Goal: Information Seeking & Learning: Learn about a topic

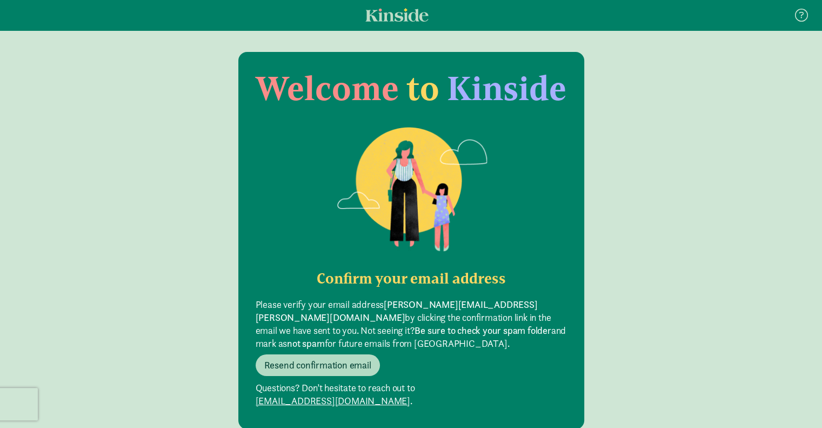
drag, startPoint x: 403, startPoint y: 249, endPoint x: 395, endPoint y: 306, distance: 57.4
click at [399, 291] on section "Welcome to Kinside Confirm your email address Please verify your email address …" at bounding box center [411, 240] width 346 height 377
click at [448, 354] on div "Resend confirmation email" at bounding box center [411, 365] width 311 height 22
click at [351, 359] on span "Resend confirmation email" at bounding box center [317, 365] width 107 height 13
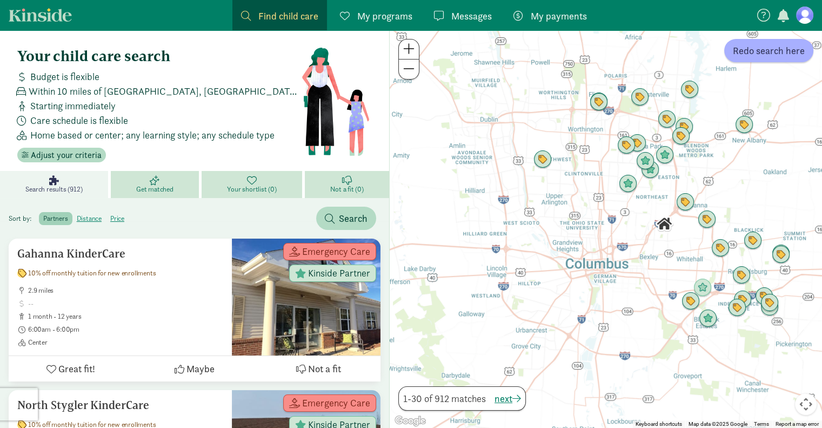
drag, startPoint x: 608, startPoint y: 251, endPoint x: 664, endPoint y: 228, distance: 60.4
click at [664, 228] on img "Click to see details" at bounding box center [664, 224] width 18 height 18
click at [76, 149] on span "Adjust your criteria" at bounding box center [66, 155] width 71 height 13
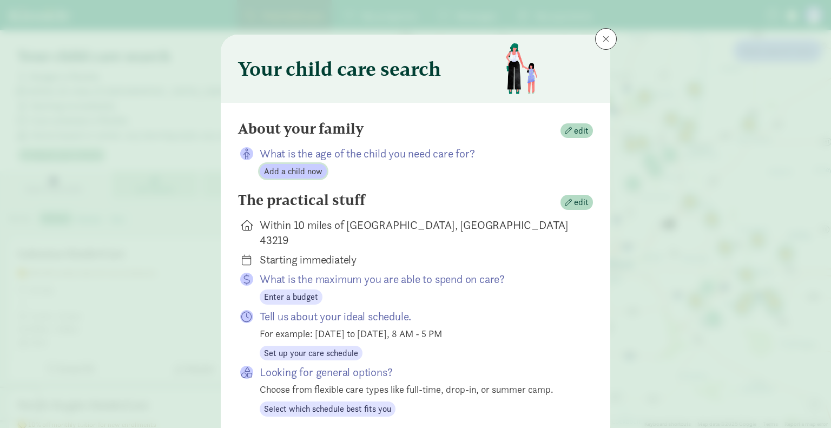
click at [296, 170] on span "Add a child now" at bounding box center [293, 171] width 58 height 13
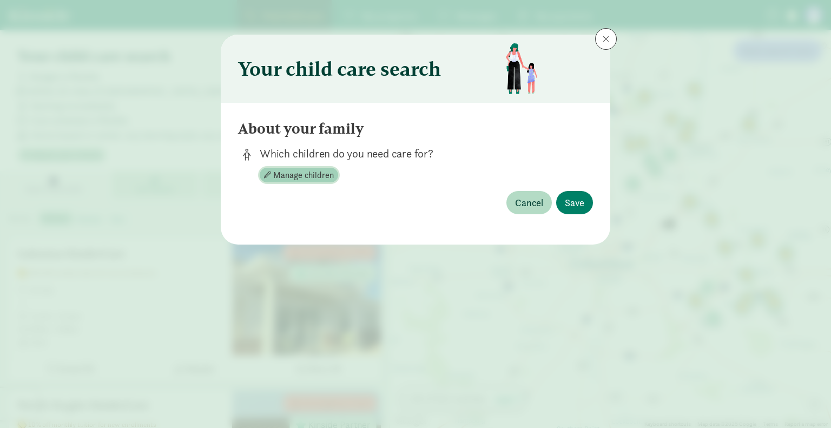
click at [300, 172] on span "Manage children" at bounding box center [303, 175] width 61 height 13
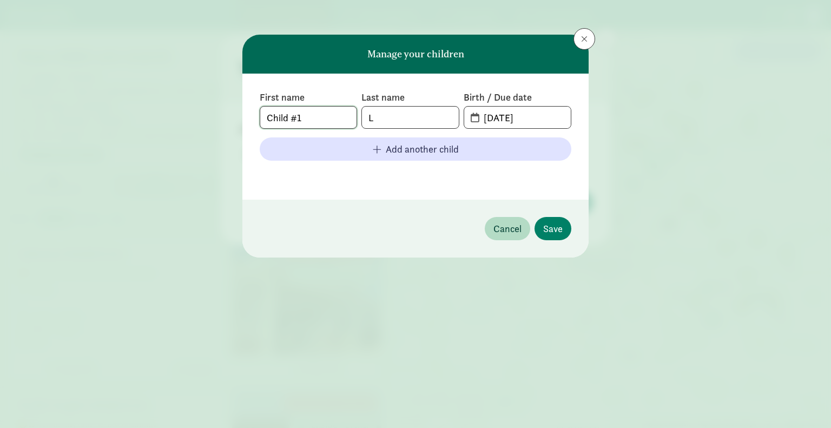
drag, startPoint x: 324, startPoint y: 123, endPoint x: 145, endPoint y: 123, distance: 179.5
click at [145, 123] on div "Manage your children First name Child #1 Last name L Birth / Due date 09-10-202…" at bounding box center [415, 214] width 831 height 428
type input "Elizabeth"
click at [520, 117] on input "09-10-2025" at bounding box center [524, 118] width 94 height 22
drag, startPoint x: 534, startPoint y: 115, endPoint x: 400, endPoint y: 123, distance: 134.9
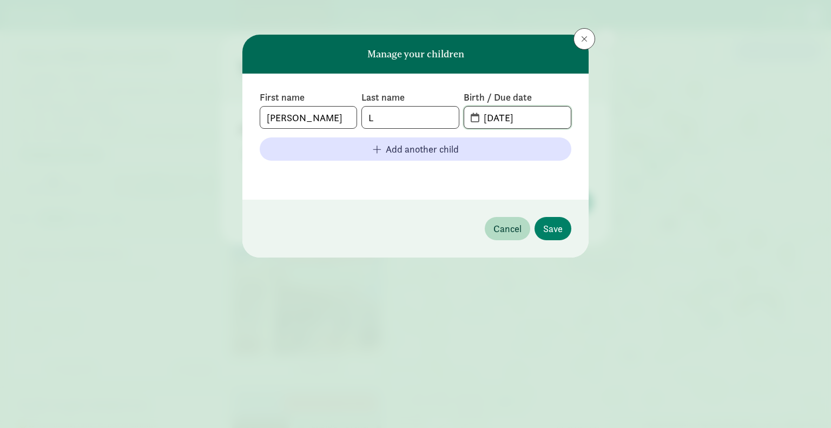
click at [400, 123] on div "First name Elizabeth Last name L Birth / Due date 09-10-2025" at bounding box center [415, 110] width 311 height 38
type input "11-08-2024"
click at [548, 231] on span "Save" at bounding box center [552, 228] width 19 height 15
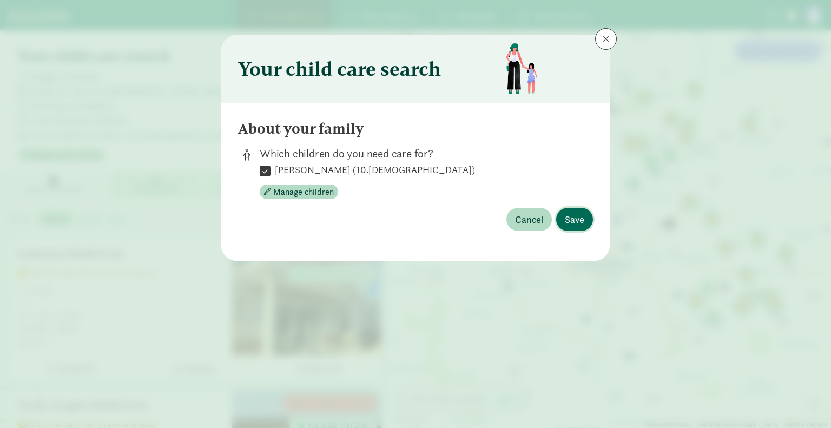
click at [580, 224] on span "Save" at bounding box center [574, 219] width 19 height 15
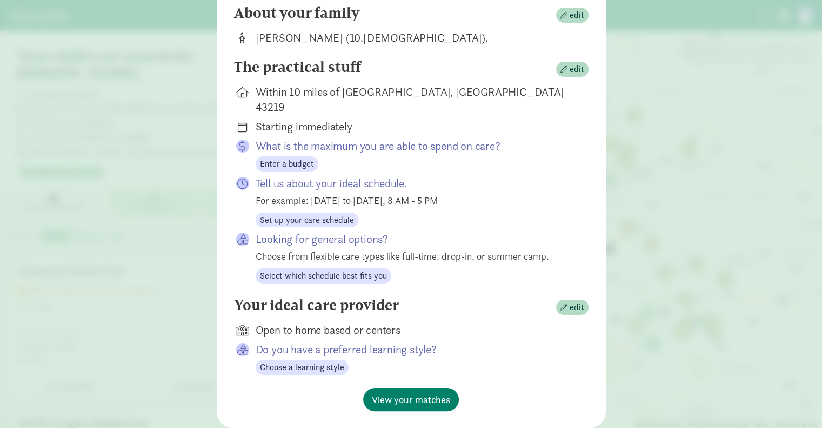
scroll to position [54, 0]
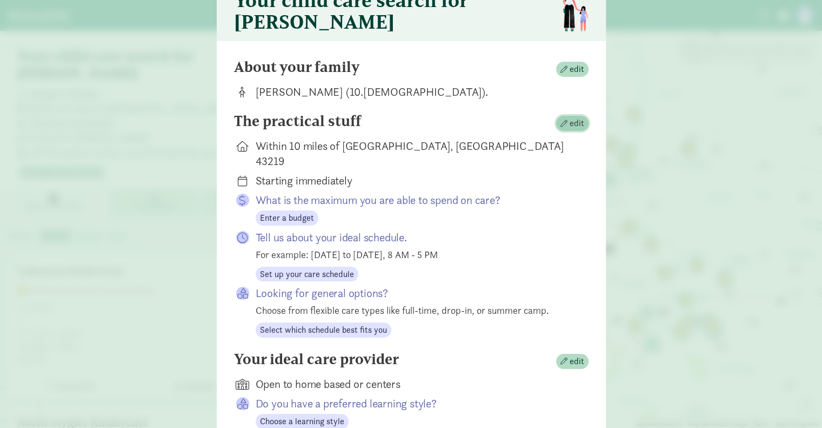
click at [562, 126] on span "button" at bounding box center [564, 123] width 7 height 7
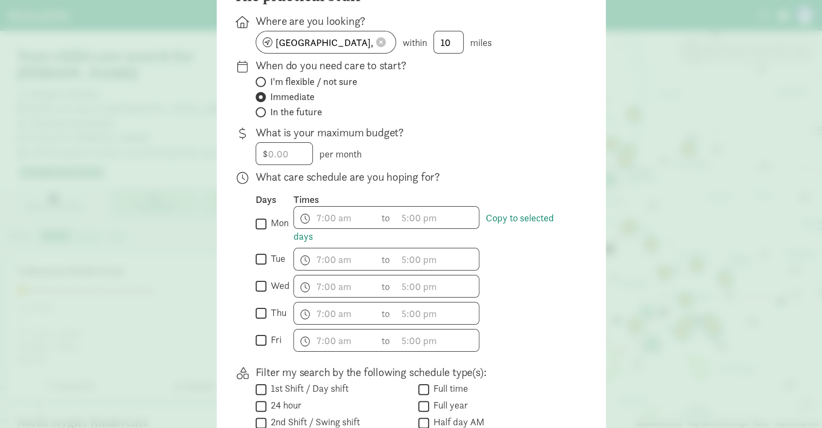
scroll to position [108, 0]
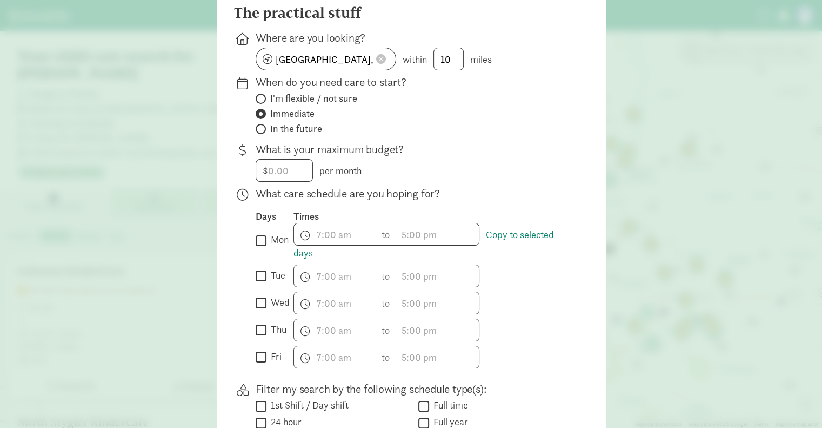
click at [258, 246] on input "mon" at bounding box center [261, 240] width 11 height 15
checkbox input "true"
click at [345, 238] on span "h 12 1 2 3 4 5 6 7 8 9 10 11 mm 00 15 30 45 a am pm" at bounding box center [335, 234] width 82 height 22
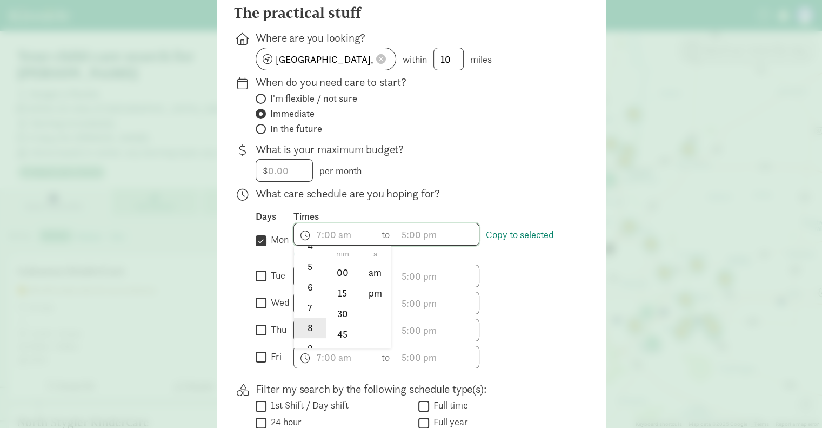
click at [299, 332] on li "8" at bounding box center [310, 327] width 32 height 21
click at [336, 278] on li "00" at bounding box center [343, 272] width 32 height 21
type input "8:00 a"
click at [402, 242] on div at bounding box center [411, 106] width 822 height 428
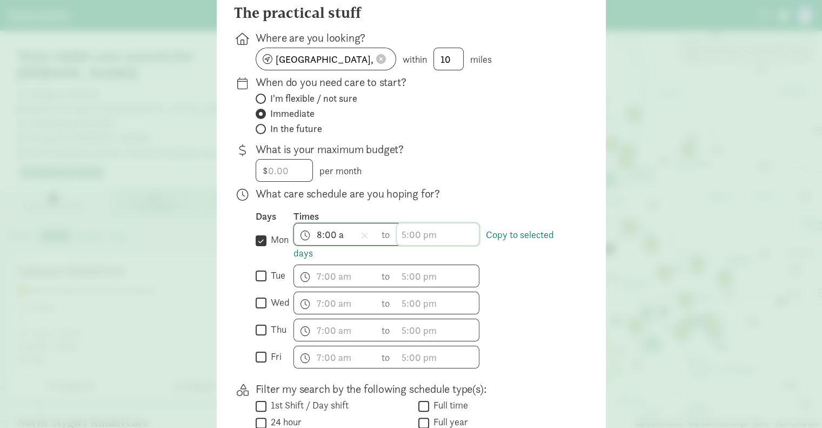
click at [407, 240] on span "h 12 1 2 3 4 5 6 7 8 9 10 11 mm 00 15 30 45 a am pm" at bounding box center [438, 234] width 82 height 22
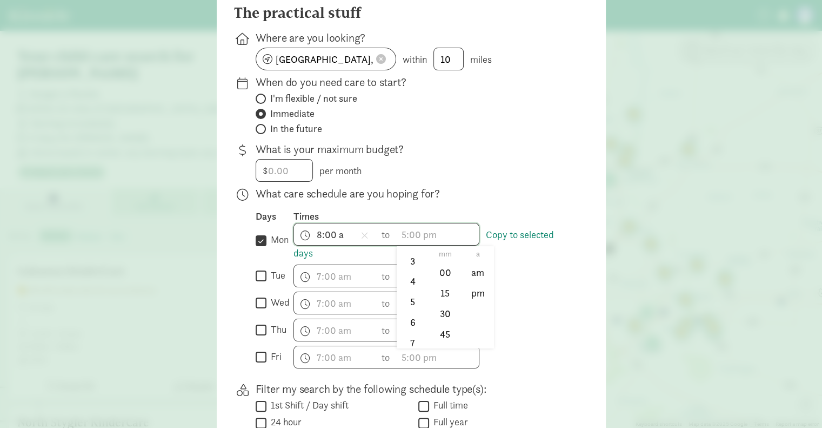
scroll to position [77, 0]
click at [404, 304] on li "5" at bounding box center [413, 298] width 32 height 21
click at [452, 281] on li "00" at bounding box center [445, 272] width 32 height 21
click at [477, 298] on li "pm" at bounding box center [478, 293] width 32 height 21
type input "5:00 pm"
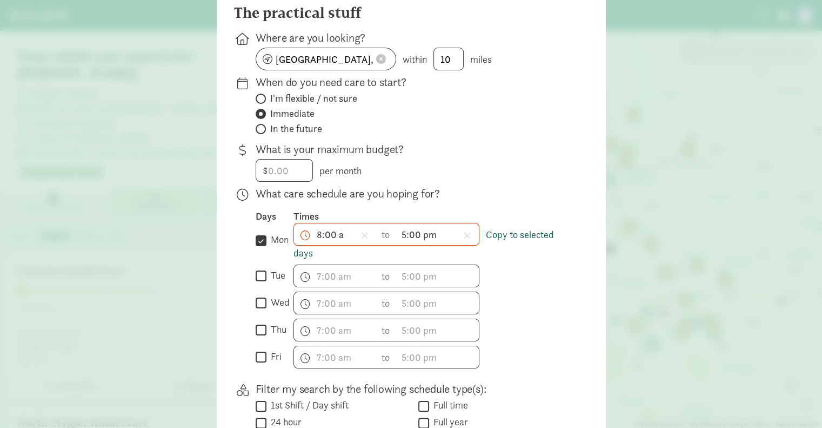
click at [523, 243] on link "Copy to selected days" at bounding box center [424, 243] width 261 height 31
click at [256, 283] on input "tue" at bounding box center [261, 276] width 11 height 15
checkbox input "true"
click at [256, 306] on input "wed" at bounding box center [261, 303] width 11 height 15
checkbox input "true"
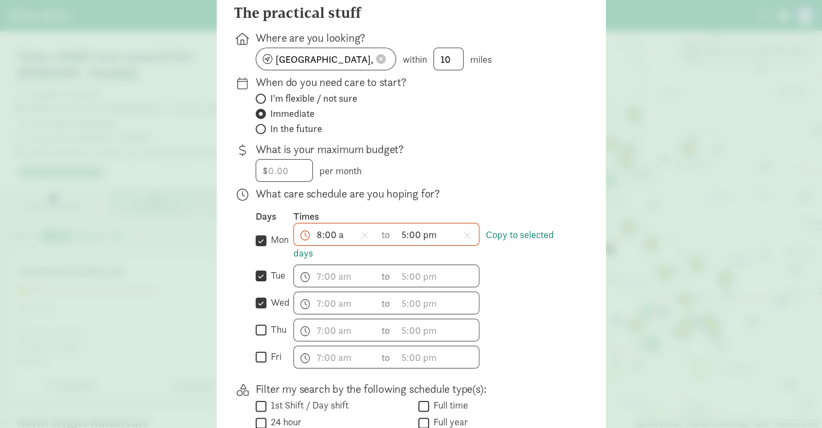
click at [258, 335] on input "thu" at bounding box center [261, 330] width 11 height 15
checkbox input "true"
click at [257, 361] on input "fri" at bounding box center [261, 357] width 11 height 15
checkbox input "true"
click at [513, 237] on link "Copy to selected days" at bounding box center [424, 243] width 261 height 31
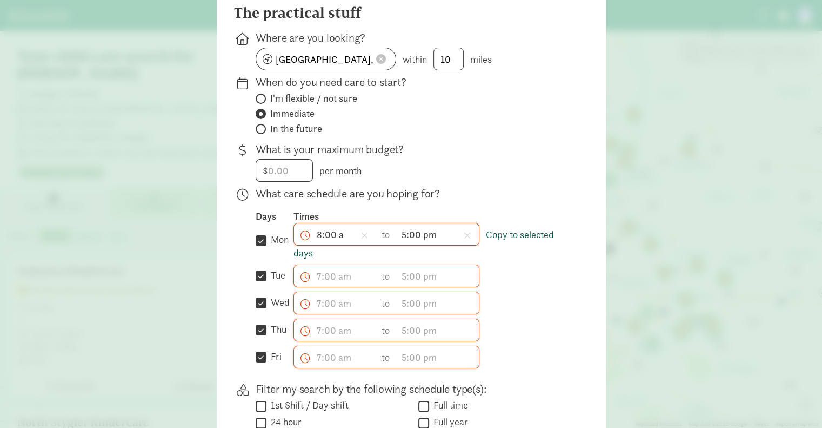
click at [513, 237] on link "Copy to selected days" at bounding box center [424, 243] width 261 height 31
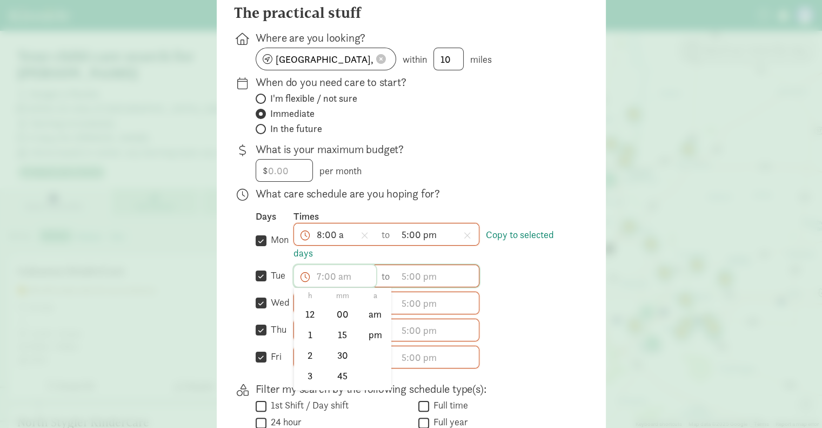
click at [331, 280] on span "h 12 1 2 3 4 5 6 7 8 9 10 11 mm 00 15 30 45 a am pm" at bounding box center [335, 276] width 82 height 22
click at [420, 274] on div at bounding box center [411, 106] width 822 height 428
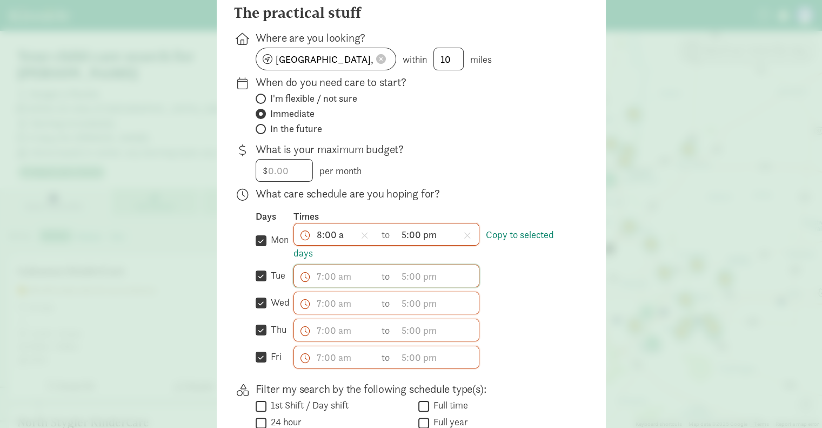
click at [256, 244] on input "mon" at bounding box center [261, 240] width 11 height 15
checkbox input "false"
click at [257, 277] on input "tue" at bounding box center [261, 276] width 11 height 15
click at [260, 278] on input "tue" at bounding box center [261, 276] width 11 height 15
checkbox input "true"
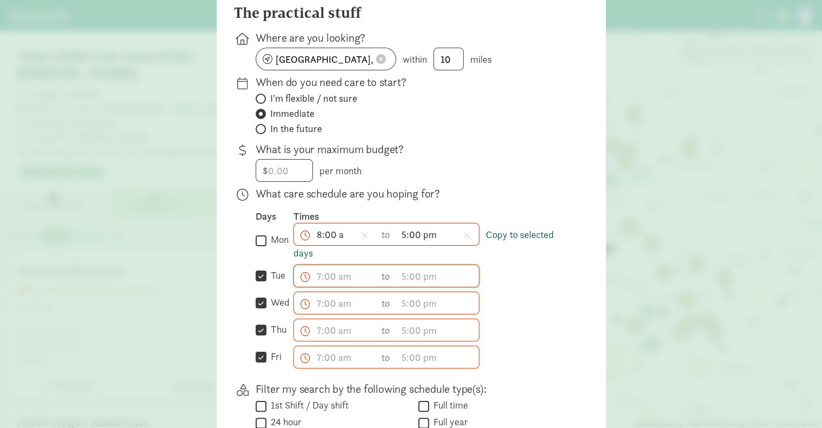
click at [506, 241] on link "Copy to selected days" at bounding box center [424, 243] width 261 height 31
click at [307, 257] on link "Copy to selected days" at bounding box center [424, 243] width 261 height 31
click at [256, 246] on input "mon" at bounding box center [261, 240] width 11 height 15
checkbox input "true"
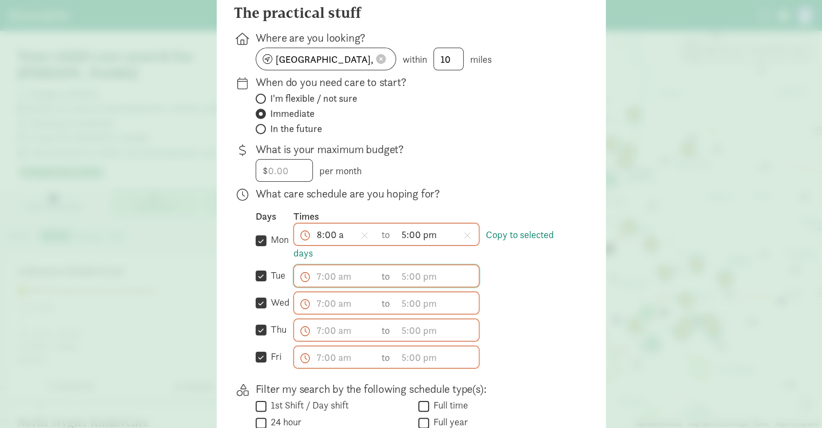
click at [333, 233] on span "8:00 a h 12 1 2 3 4 5 6 7 8 9 10 11 mm 00 15 30 45 a am pm" at bounding box center [335, 234] width 82 height 22
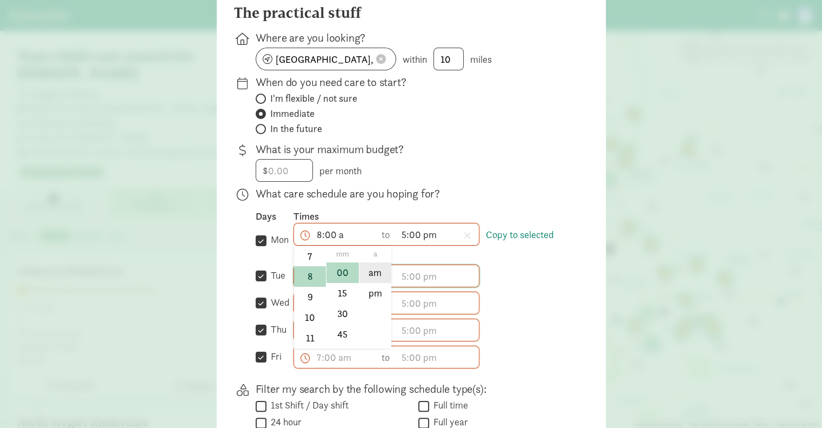
click at [380, 283] on li "am" at bounding box center [376, 272] width 32 height 21
type input "8:00 am"
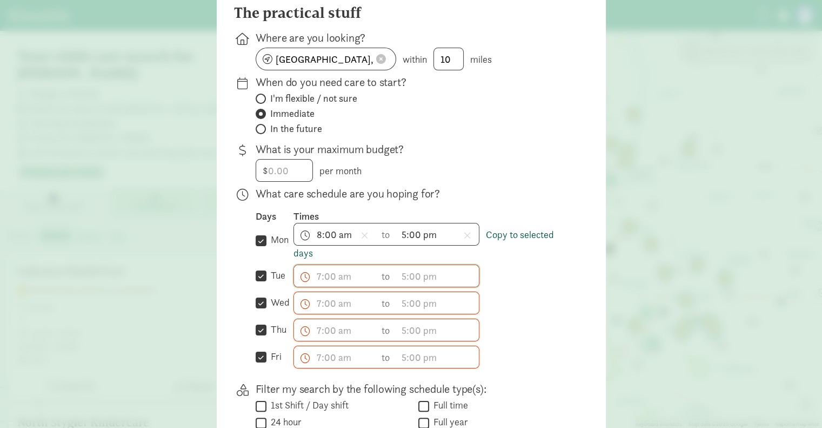
click at [519, 239] on link "Copy to selected days" at bounding box center [424, 243] width 261 height 31
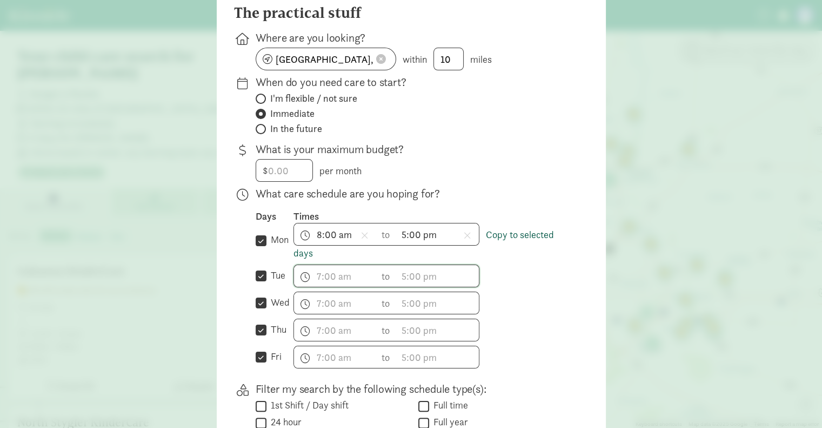
click at [519, 239] on link "Copy to selected days" at bounding box center [424, 243] width 261 height 31
click at [520, 236] on link "Copy to selected days" at bounding box center [424, 243] width 261 height 31
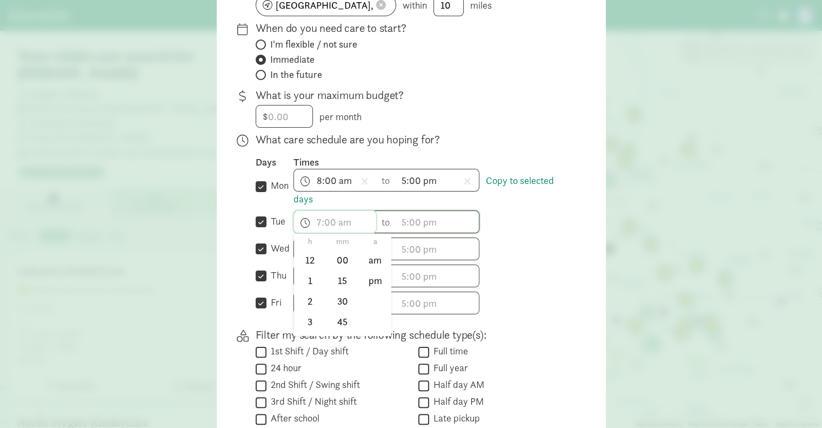
click at [331, 231] on span "h 12 1 2 3 4 5 6 7 8 9 10 11 mm 00 15 30 45 a am pm" at bounding box center [335, 222] width 82 height 22
click at [530, 185] on div at bounding box center [411, 52] width 822 height 428
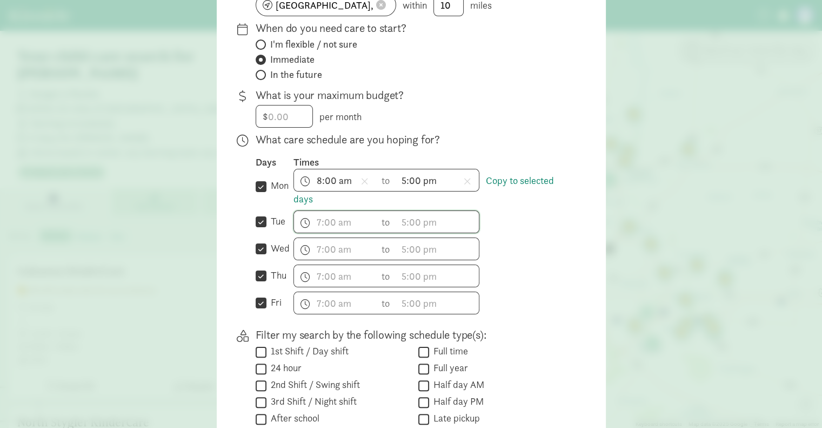
click at [260, 228] on input "tue" at bounding box center [261, 222] width 11 height 15
checkbox input "false"
click at [530, 188] on link "Copy to selected days" at bounding box center [424, 189] width 261 height 31
click at [256, 189] on input "mon" at bounding box center [261, 186] width 11 height 15
checkbox input "false"
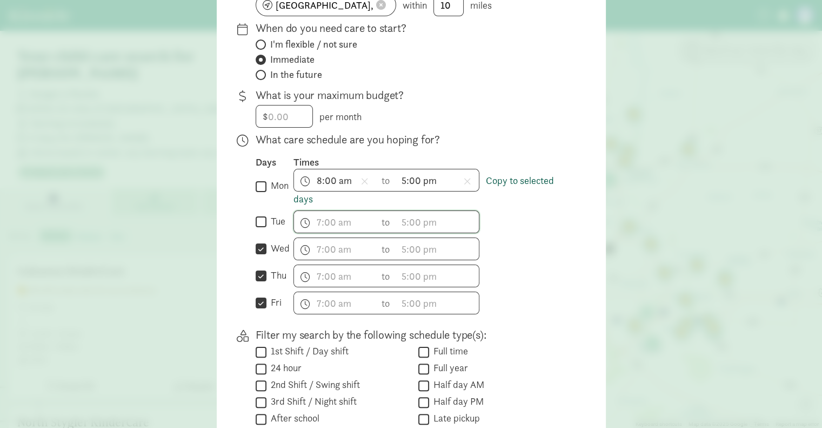
click at [504, 188] on link "Copy to selected days" at bounding box center [424, 189] width 261 height 31
click at [260, 227] on input "tue" at bounding box center [261, 222] width 11 height 15
checkbox input "true"
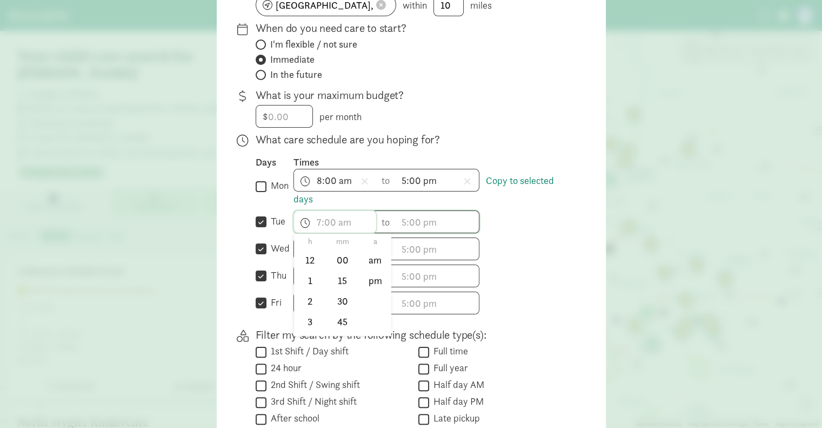
click at [331, 225] on span "h 12 1 2 3 4 5 6 7 8 9 10 11 mm 00 15 30 45 a am pm" at bounding box center [335, 222] width 82 height 22
click at [331, 225] on div at bounding box center [411, 52] width 822 height 428
click at [331, 225] on span "h 12 1 2 3 4 5 6 7 8 9 10 11 mm 00 15 30 45 a am pm" at bounding box center [335, 222] width 82 height 22
click at [296, 307] on li "8" at bounding box center [310, 305] width 32 height 21
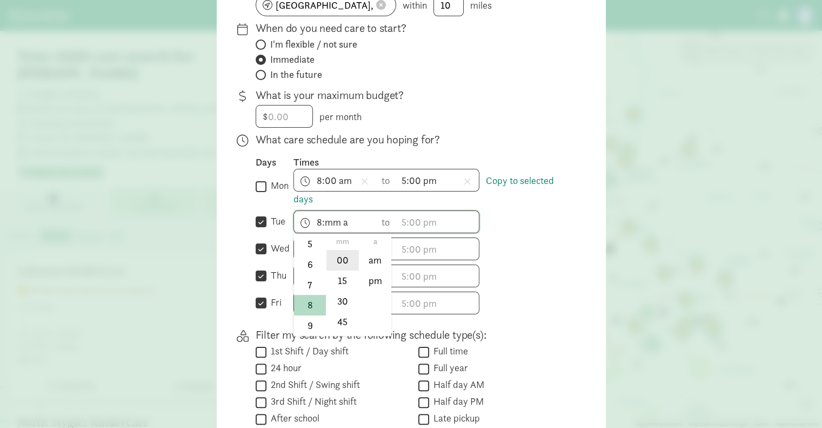
click at [333, 270] on li "00" at bounding box center [343, 260] width 32 height 21
click at [364, 267] on li "am" at bounding box center [376, 260] width 32 height 21
type input "8:00 am"
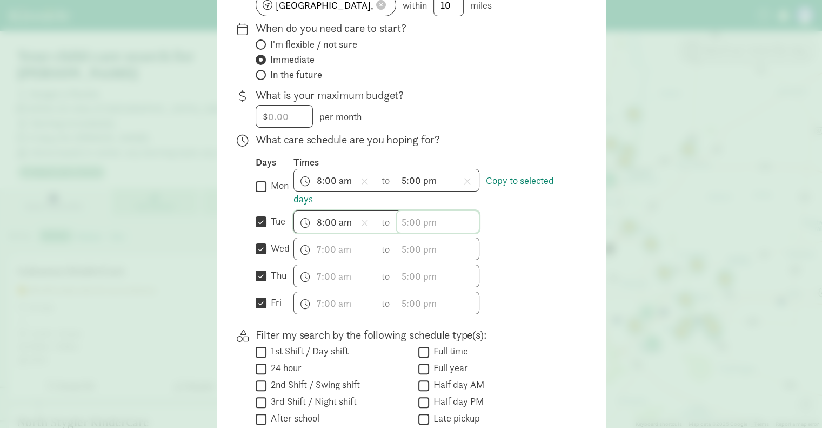
click at [420, 223] on span "h 12 1 2 3 4 5 6 7 8 9 10 11 mm 00 15 30 45 a am pm" at bounding box center [438, 222] width 82 height 22
click at [409, 293] on li "5" at bounding box center [413, 295] width 32 height 21
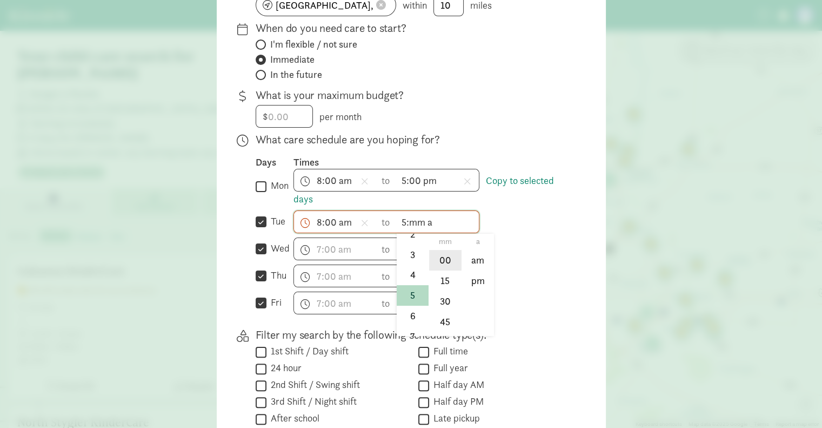
click at [448, 266] on li "00" at bounding box center [445, 260] width 32 height 21
click at [468, 285] on li "pm" at bounding box center [478, 280] width 32 height 21
type input "5:00 pm"
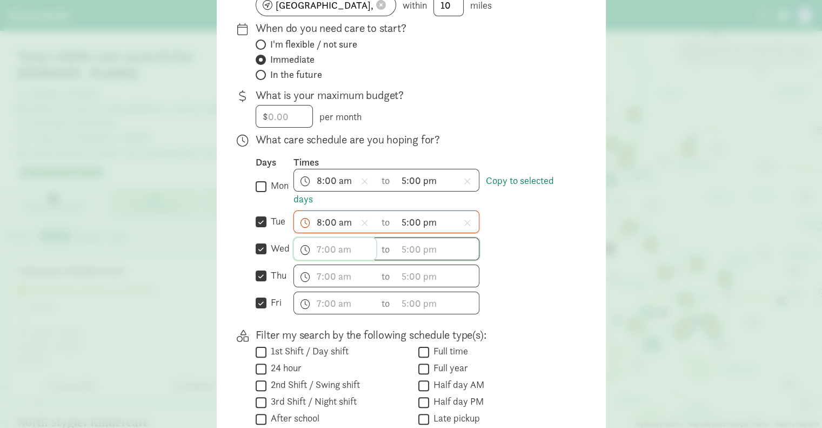
click at [329, 253] on span "h 12 1 2 3 4 5 6 7 8 9 10 11 mm 00 15 30 45 a am pm" at bounding box center [335, 249] width 82 height 22
drag, startPoint x: 329, startPoint y: 253, endPoint x: 316, endPoint y: 287, distance: 36.3
click at [328, 262] on div at bounding box center [411, 52] width 822 height 428
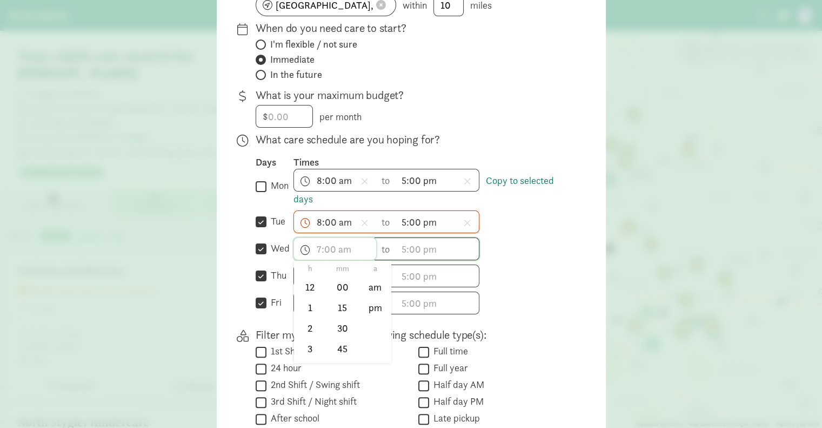
click at [327, 253] on span "h 12 1 2 3 4 5 6 7 8 9 10 11 mm 00 15 30 45 a am pm" at bounding box center [335, 249] width 82 height 22
click at [307, 328] on li "8" at bounding box center [310, 324] width 32 height 21
click at [333, 291] on li "00" at bounding box center [343, 287] width 32 height 21
click at [371, 292] on li "am" at bounding box center [376, 287] width 32 height 21
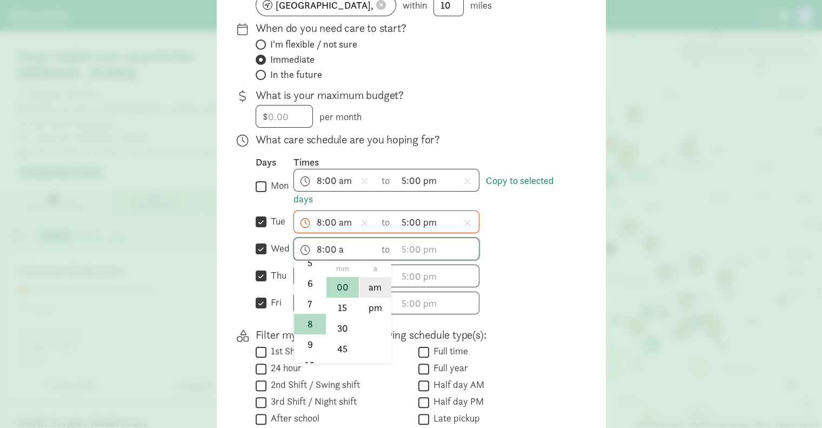
type input "8:00 am"
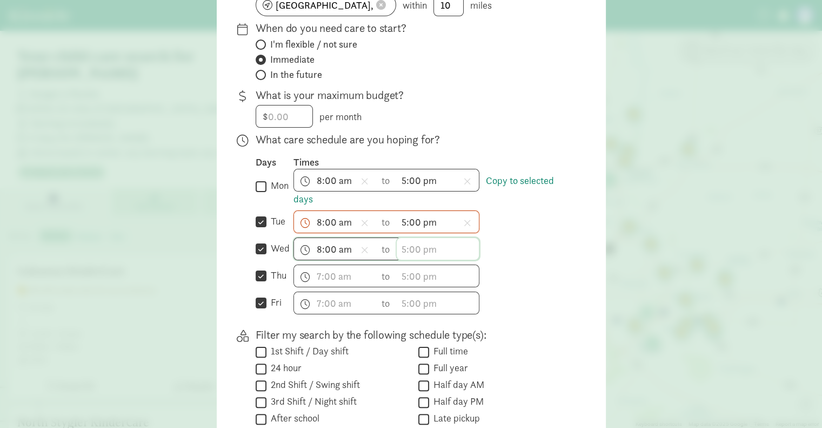
click at [407, 250] on span "h 12 1 2 3 4 5 6 7 8 9 10 11 mm 00 15 30 45 a am pm" at bounding box center [438, 249] width 82 height 22
click at [403, 327] on li "5" at bounding box center [413, 323] width 32 height 21
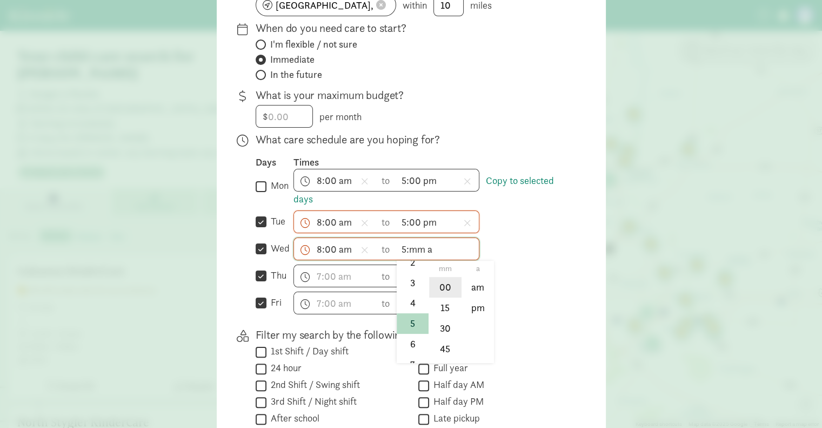
click at [439, 290] on li "00" at bounding box center [445, 287] width 32 height 21
click at [467, 310] on li "pm" at bounding box center [478, 307] width 32 height 21
type input "5:00 pm"
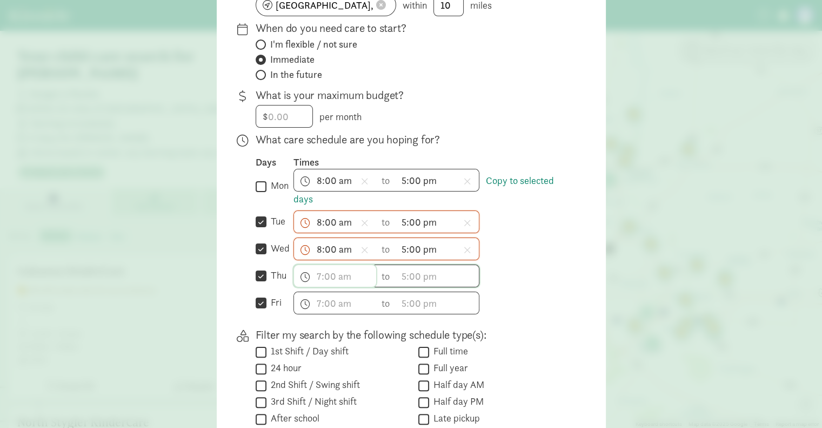
click at [327, 282] on input "text" at bounding box center [335, 276] width 82 height 22
click at [304, 383] on li "8" at bounding box center [310, 385] width 32 height 21
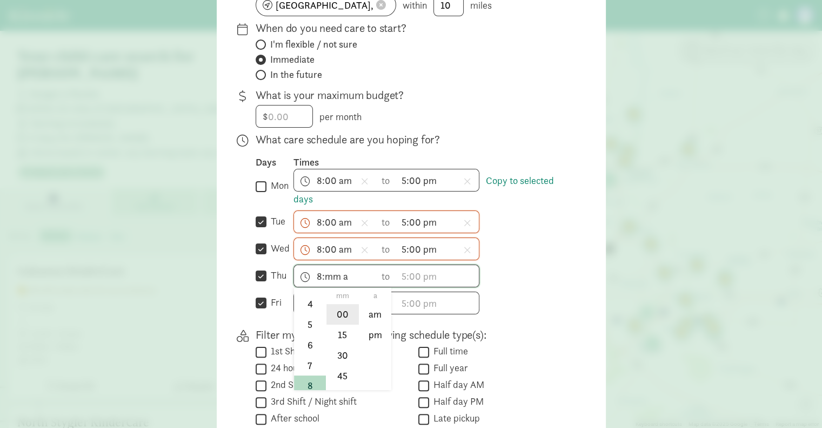
click at [345, 320] on li "00" at bounding box center [343, 314] width 32 height 21
click at [367, 320] on li "am" at bounding box center [376, 314] width 32 height 21
type input "8:00 am"
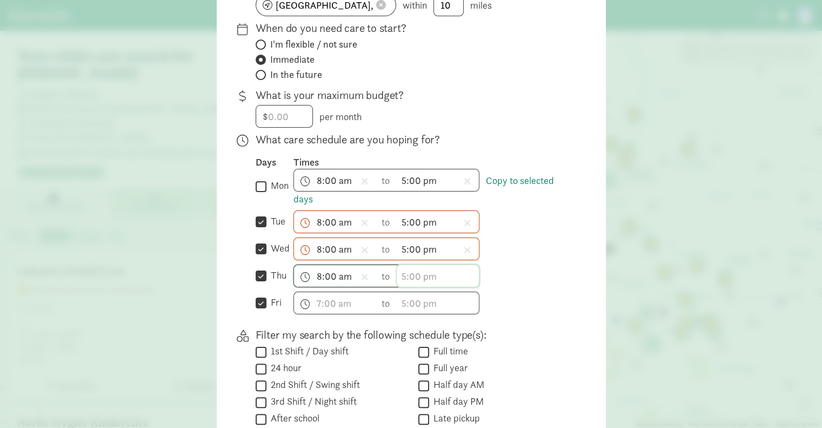
click at [404, 276] on input "text" at bounding box center [438, 276] width 82 height 22
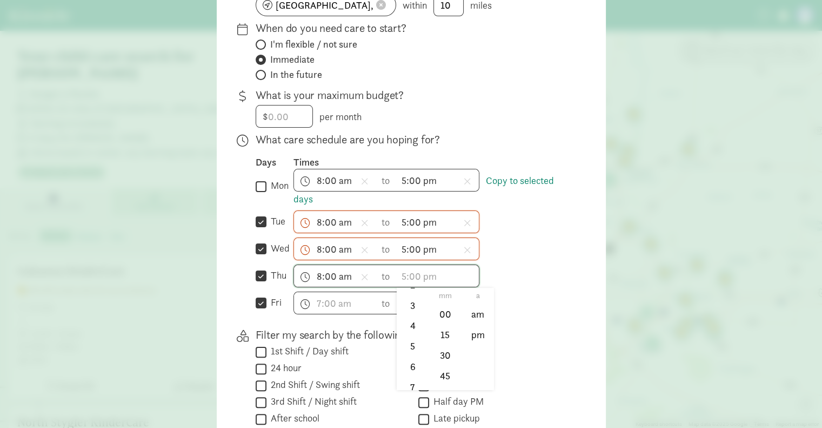
scroll to position [77, 0]
click at [406, 344] on li "5" at bounding box center [413, 339] width 32 height 21
click at [439, 314] on li "00" at bounding box center [445, 314] width 32 height 21
click at [472, 341] on li "pm" at bounding box center [478, 334] width 32 height 21
type input "5:00 pm"
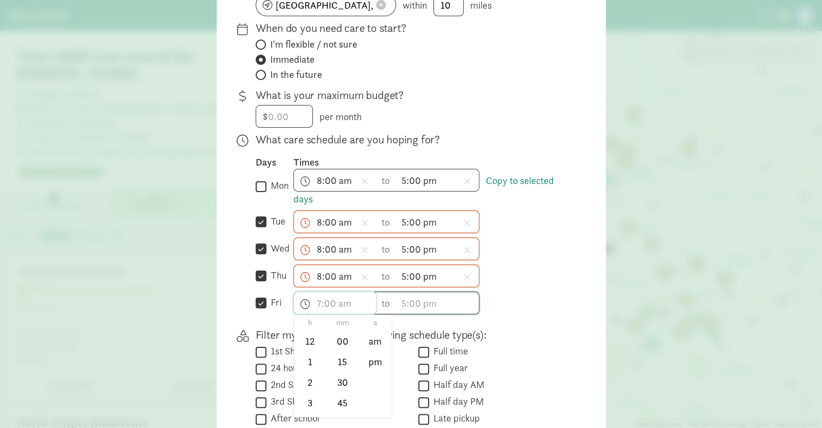
click at [328, 309] on input "text" at bounding box center [335, 303] width 82 height 22
click at [307, 382] on li "8" at bounding box center [310, 379] width 32 height 21
click at [340, 338] on li "00" at bounding box center [343, 341] width 32 height 21
click at [363, 349] on li "am" at bounding box center [376, 341] width 32 height 21
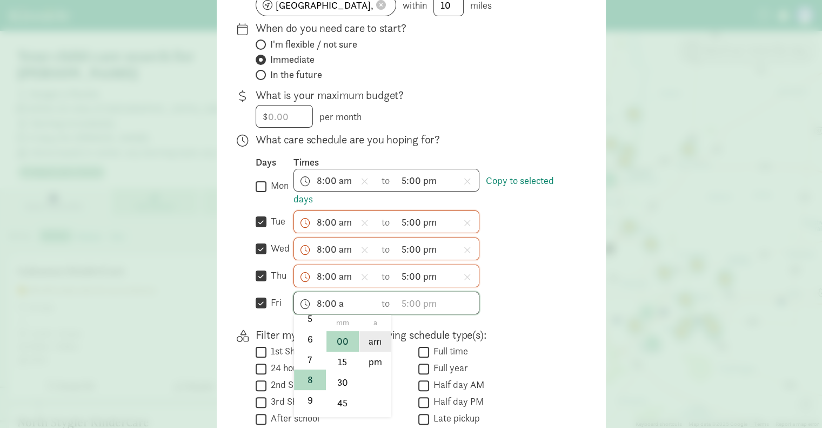
type input "8:00 am"
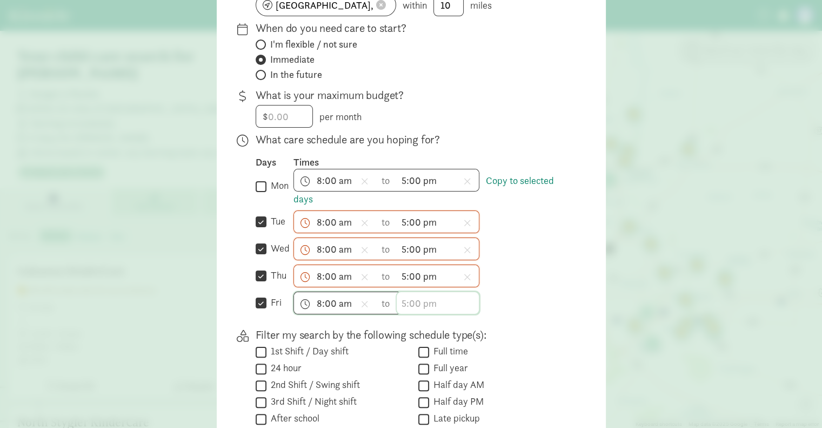
click at [407, 309] on input "text" at bounding box center [438, 303] width 82 height 22
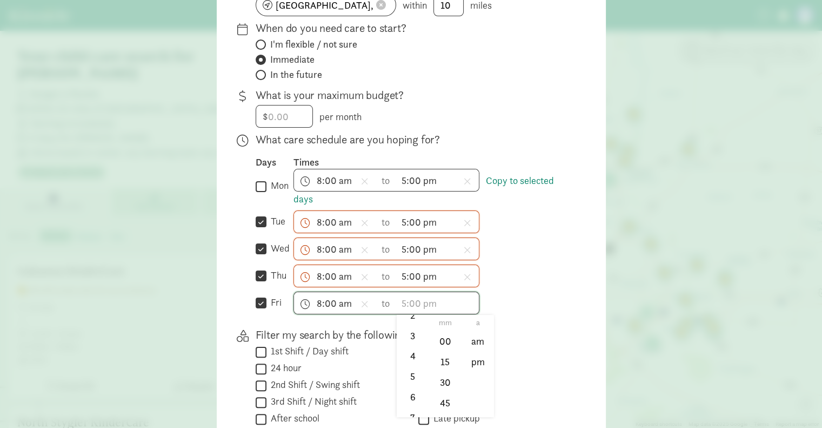
scroll to position [77, 0]
click at [403, 368] on li "5" at bounding box center [413, 366] width 32 height 21
click at [437, 342] on li "00" at bounding box center [445, 341] width 32 height 21
click at [466, 367] on li "pm" at bounding box center [478, 361] width 32 height 21
type input "5:00 pm"
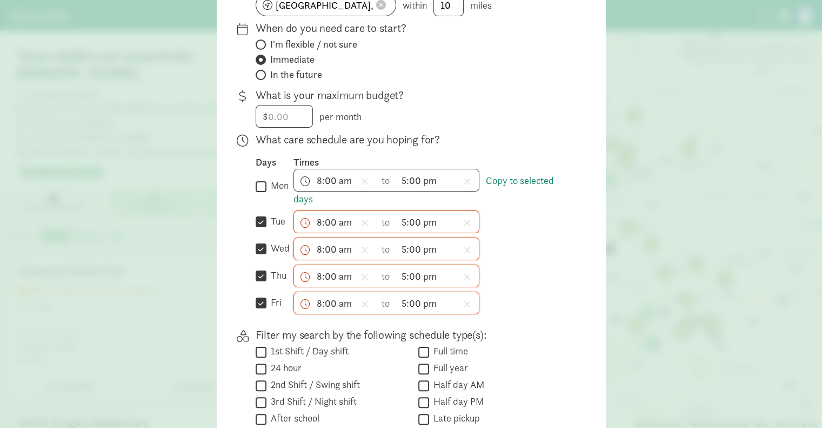
click at [256, 183] on input "mon" at bounding box center [261, 186] width 11 height 15
checkbox input "true"
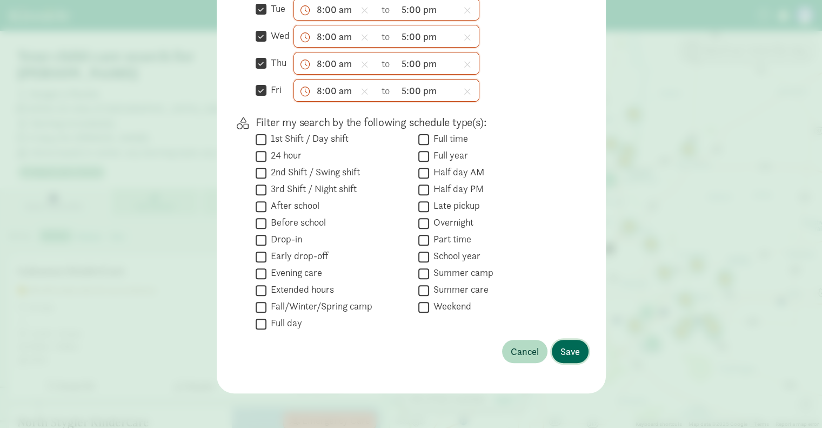
click at [570, 346] on span "Save" at bounding box center [570, 351] width 19 height 15
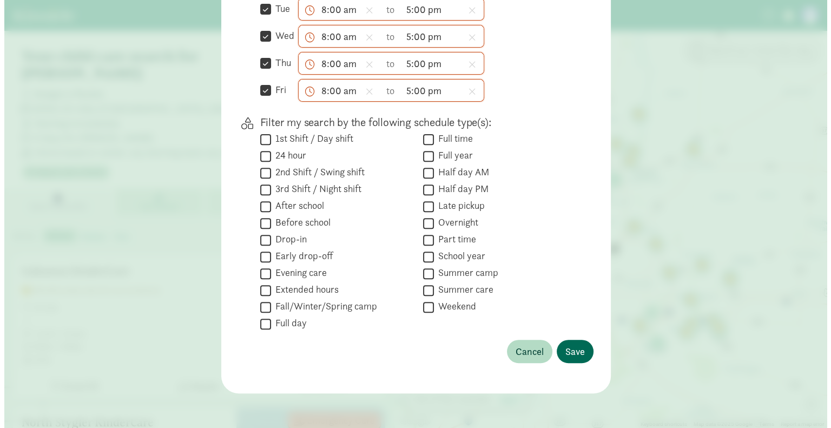
scroll to position [95, 0]
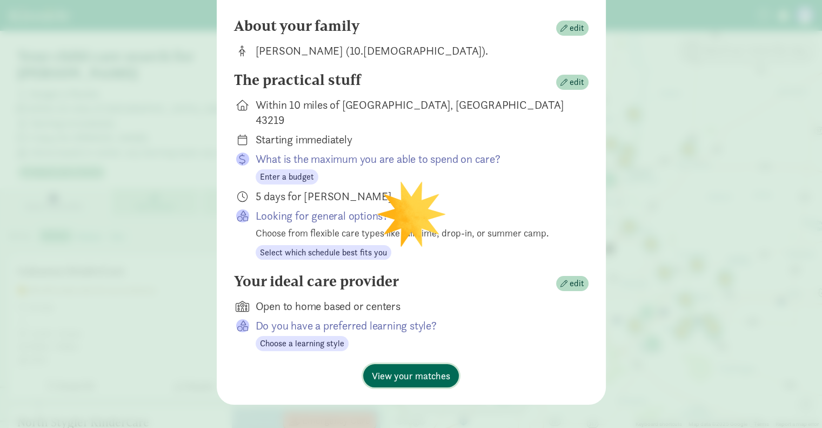
click at [408, 368] on span "View your matches" at bounding box center [411, 375] width 78 height 15
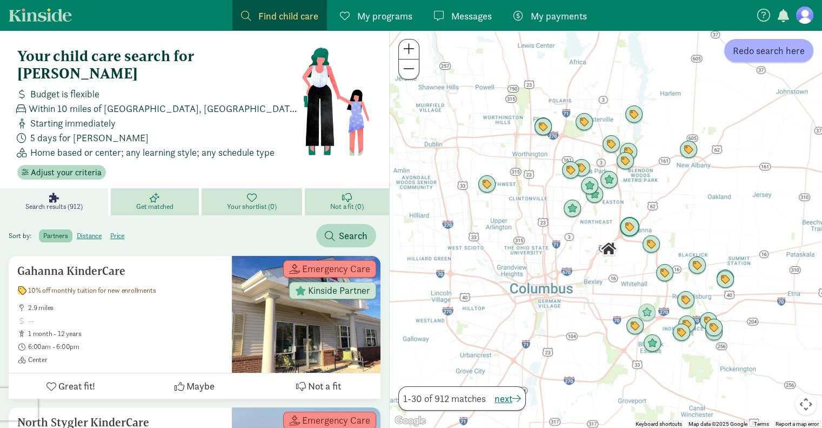
click at [631, 228] on img "Click to see details" at bounding box center [630, 227] width 21 height 21
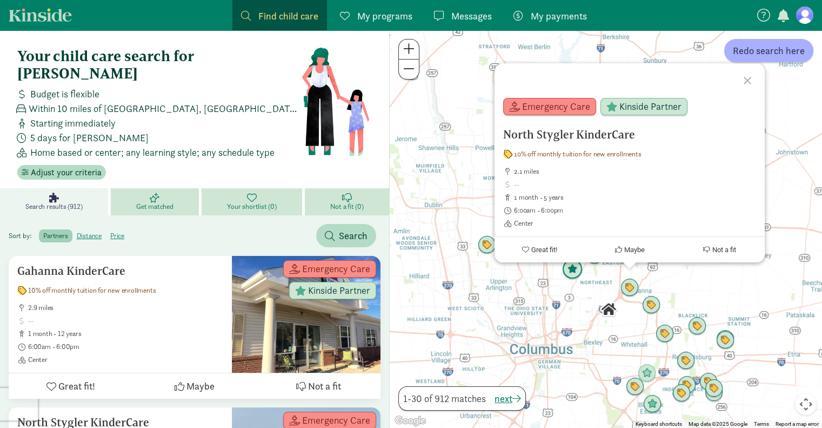
click at [576, 274] on img "Click to see details" at bounding box center [572, 269] width 21 height 21
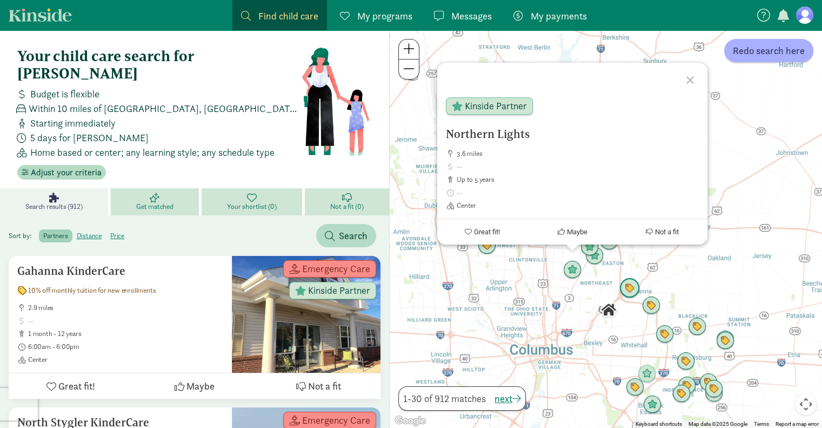
click at [627, 289] on img "Click to see details" at bounding box center [630, 288] width 21 height 21
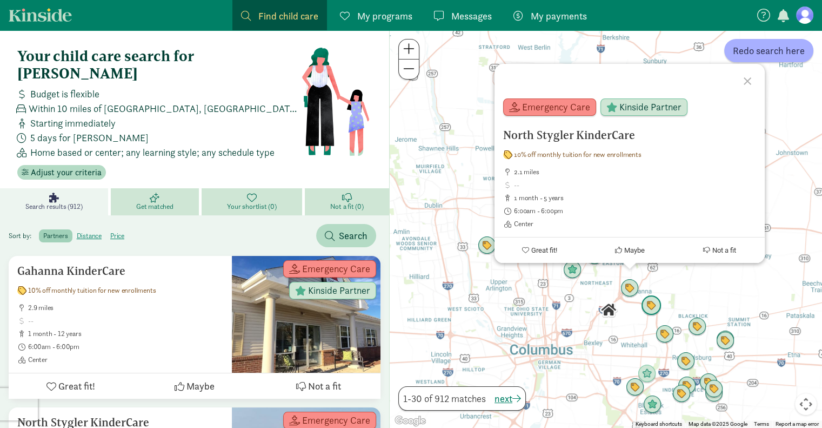
click at [655, 307] on img "Click to see details" at bounding box center [651, 305] width 21 height 21
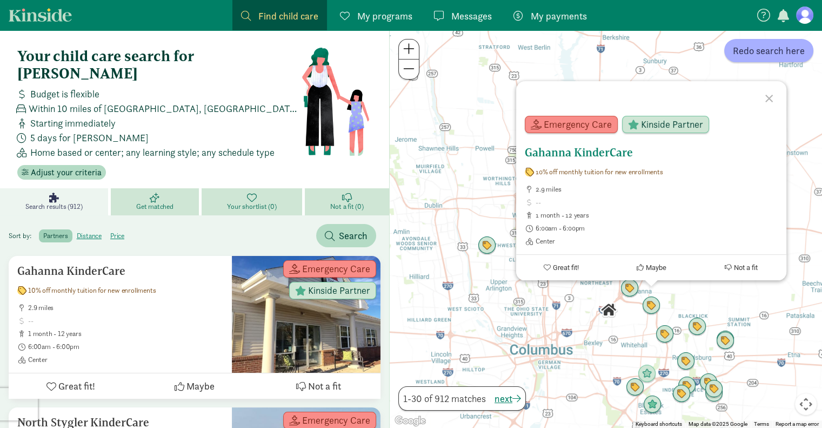
click at [600, 120] on span "Emergency Care" at bounding box center [578, 125] width 68 height 10
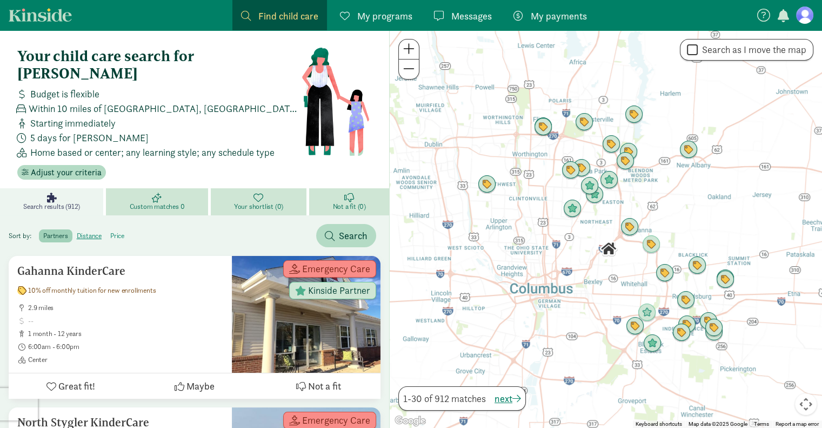
click at [120, 229] on label "price" at bounding box center [117, 235] width 23 height 13
click at [110, 231] on input "price" at bounding box center [110, 231] width 0 height 0
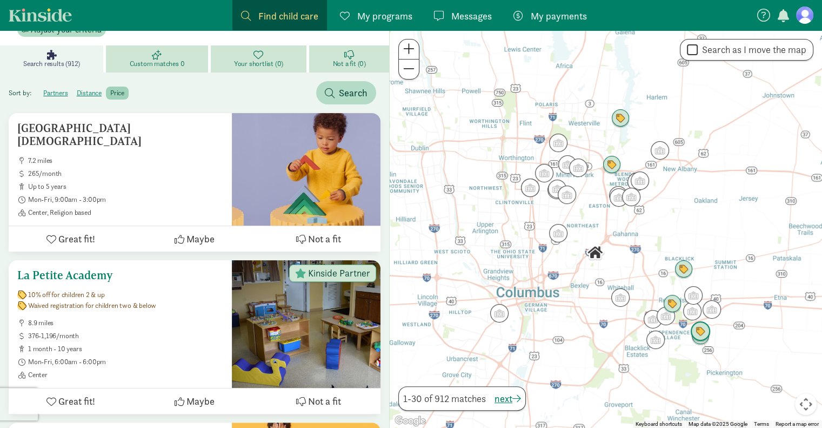
scroll to position [162, 0]
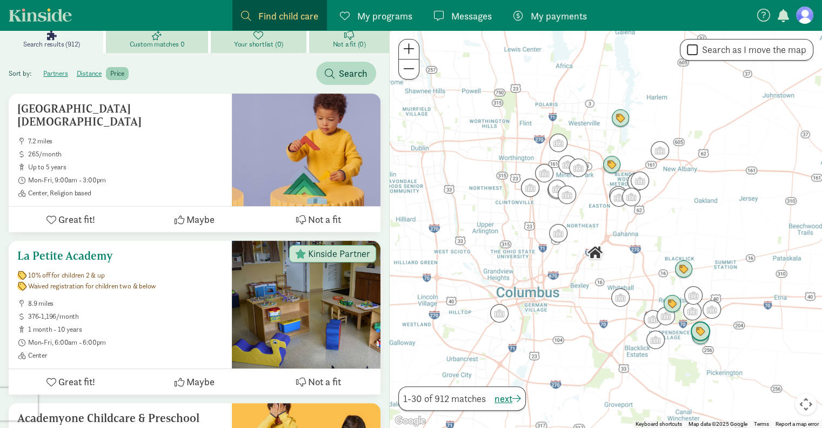
click at [348, 281] on div at bounding box center [306, 305] width 149 height 128
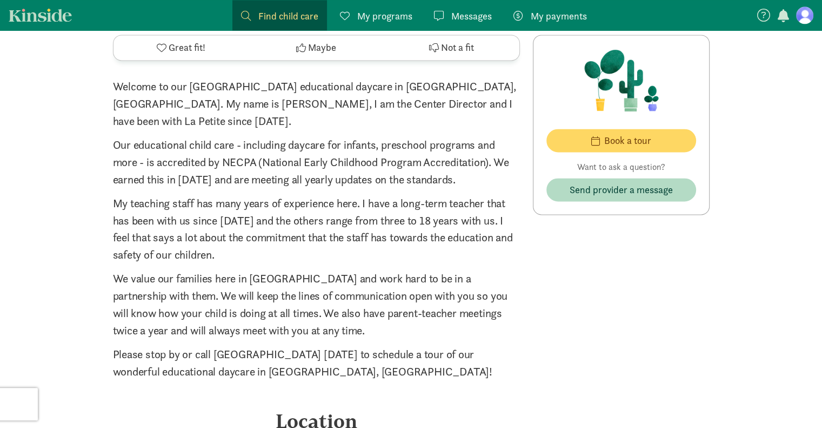
scroll to position [1568, 0]
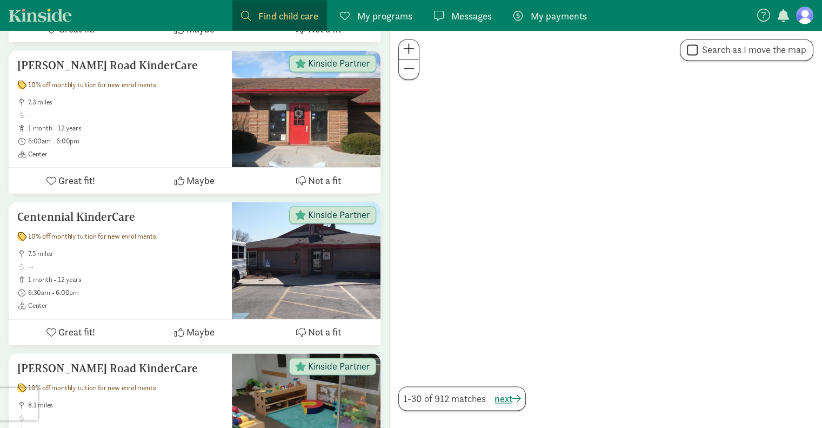
scroll to position [162, 0]
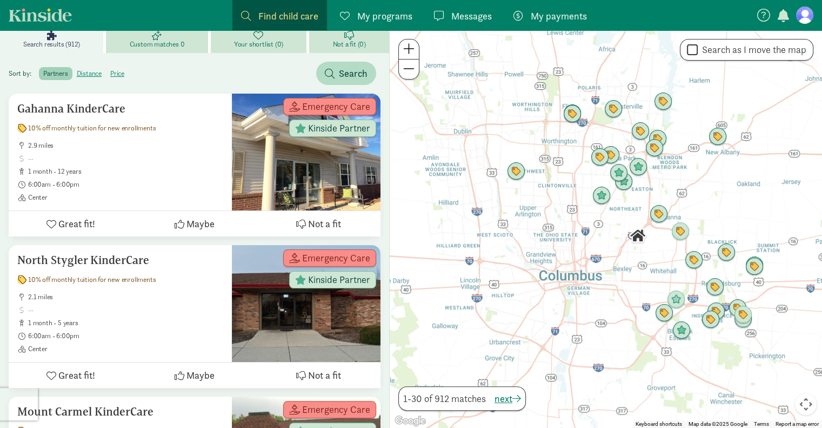
drag, startPoint x: 592, startPoint y: 270, endPoint x: 623, endPoint y: 256, distance: 33.7
click at [623, 256] on div at bounding box center [606, 228] width 433 height 397
click at [677, 233] on img "Click to see details" at bounding box center [681, 231] width 21 height 21
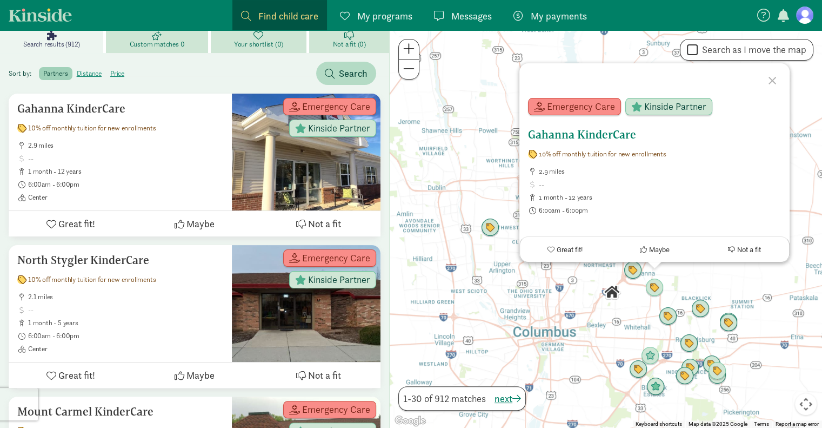
click at [636, 191] on ul "2.9 miles 1 month - 12 years 6:00am - 6:00pm Center" at bounding box center [654, 197] width 253 height 61
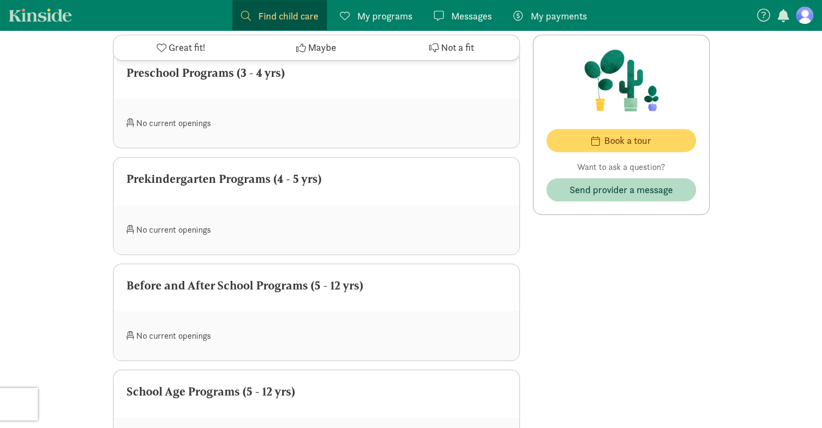
scroll to position [1081, 0]
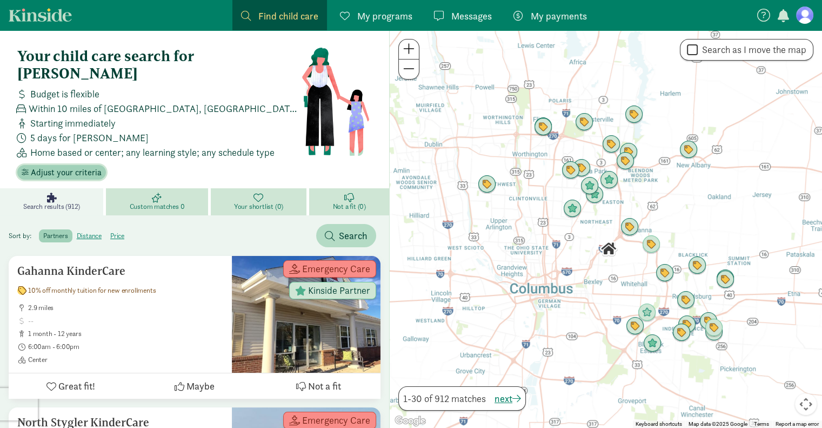
click at [70, 166] on span "Adjust your criteria" at bounding box center [66, 172] width 71 height 13
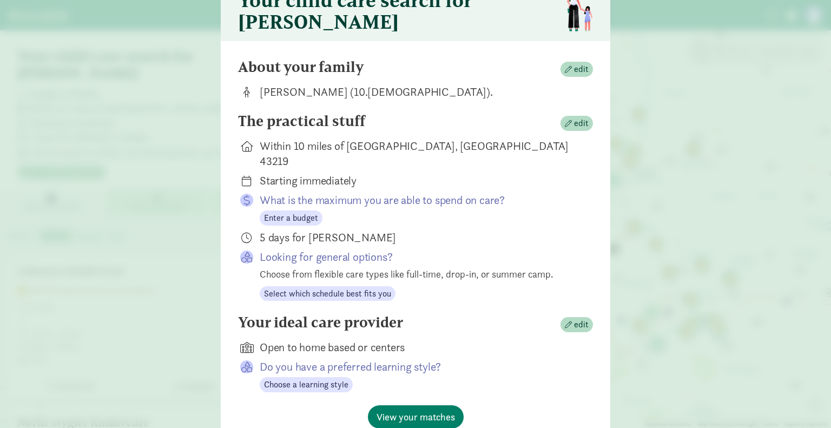
scroll to position [95, 0]
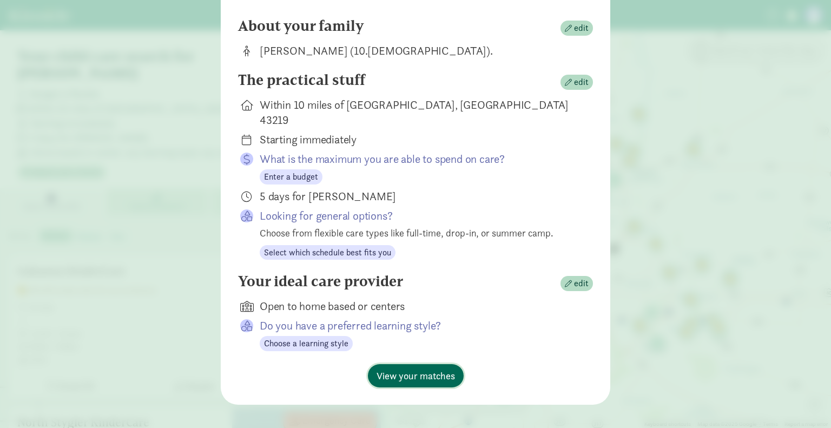
click at [413, 368] on span "View your matches" at bounding box center [415, 375] width 78 height 15
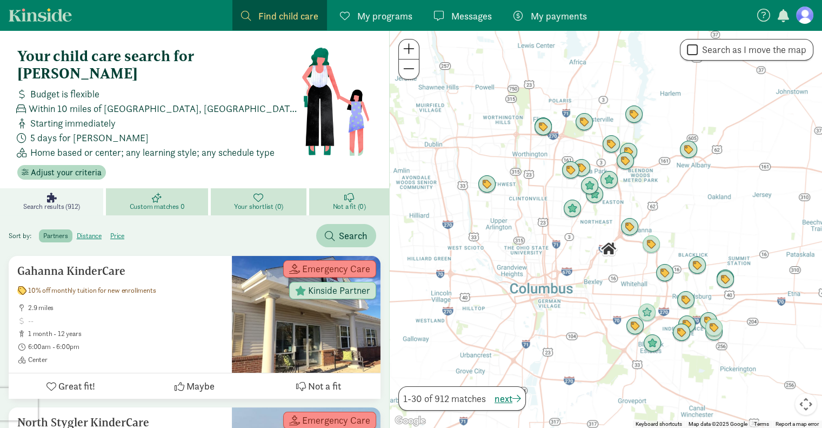
click at [689, 51] on input "Search as I move the map" at bounding box center [692, 50] width 11 height 15
checkbox input "true"
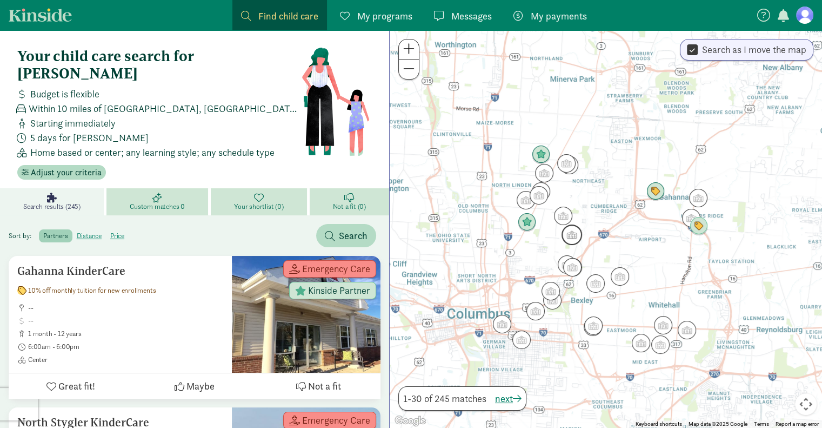
click at [576, 240] on img "Click to see details" at bounding box center [572, 234] width 21 height 21
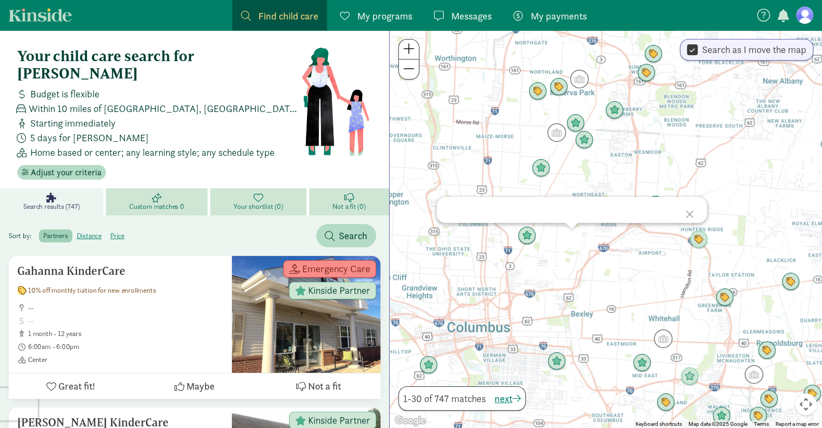
click at [689, 213] on div at bounding box center [691, 212] width 31 height 31
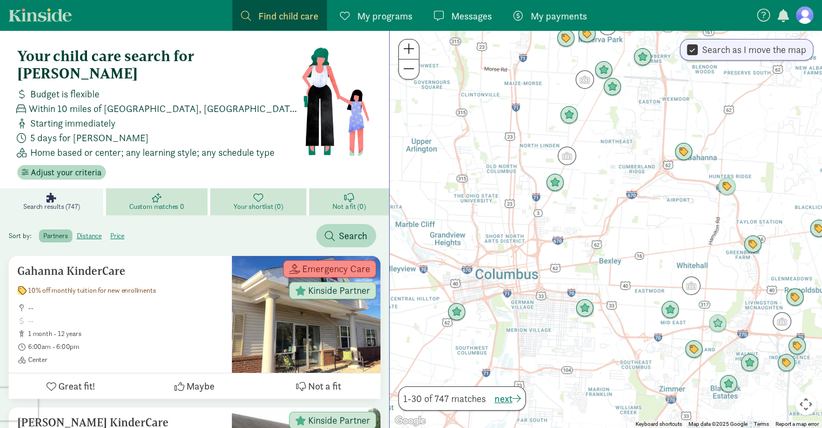
drag, startPoint x: 560, startPoint y: 244, endPoint x: 588, endPoint y: 190, distance: 60.9
click at [588, 190] on div at bounding box center [606, 228] width 433 height 397
click at [573, 162] on img "Click to see details" at bounding box center [567, 155] width 21 height 21
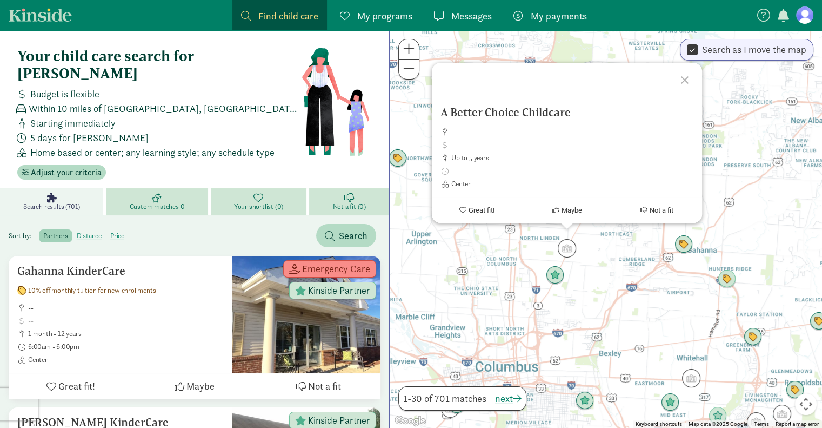
click at [681, 75] on div at bounding box center [686, 78] width 31 height 31
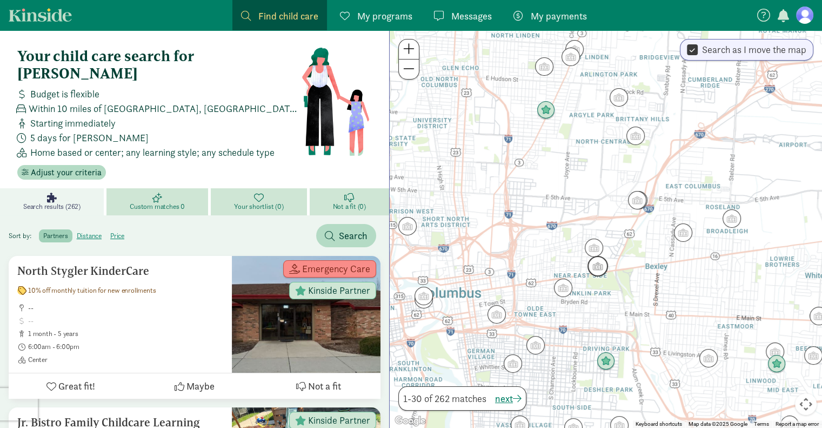
click at [597, 274] on img "Click to see details" at bounding box center [598, 266] width 21 height 21
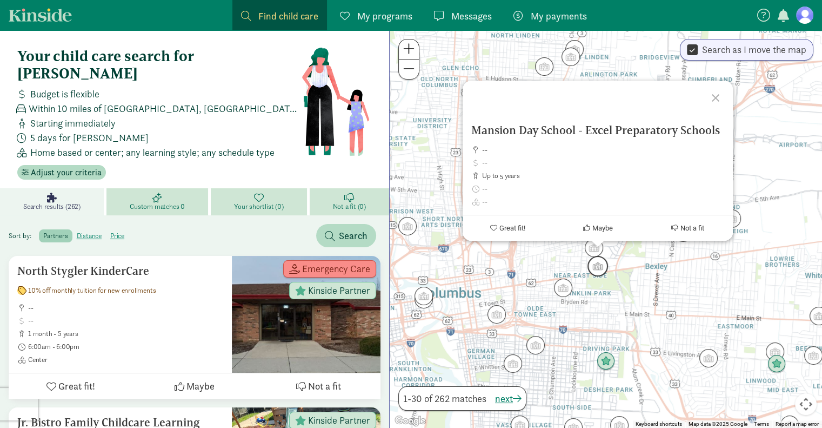
click at [597, 274] on img "Click to see details" at bounding box center [598, 266] width 21 height 21
click at [605, 303] on div "To navigate, press the arrow keys. Mansion Day School - Excel Preparatory Schoo…" at bounding box center [606, 228] width 433 height 397
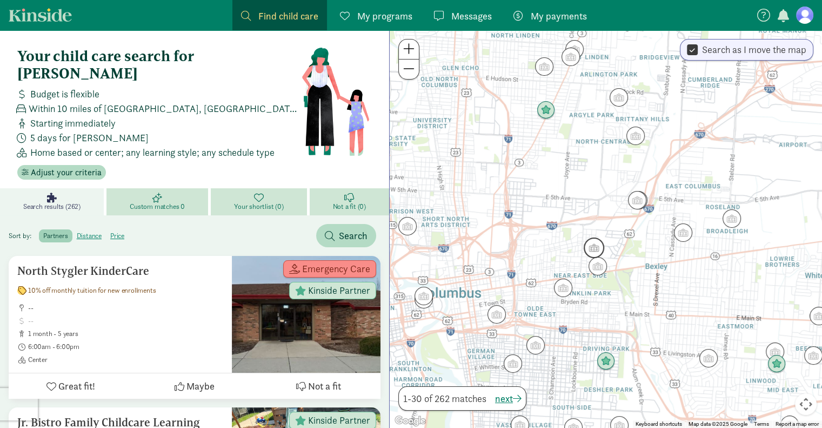
click at [596, 249] on img "Click to see details" at bounding box center [594, 247] width 21 height 21
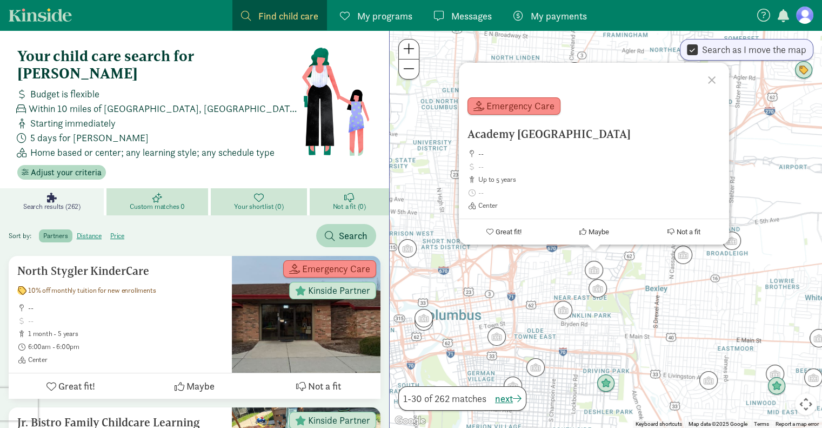
click at [612, 312] on div "Academy Kids Learning Center -- up to 5 years Center Emergency Care Great fit! …" at bounding box center [606, 228] width 433 height 397
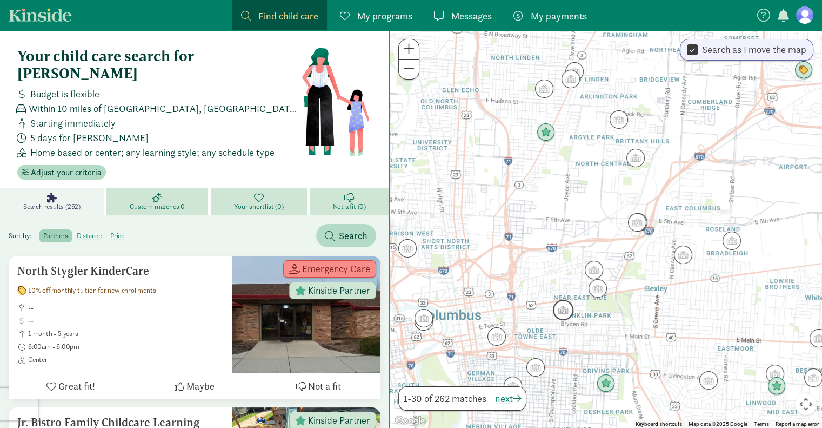
click at [561, 314] on img "Click to see details" at bounding box center [563, 310] width 21 height 21
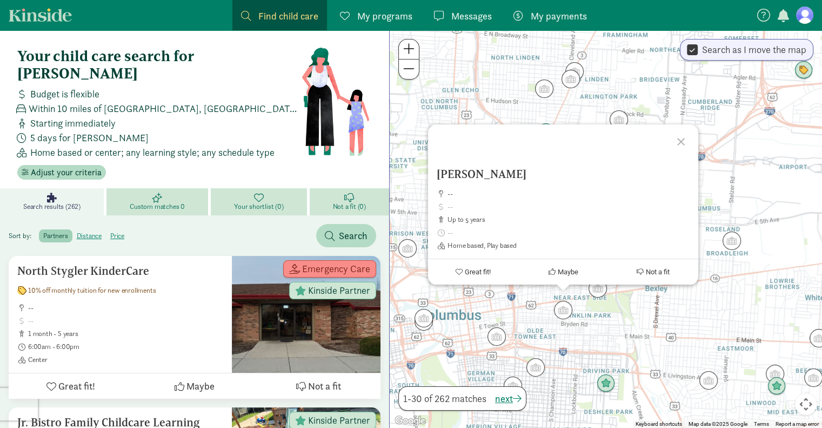
click at [598, 340] on div "Averette, Trina -- up to 5 years Home based, Play based Great fit! Maybe Not a …" at bounding box center [606, 228] width 433 height 397
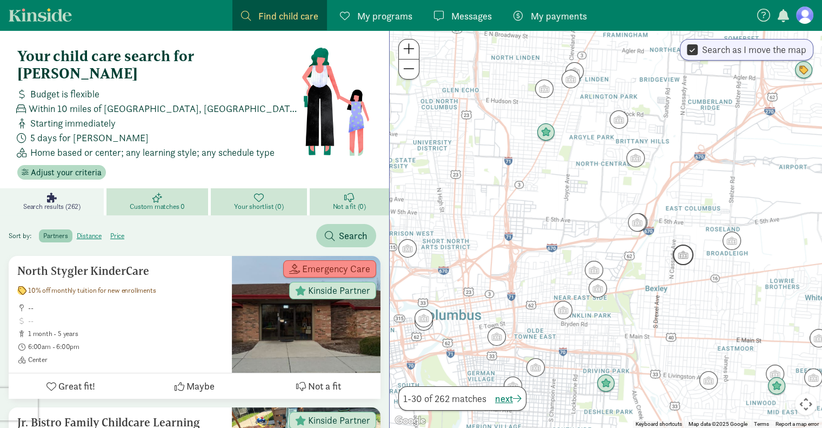
click at [685, 257] on img "Click to see details" at bounding box center [683, 254] width 21 height 21
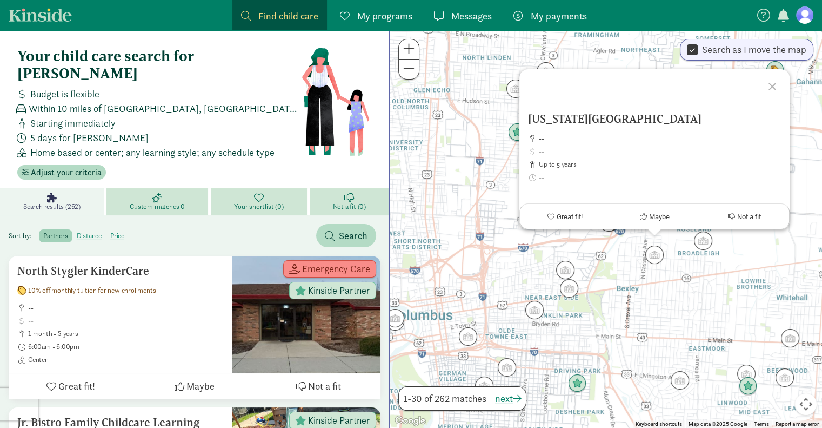
click at [587, 324] on div "Maryland Elementary -- up to 5 years Center Great fit! Maybe Not a fit" at bounding box center [606, 228] width 433 height 397
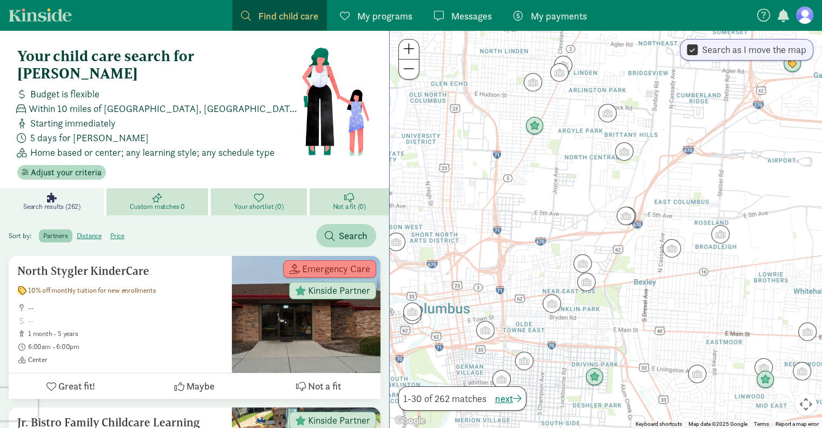
drag, startPoint x: 574, startPoint y: 329, endPoint x: 625, endPoint y: 309, distance: 54.4
click at [625, 309] on div at bounding box center [606, 228] width 433 height 397
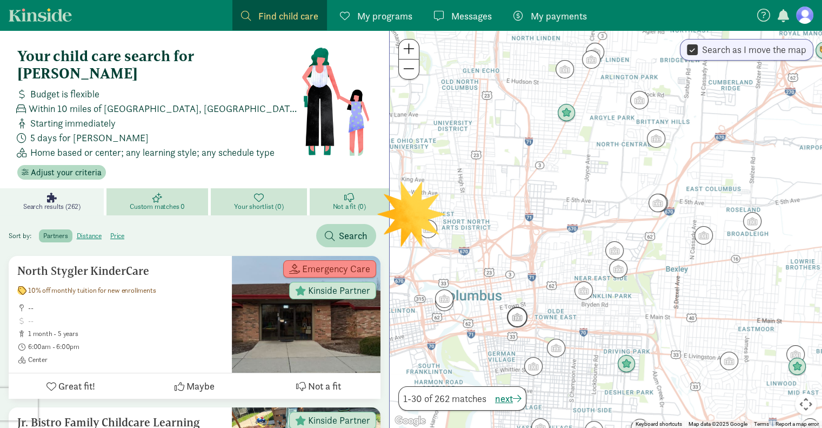
click at [516, 317] on img "Click to see details" at bounding box center [517, 317] width 21 height 21
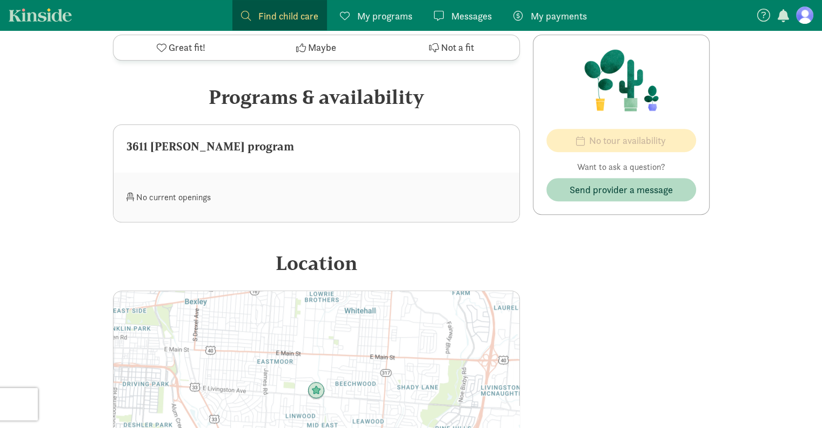
scroll to position [270, 0]
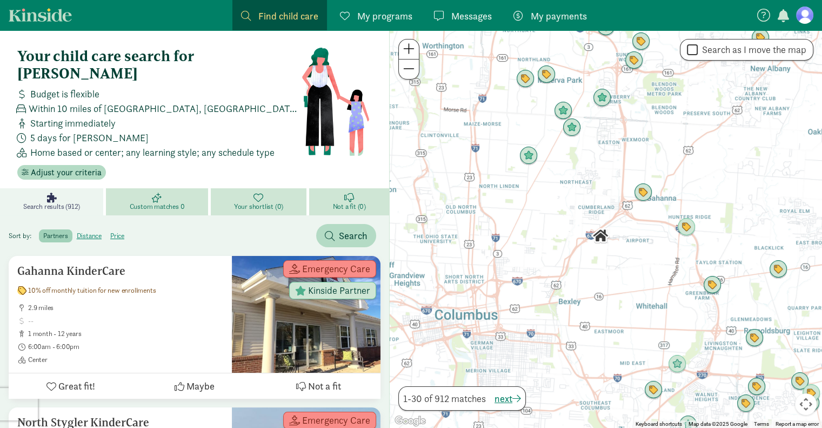
click at [691, 44] on input "Search as I move the map" at bounding box center [692, 50] width 11 height 15
checkbox input "true"
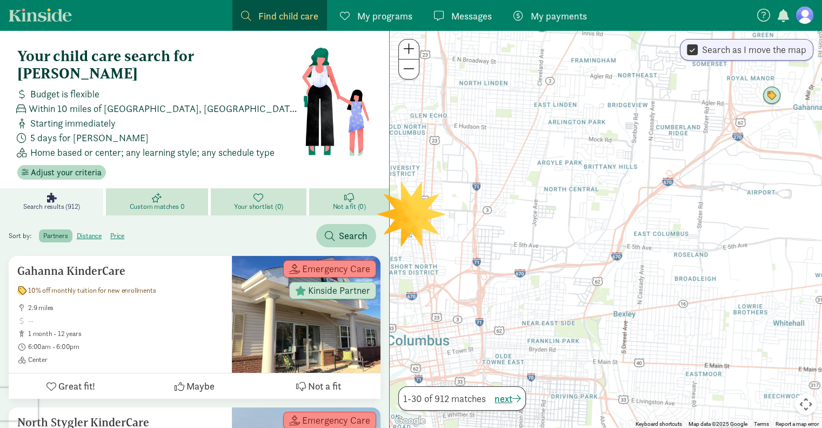
drag, startPoint x: 591, startPoint y: 261, endPoint x: 705, endPoint y: 233, distance: 117.5
click at [705, 233] on div at bounding box center [606, 228] width 433 height 397
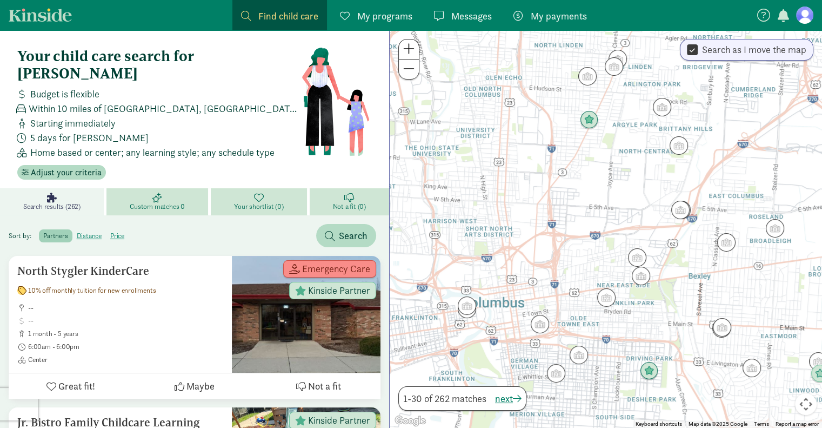
drag, startPoint x: 632, startPoint y: 263, endPoint x: 709, endPoint y: 224, distance: 86.6
click at [709, 224] on div at bounding box center [606, 228] width 433 height 397
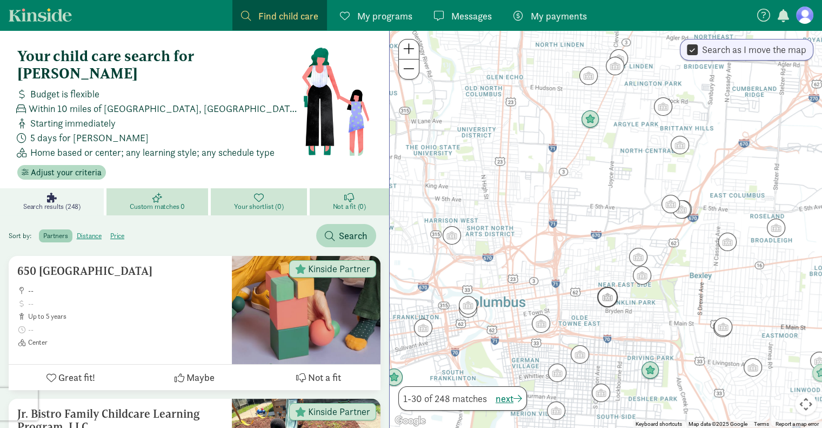
click at [612, 302] on img "Click to see details" at bounding box center [608, 297] width 21 height 21
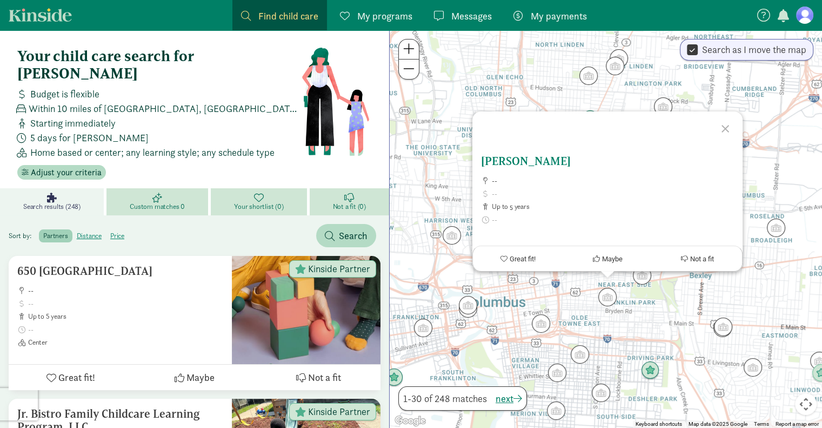
click at [602, 198] on ul "-- up to 5 years Home based, Play based" at bounding box center [607, 206] width 253 height 61
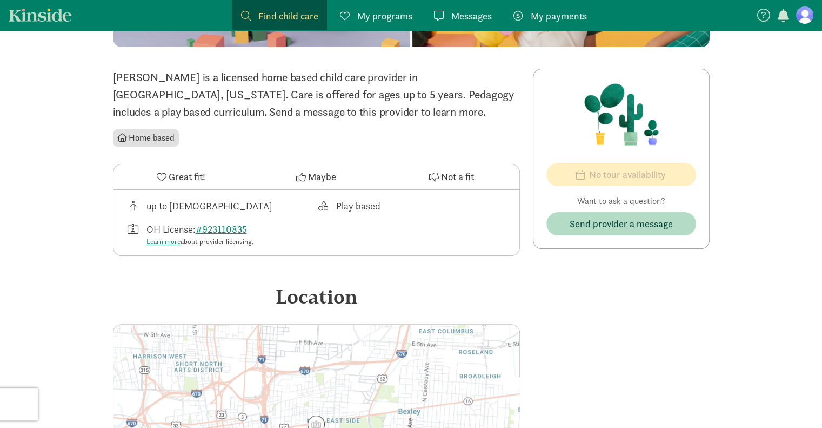
scroll to position [49, 0]
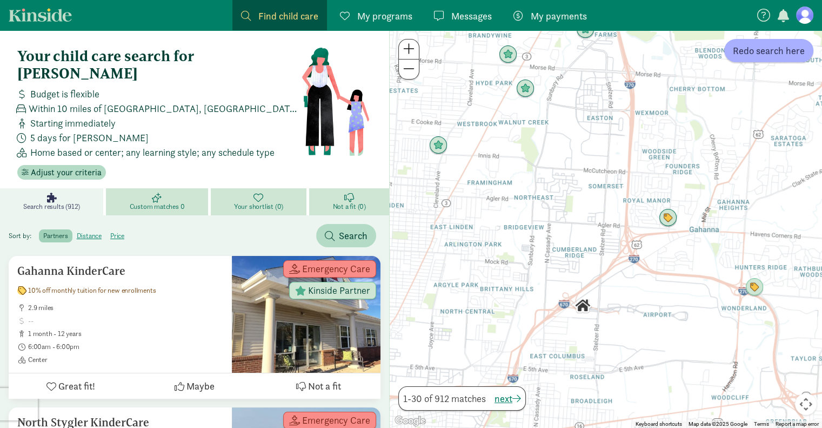
drag, startPoint x: 669, startPoint y: 255, endPoint x: 830, endPoint y: 41, distance: 267.6
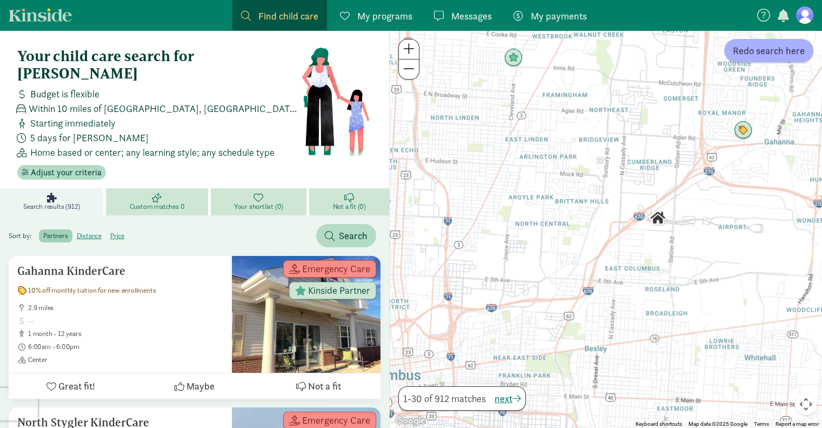
drag, startPoint x: 694, startPoint y: 214, endPoint x: 753, endPoint y: 183, distance: 66.5
click at [753, 183] on div at bounding box center [606, 228] width 433 height 397
click at [762, 47] on span "Redo search here" at bounding box center [769, 50] width 72 height 15
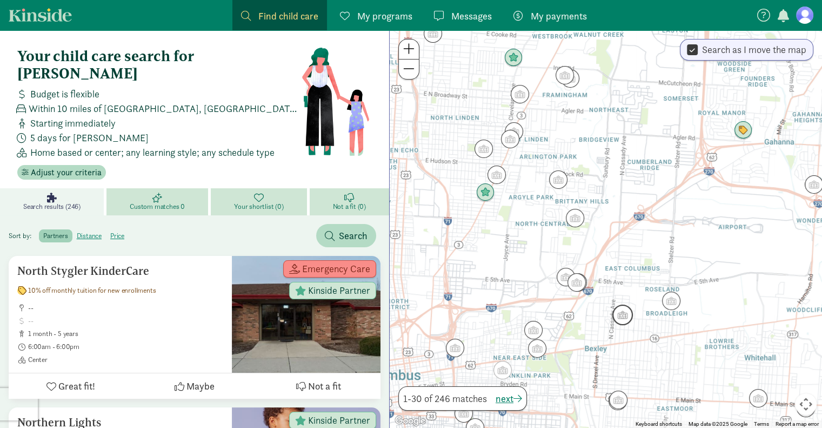
click at [627, 320] on img "Click to see details" at bounding box center [623, 314] width 21 height 21
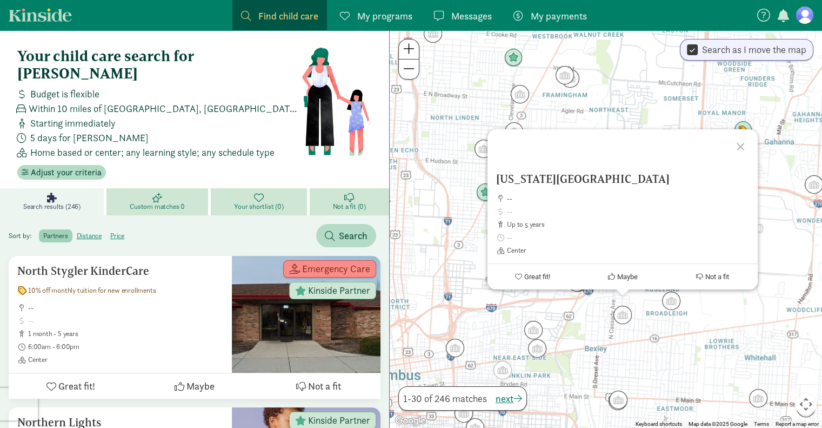
click at [636, 329] on div "Maryland Elementary -- up to 5 years Center Great fit! Maybe Not a fit" at bounding box center [606, 228] width 433 height 397
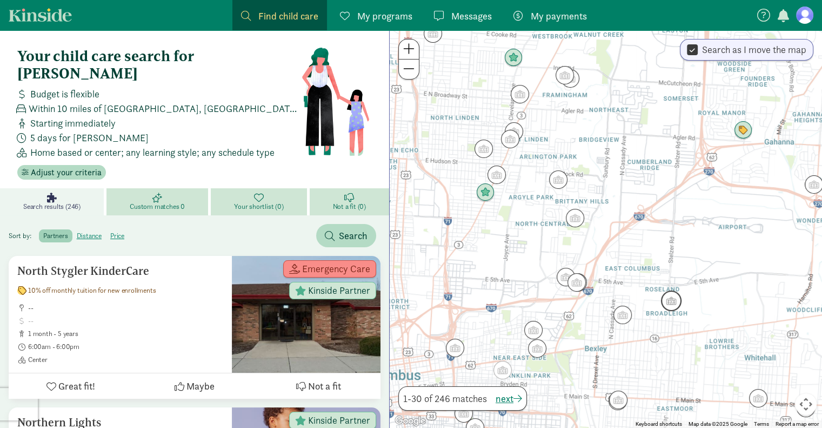
click at [672, 305] on img "Click to see details" at bounding box center [671, 300] width 21 height 21
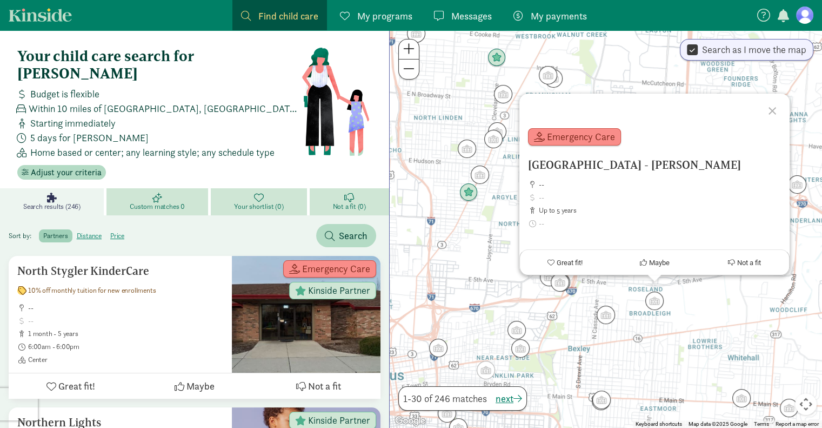
click at [627, 327] on div "Little Buckeye Learning Center - Stelzer -- up to 5 years Center Emergency Care…" at bounding box center [606, 228] width 433 height 397
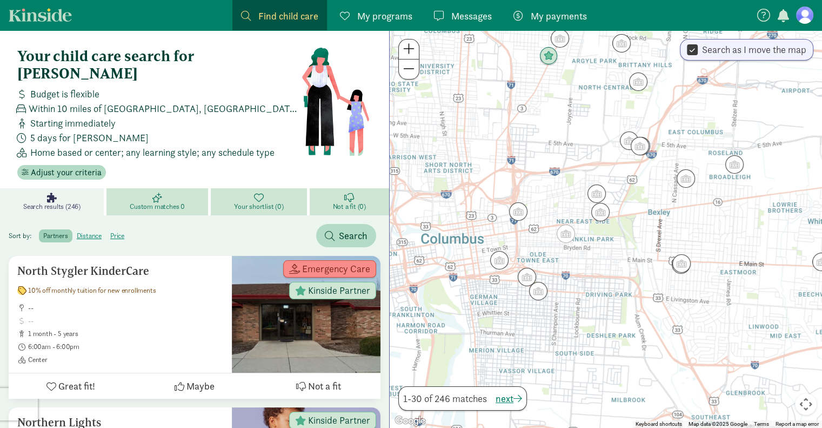
drag, startPoint x: 607, startPoint y: 354, endPoint x: 689, endPoint y: 214, distance: 161.9
click at [689, 214] on div at bounding box center [606, 228] width 433 height 397
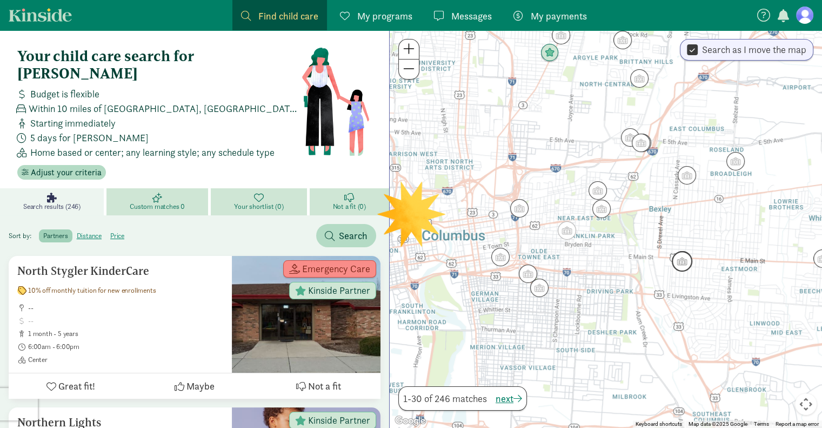
click at [687, 267] on img "Click to see details" at bounding box center [682, 261] width 21 height 21
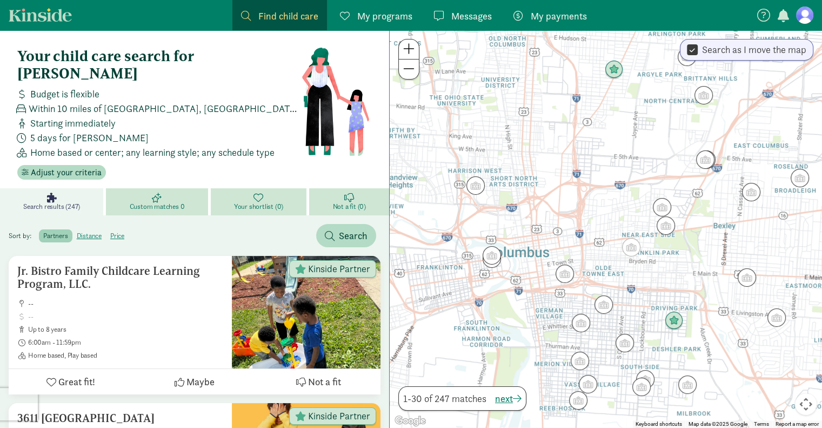
drag, startPoint x: 544, startPoint y: 259, endPoint x: 643, endPoint y: 277, distance: 100.6
click at [643, 277] on div at bounding box center [606, 228] width 433 height 397
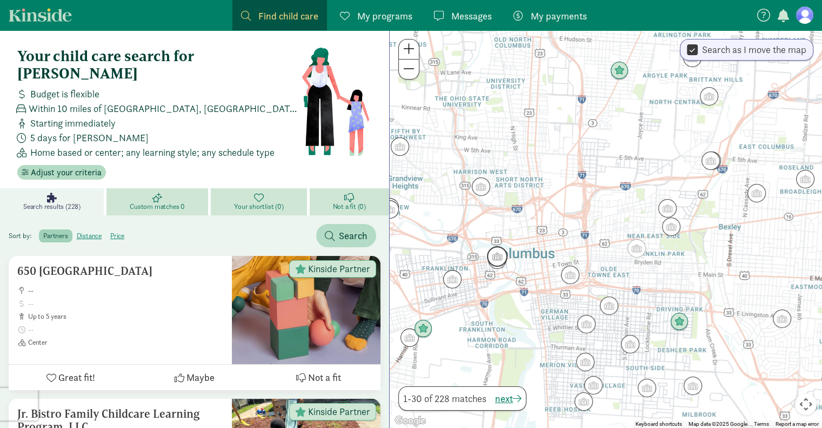
click at [502, 254] on img "Click to see details" at bounding box center [497, 256] width 21 height 21
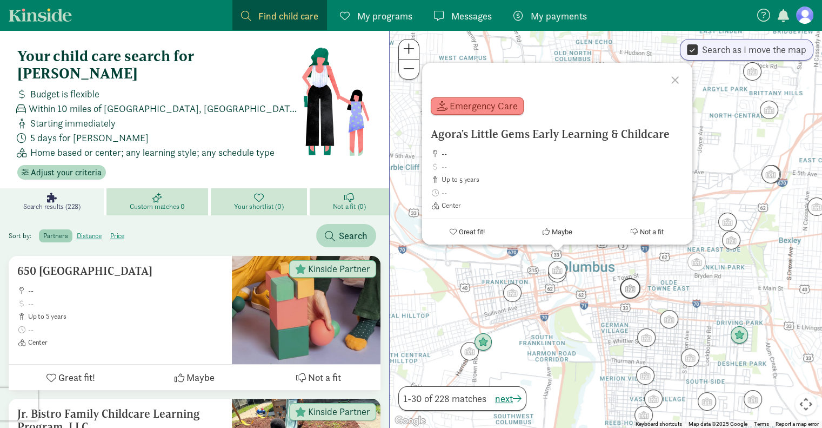
click at [632, 291] on img "Click to see details" at bounding box center [630, 288] width 21 height 21
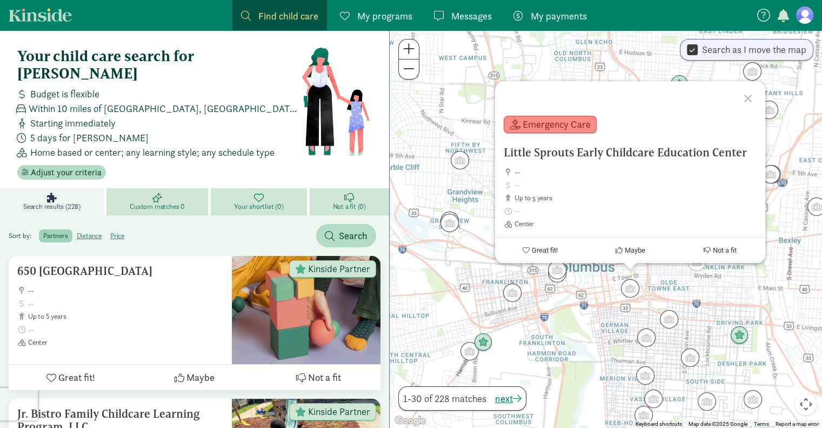
click at [601, 280] on div "To navigate, press the arrow keys. Little Sprouts Early Childcare Education Cen…" at bounding box center [606, 228] width 433 height 397
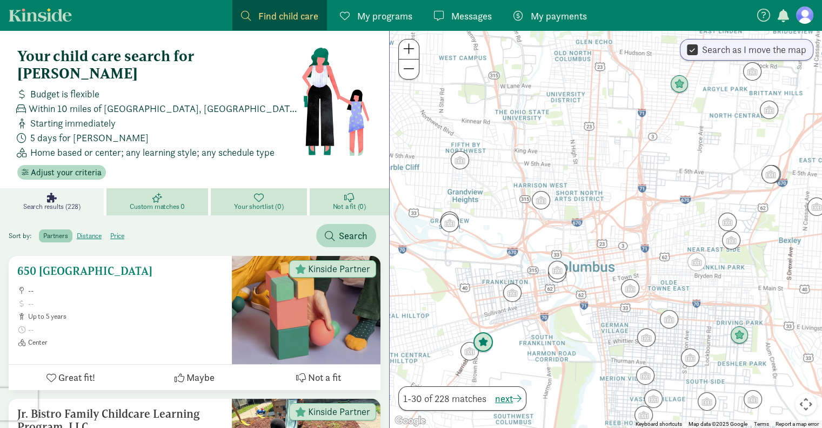
click at [81, 290] on ul "-- up to 5 years Center" at bounding box center [120, 316] width 206 height 61
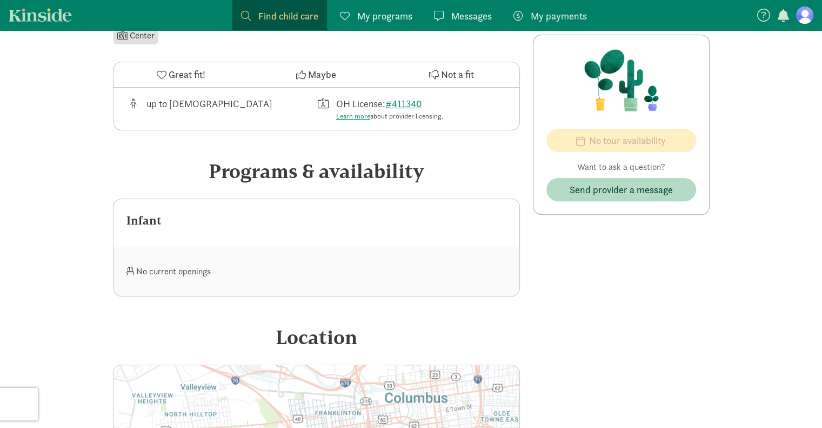
scroll to position [174, 0]
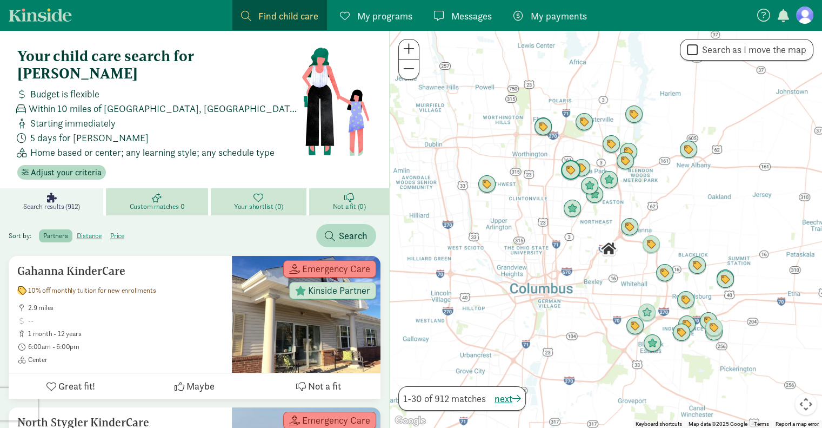
click at [568, 168] on img "Click to see details" at bounding box center [571, 170] width 21 height 21
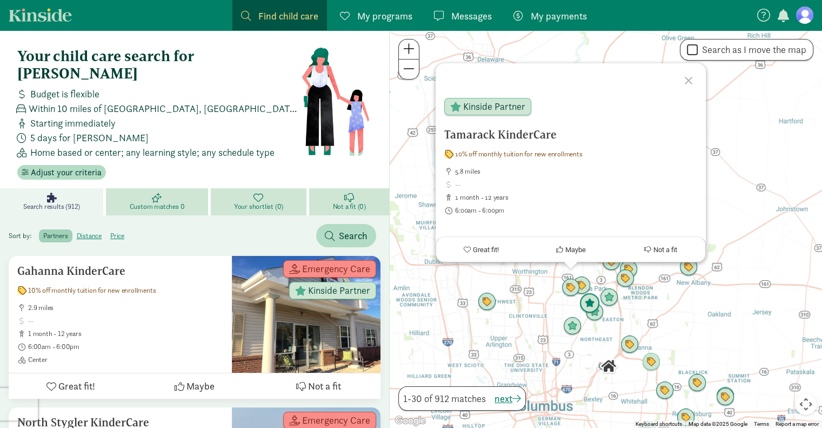
click at [586, 300] on img "Click to see details" at bounding box center [590, 303] width 21 height 21
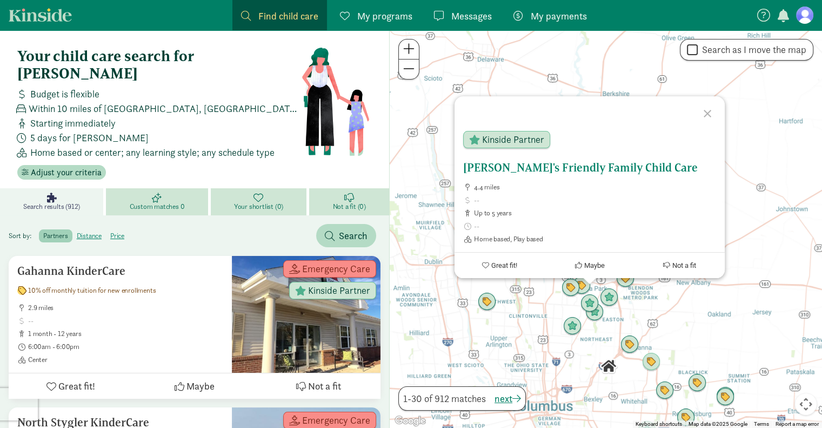
click at [575, 170] on h5 "[PERSON_NAME]'s Friendly Family Child Care" at bounding box center [589, 167] width 253 height 13
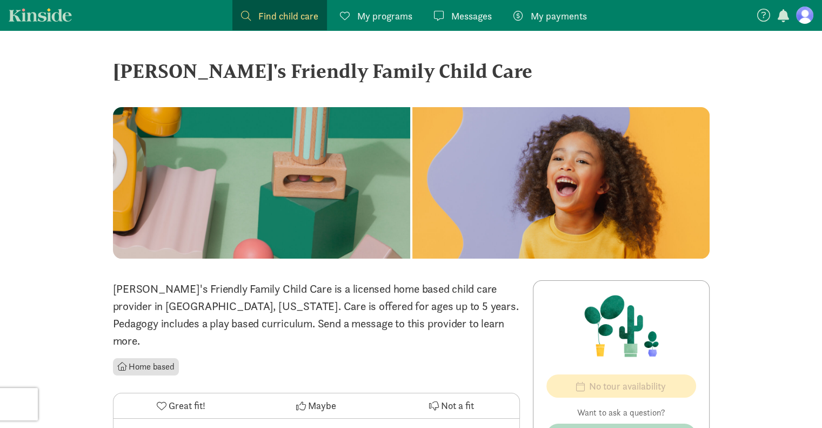
drag, startPoint x: 474, startPoint y: 225, endPoint x: 486, endPoint y: 198, distance: 29.0
click at [486, 198] on div at bounding box center [561, 182] width 297 height 151
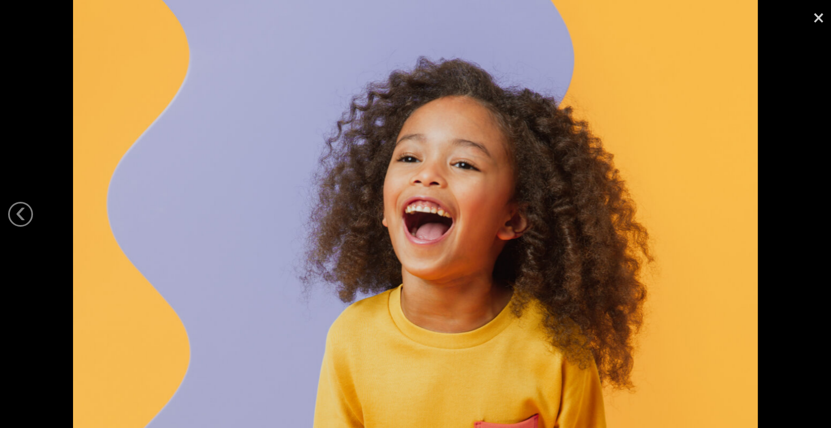
click at [461, 136] on img at bounding box center [415, 214] width 685 height 428
click at [18, 214] on link "‹" at bounding box center [20, 214] width 25 height 25
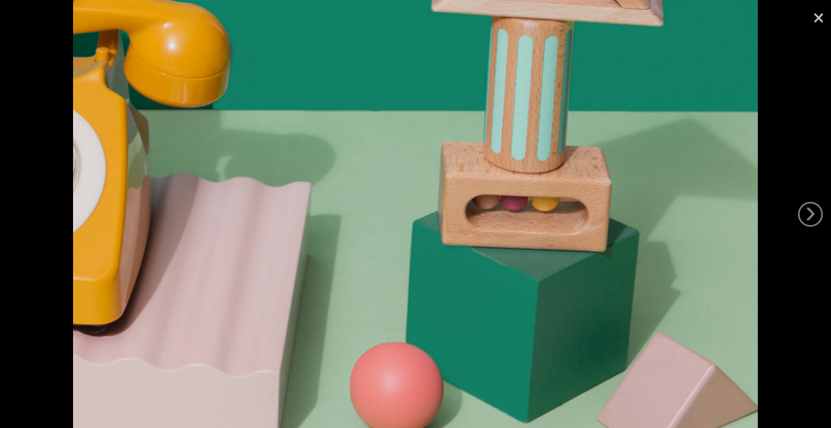
click at [822, 14] on link "×" at bounding box center [818, 16] width 25 height 32
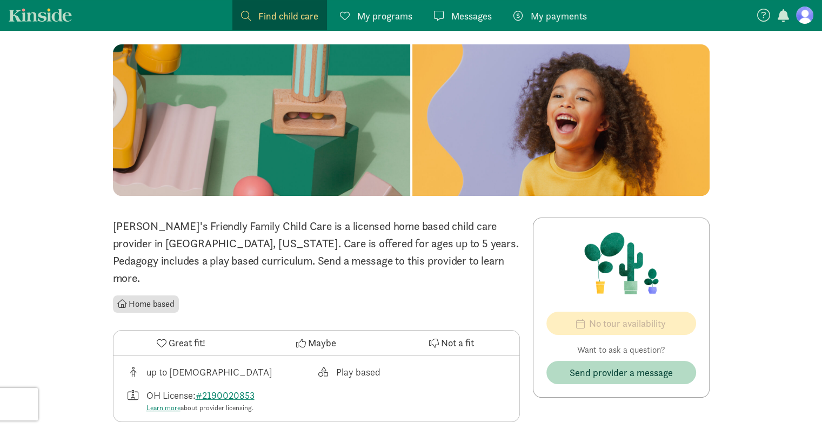
scroll to position [49, 0]
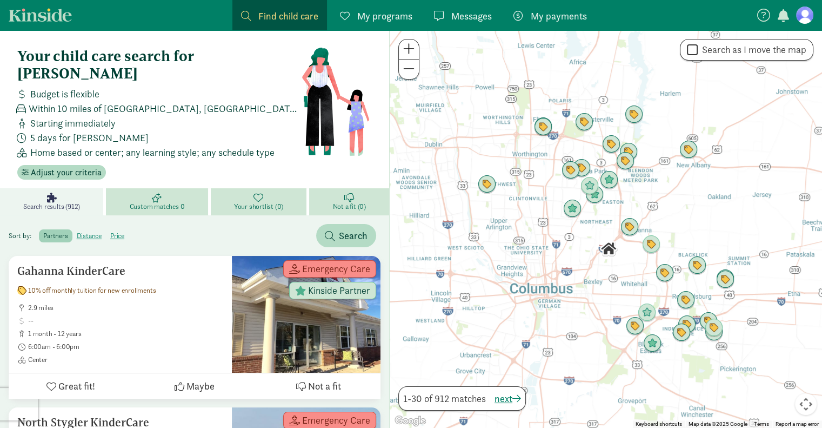
click at [391, 15] on span "My programs" at bounding box center [384, 16] width 55 height 15
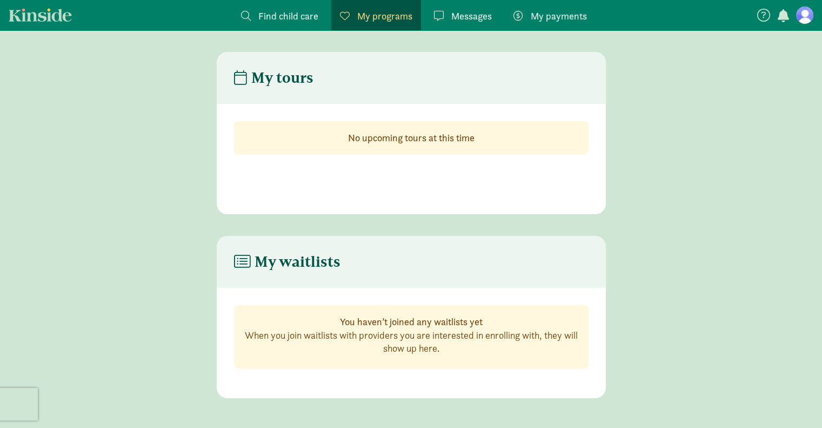
click at [270, 17] on span "Find child care" at bounding box center [288, 16] width 60 height 15
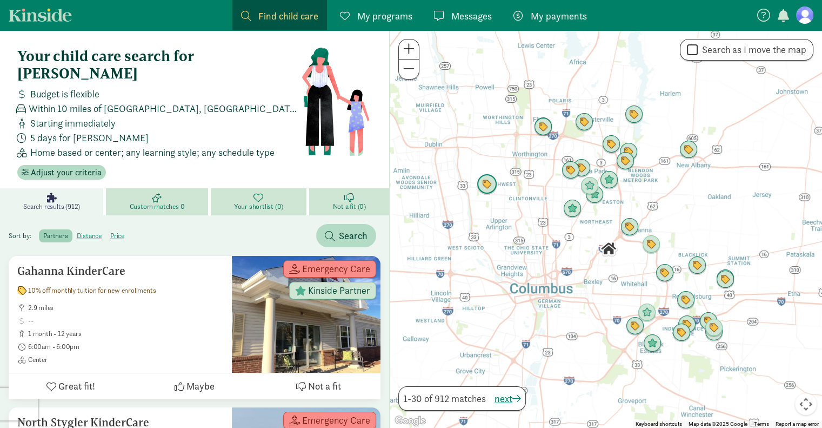
click at [486, 188] on img "Click to see details" at bounding box center [487, 184] width 21 height 21
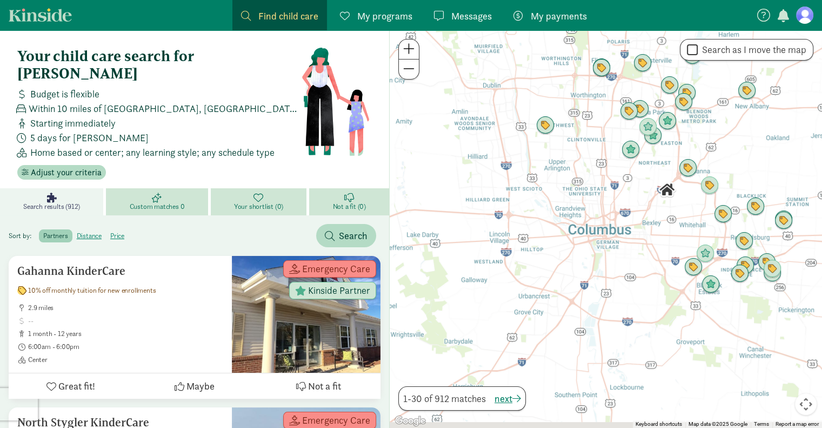
drag, startPoint x: 585, startPoint y: 328, endPoint x: 575, endPoint y: 160, distance: 169.0
click at [575, 160] on div "To navigate, press the arrow keys." at bounding box center [606, 228] width 433 height 397
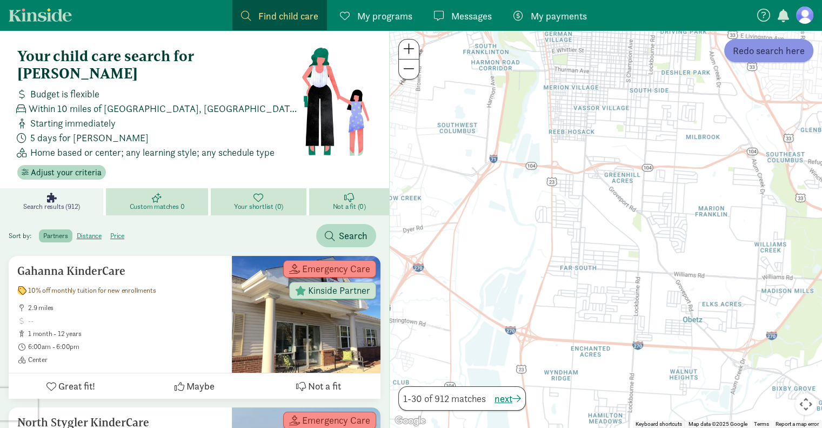
click at [754, 53] on span "Redo search here" at bounding box center [769, 50] width 72 height 15
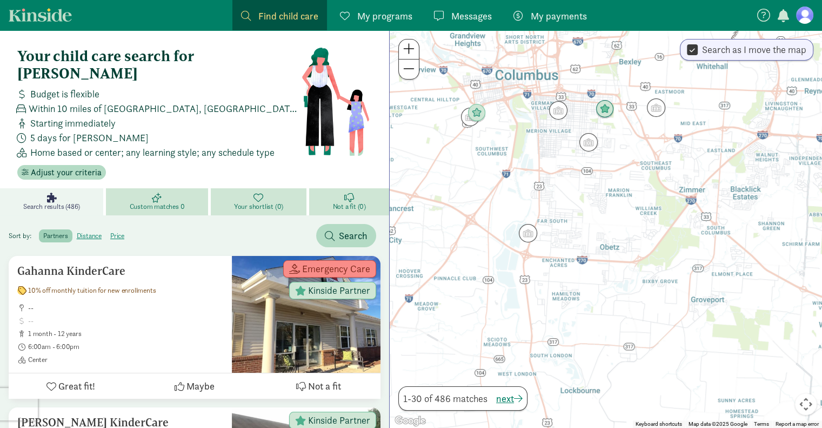
drag, startPoint x: 631, startPoint y: 310, endPoint x: 581, endPoint y: 252, distance: 76.7
click at [581, 252] on div at bounding box center [606, 228] width 433 height 397
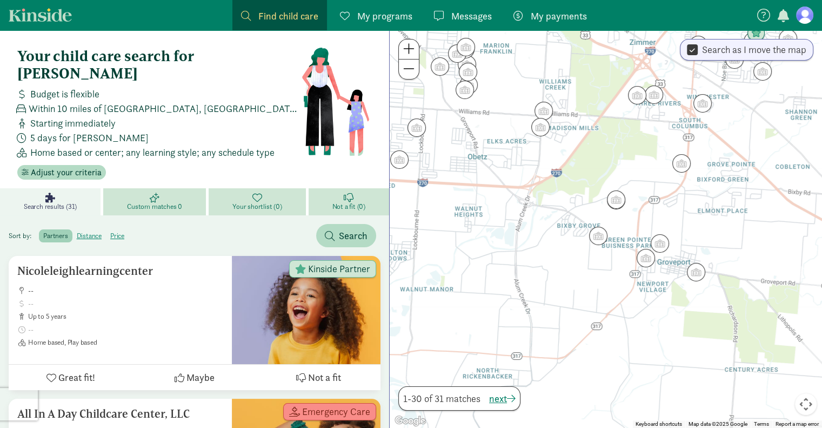
drag, startPoint x: 610, startPoint y: 312, endPoint x: 486, endPoint y: 209, distance: 160.9
click at [486, 209] on div at bounding box center [606, 228] width 433 height 397
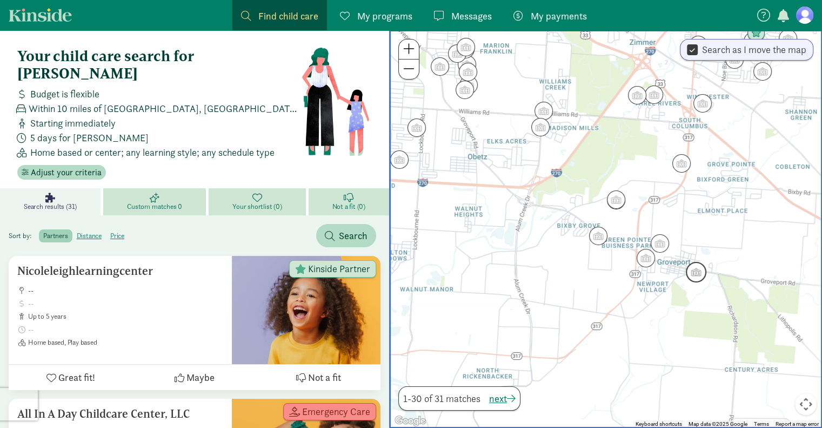
click at [692, 273] on img "Click to see details" at bounding box center [696, 272] width 21 height 21
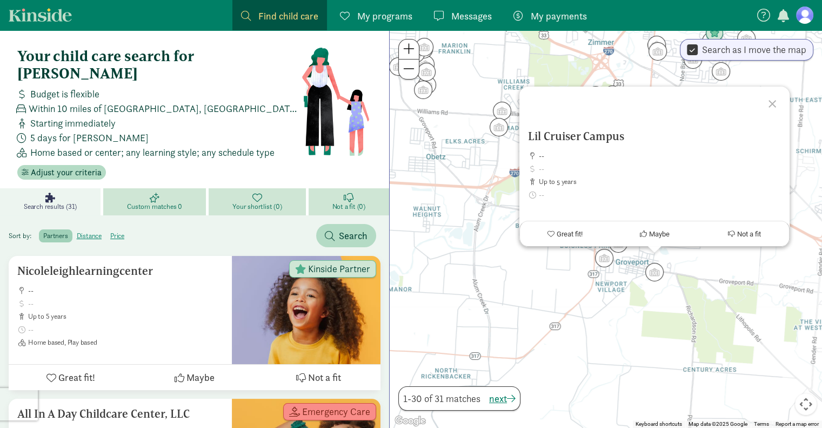
click at [668, 308] on div "Lil Cruiser Campus -- up to 5 years Great fit! Maybe Not a fit" at bounding box center [606, 228] width 433 height 397
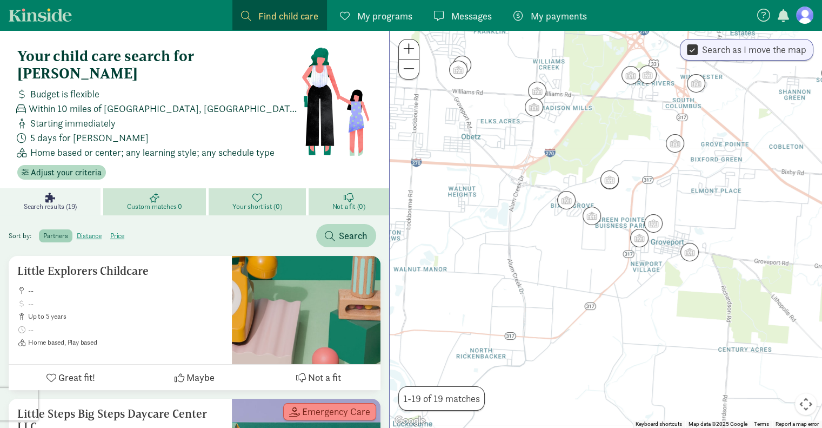
drag, startPoint x: 565, startPoint y: 361, endPoint x: 593, endPoint y: 324, distance: 45.9
click at [600, 341] on div at bounding box center [606, 228] width 433 height 397
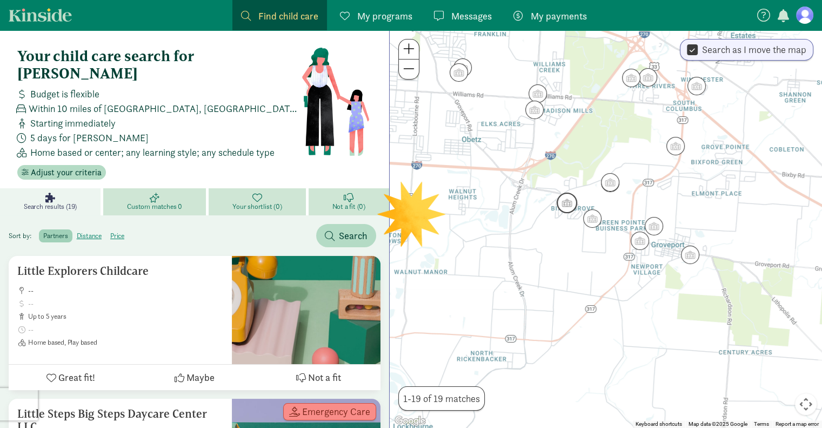
click at [571, 202] on img "Click to see details" at bounding box center [567, 203] width 21 height 21
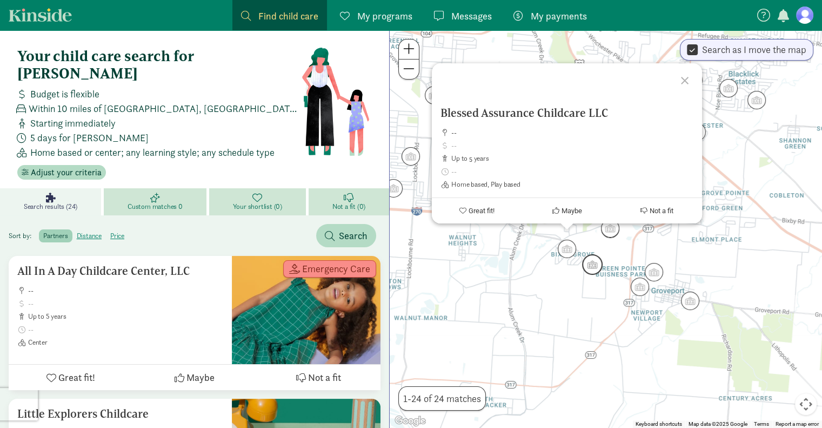
click at [594, 271] on img "Click to see details" at bounding box center [592, 264] width 21 height 21
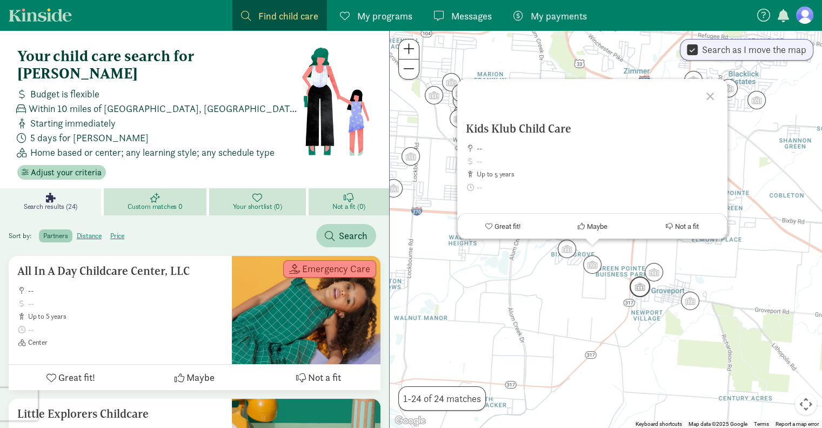
click at [634, 291] on img "Click to see details" at bounding box center [640, 286] width 21 height 21
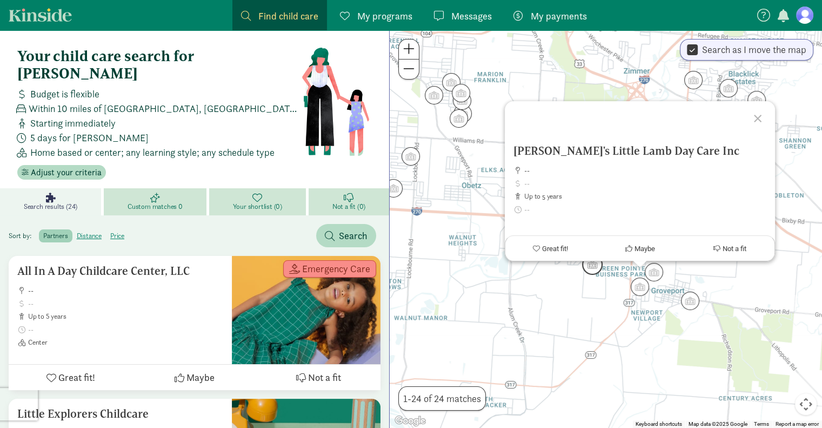
click at [594, 268] on img "Click to see details" at bounding box center [592, 264] width 21 height 21
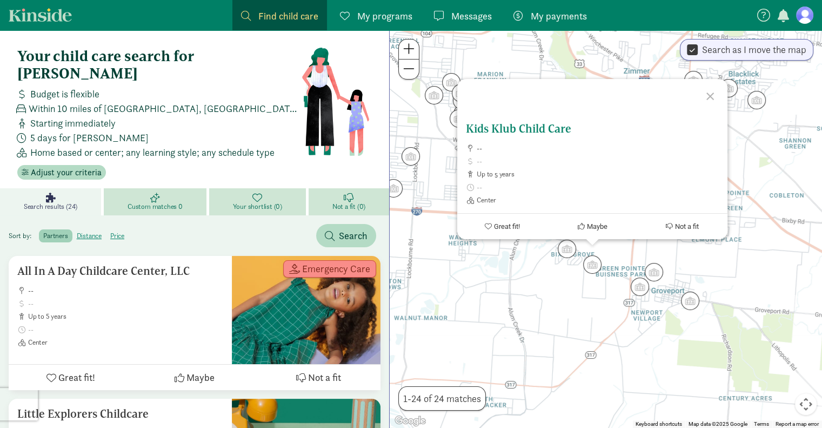
click at [578, 196] on span "Center" at bounding box center [598, 200] width 242 height 9
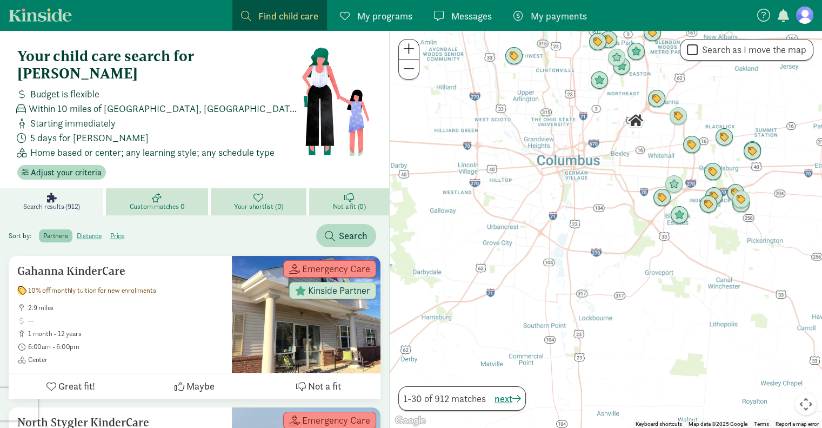
drag, startPoint x: 573, startPoint y: 308, endPoint x: 603, endPoint y: 179, distance: 132.6
click at [603, 179] on div at bounding box center [606, 228] width 433 height 397
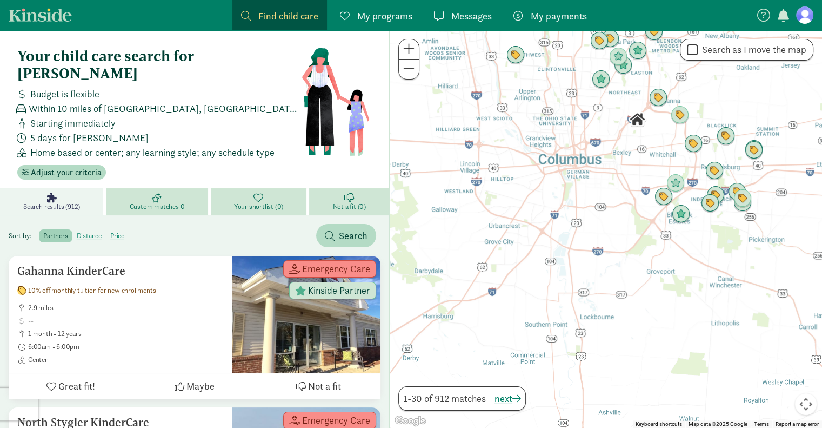
click at [701, 51] on label "Search as I move the map" at bounding box center [752, 49] width 109 height 13
click at [698, 51] on input "Search as I move the map" at bounding box center [692, 50] width 11 height 15
checkbox input "true"
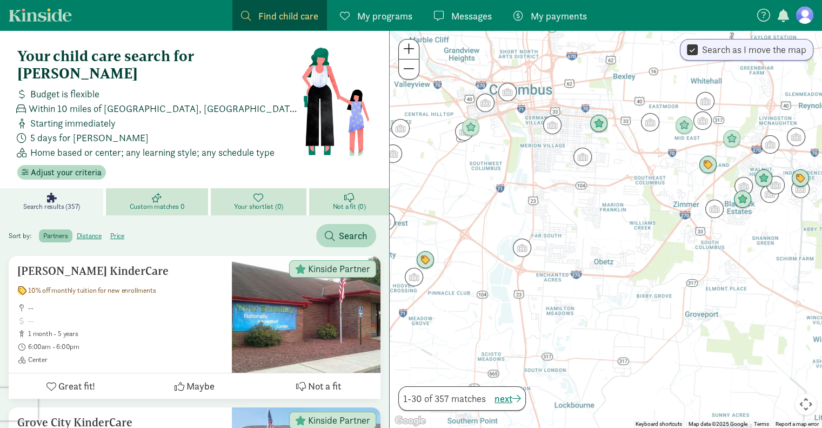
drag, startPoint x: 668, startPoint y: 270, endPoint x: 650, endPoint y: 330, distance: 63.3
click at [650, 330] on div at bounding box center [606, 228] width 433 height 397
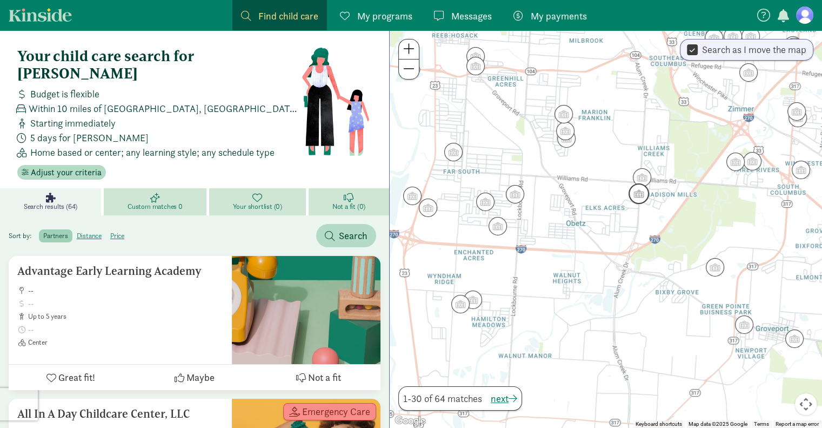
click at [642, 197] on img "Click to see details" at bounding box center [639, 193] width 21 height 21
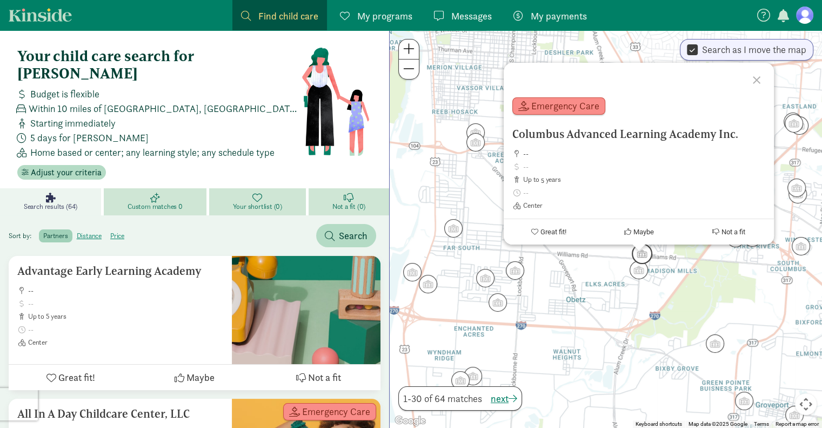
click at [645, 257] on img "Click to see details" at bounding box center [642, 253] width 21 height 21
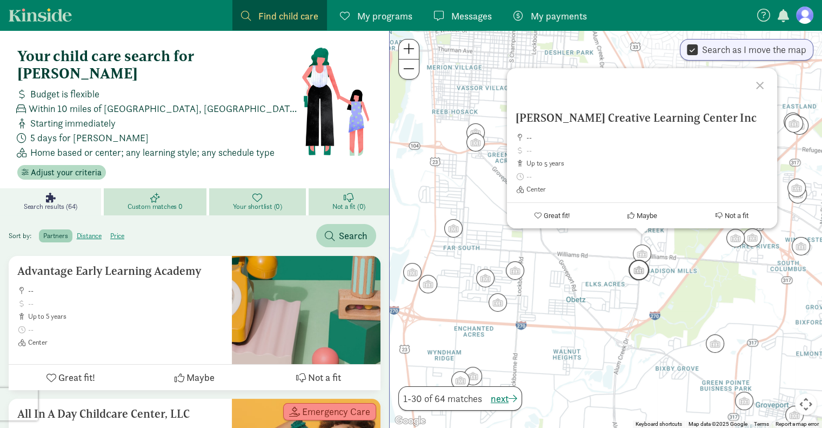
click at [644, 270] on img "Click to see details" at bounding box center [639, 270] width 21 height 21
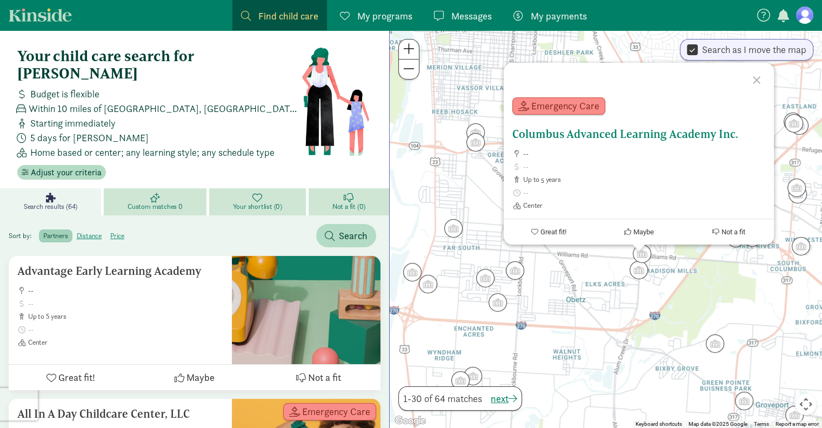
click at [648, 179] on span "up to 5 years" at bounding box center [644, 179] width 242 height 9
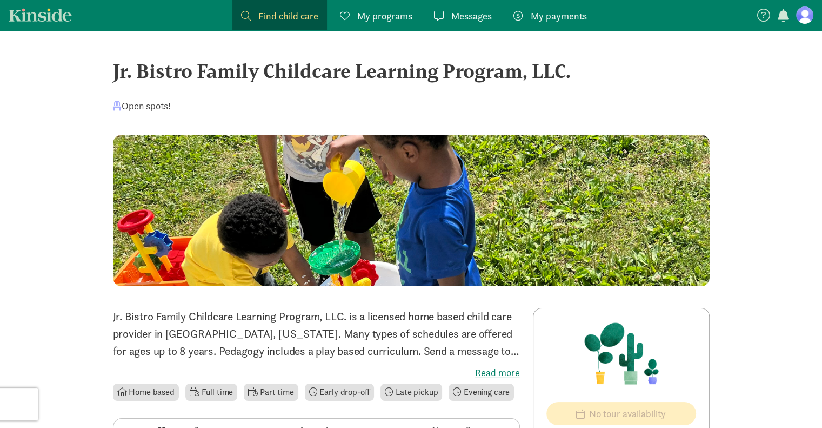
click at [287, 7] on link "Find child care Find" at bounding box center [280, 15] width 95 height 30
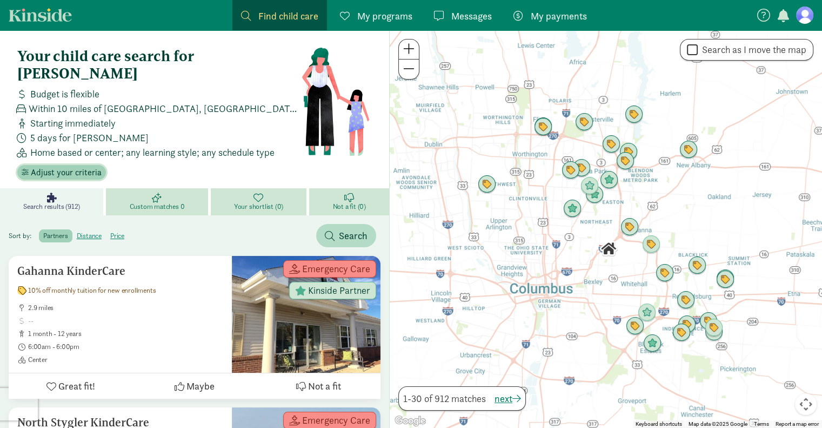
click at [76, 166] on span "Adjust your criteria" at bounding box center [66, 172] width 71 height 13
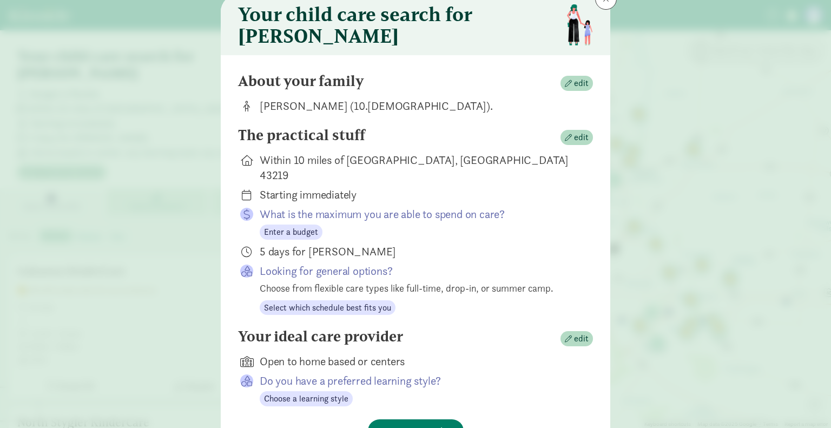
scroll to position [54, 0]
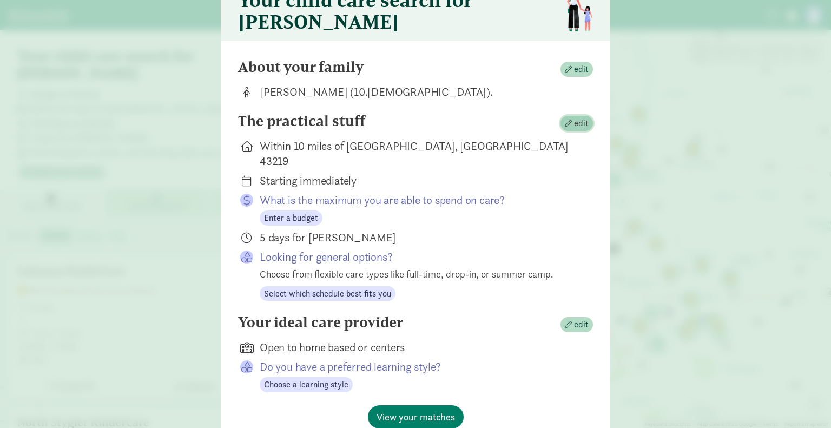
click at [567, 127] on span "button" at bounding box center [568, 123] width 7 height 7
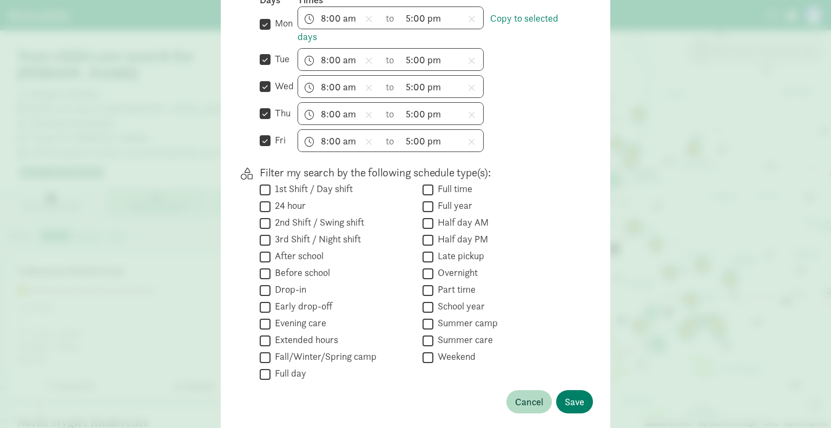
scroll to position [379, 0]
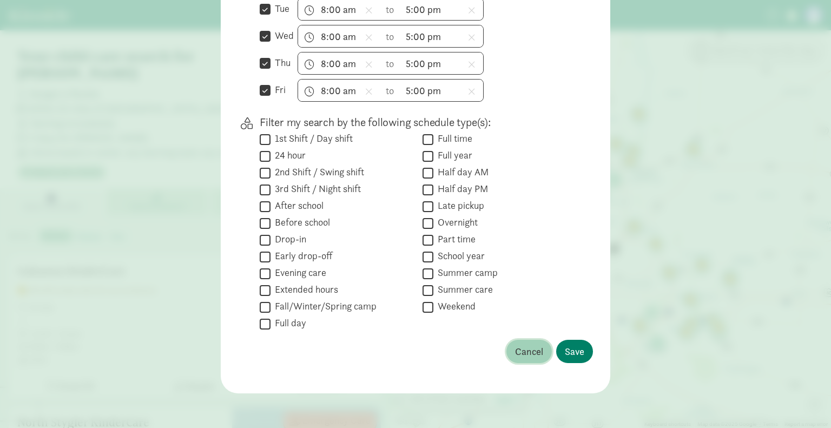
click at [536, 346] on span "Cancel" at bounding box center [529, 351] width 28 height 15
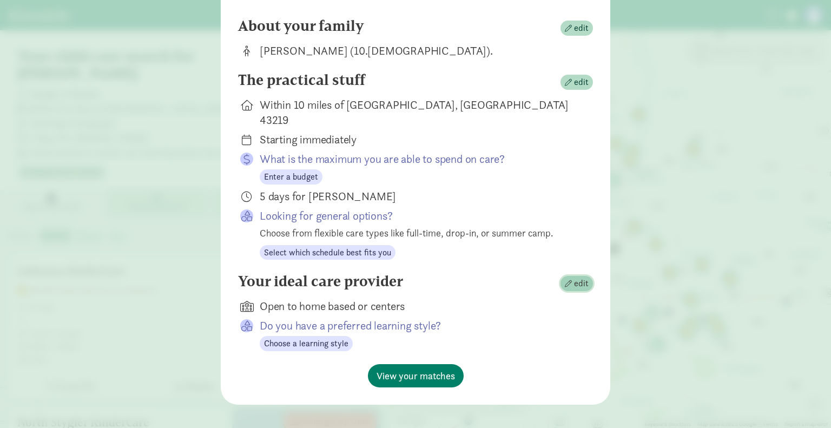
click at [574, 277] on span "edit" at bounding box center [581, 283] width 15 height 13
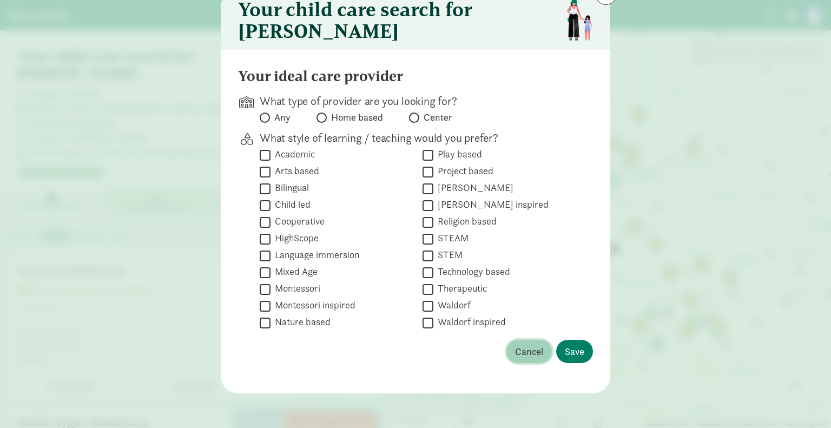
click at [517, 356] on span "Cancel" at bounding box center [529, 351] width 28 height 15
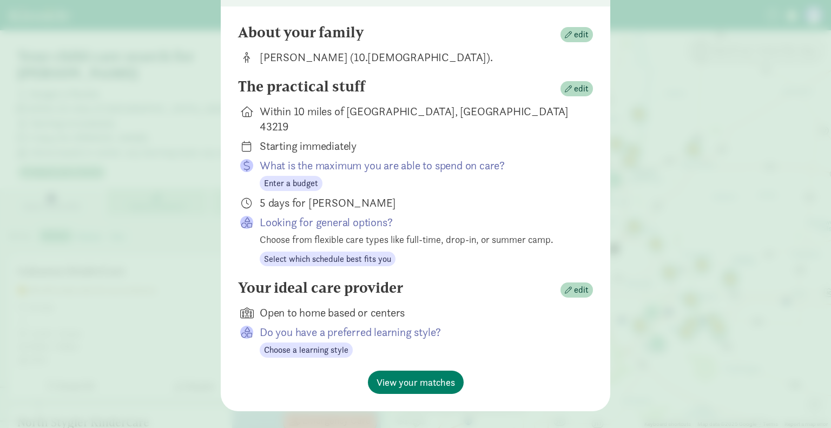
scroll to position [95, 0]
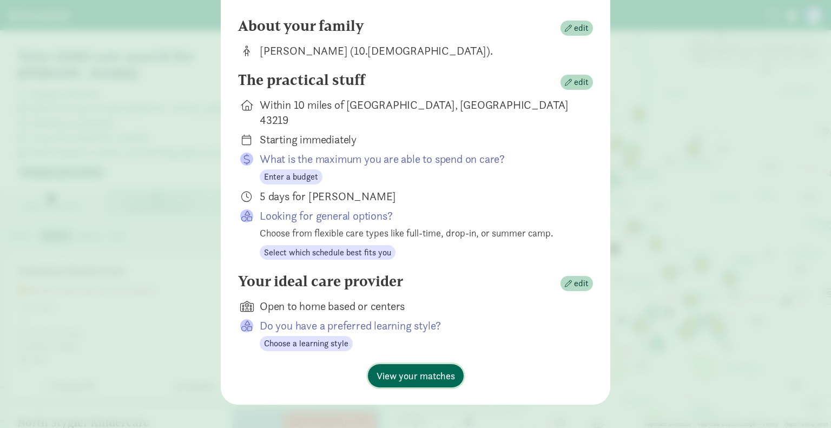
click at [412, 369] on span "View your matches" at bounding box center [415, 375] width 78 height 15
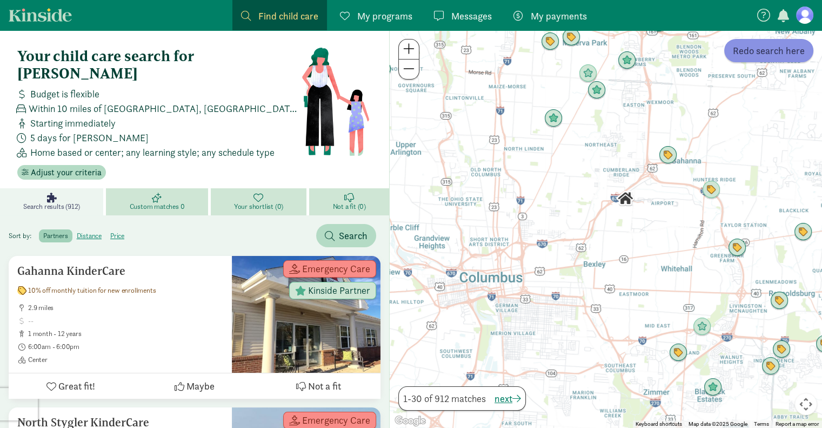
click at [772, 56] on span "Redo search here" at bounding box center [769, 50] width 72 height 15
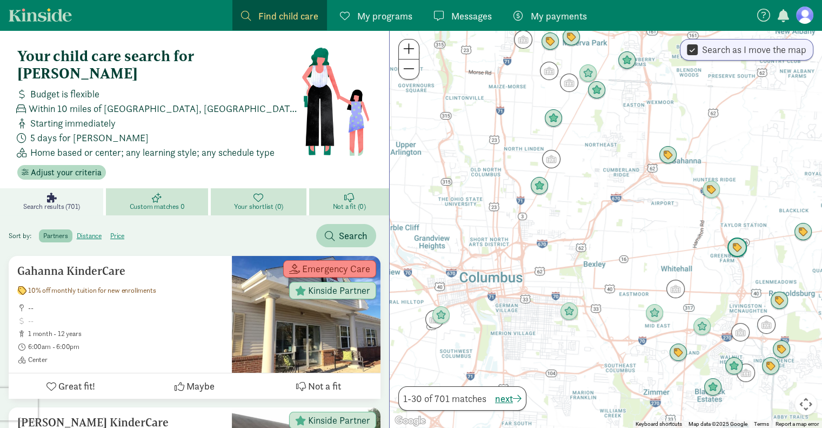
click at [741, 248] on img "Click to see details" at bounding box center [737, 247] width 21 height 21
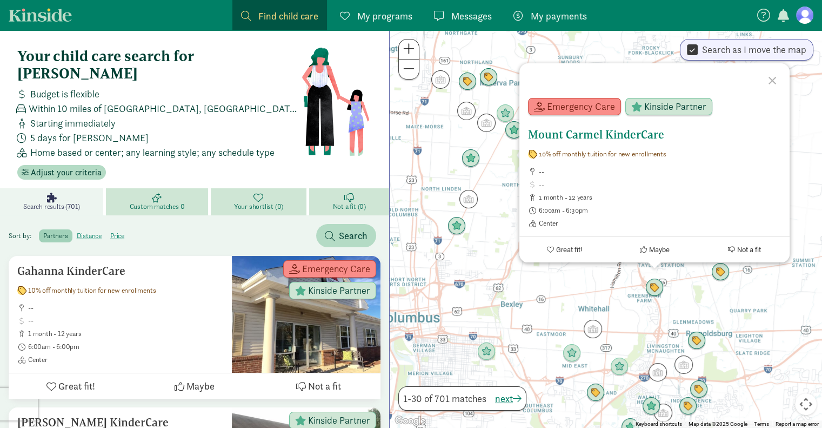
click at [601, 152] on span "10% off monthly tuition for new enrollments" at bounding box center [602, 154] width 127 height 9
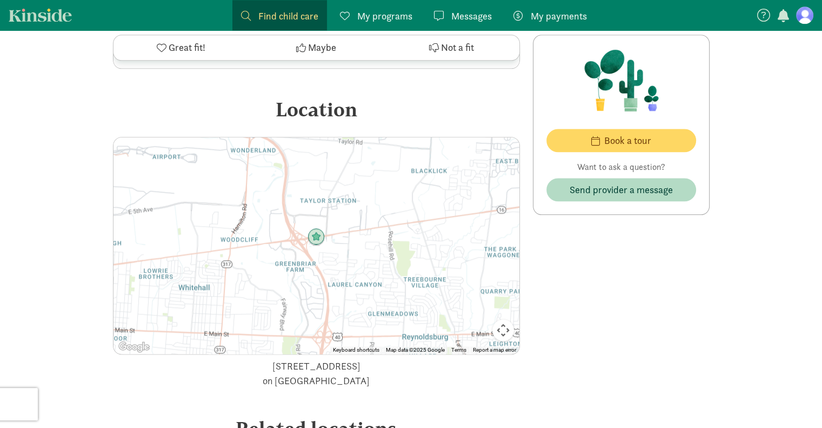
scroll to position [1298, 0]
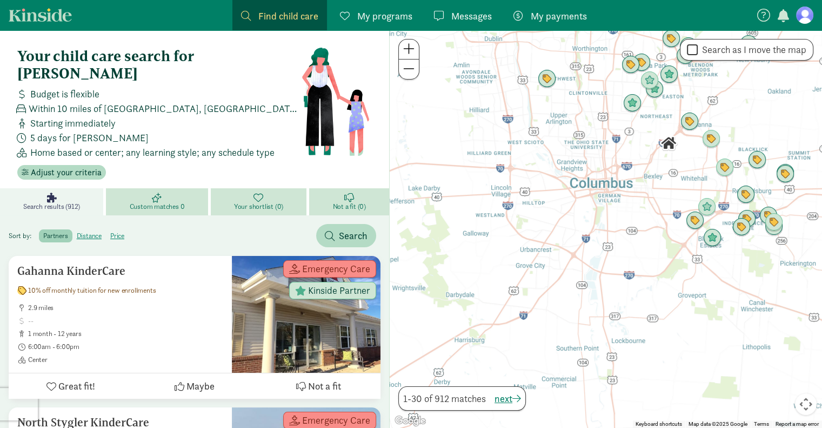
drag, startPoint x: 621, startPoint y: 375, endPoint x: 688, endPoint y: 259, distance: 133.9
click at [688, 259] on div at bounding box center [606, 228] width 433 height 397
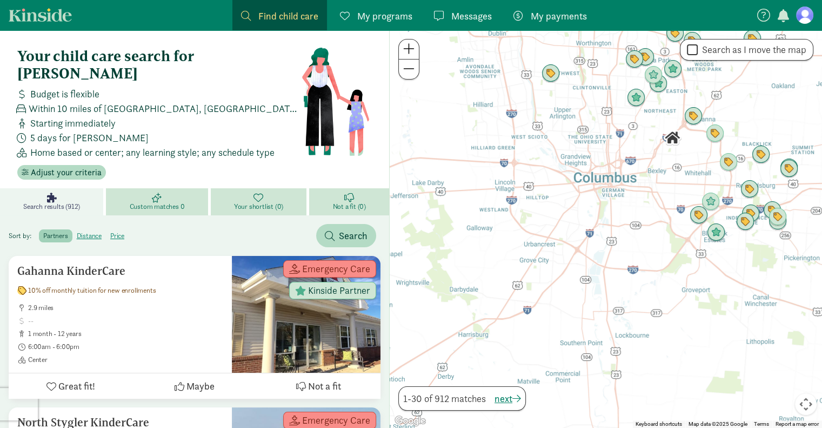
click at [717, 51] on label "Search as I move the map" at bounding box center [752, 49] width 109 height 13
click at [698, 51] on input "Search as I move the map" at bounding box center [692, 50] width 11 height 15
checkbox input "true"
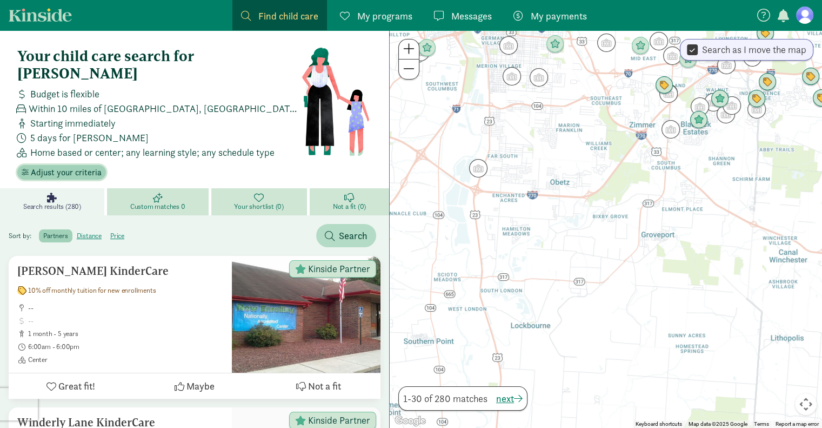
click at [79, 166] on span "Adjust your criteria" at bounding box center [66, 172] width 71 height 13
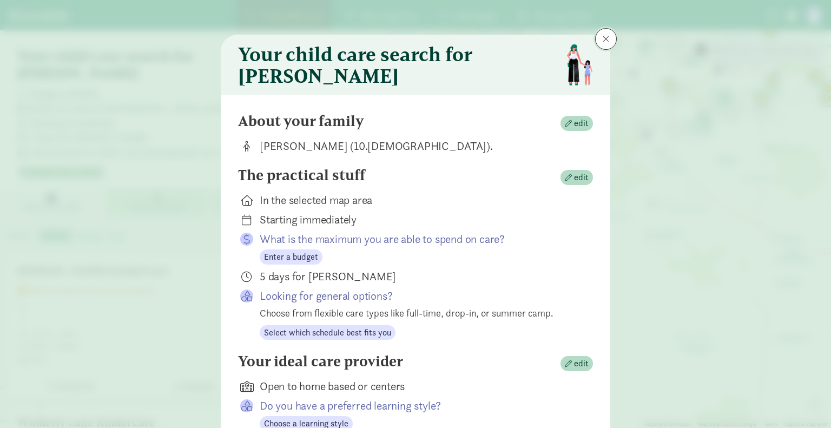
click at [606, 32] on button at bounding box center [606, 39] width 22 height 22
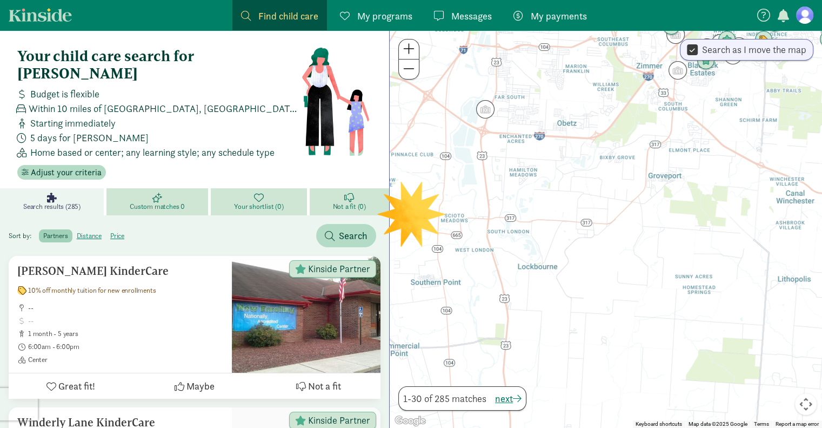
drag, startPoint x: 702, startPoint y: 295, endPoint x: 709, endPoint y: 235, distance: 60.5
click at [709, 235] on div at bounding box center [606, 228] width 433 height 397
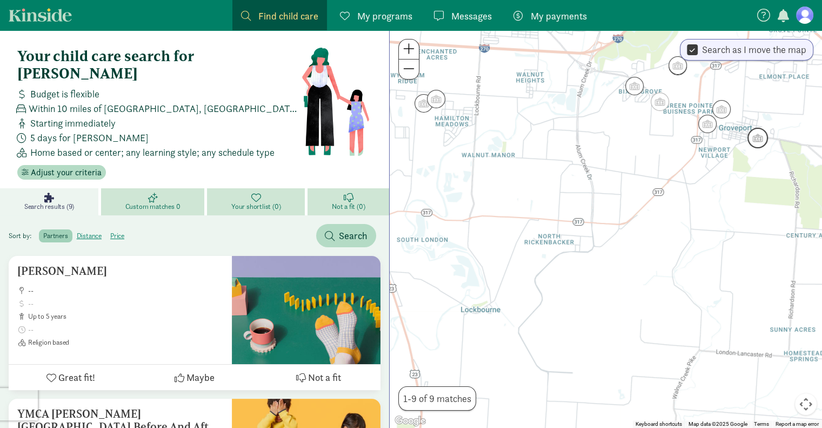
click at [761, 138] on img "Click to see details" at bounding box center [758, 138] width 21 height 21
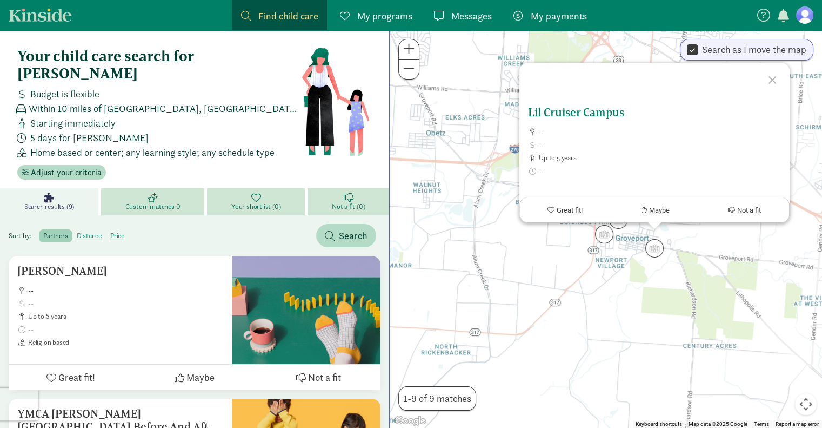
click at [662, 152] on ul "-- up to 5 years" at bounding box center [654, 158] width 253 height 61
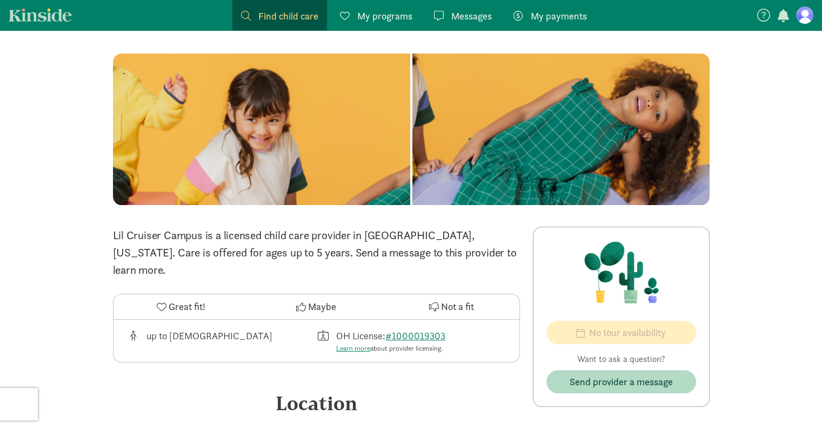
scroll to position [35, 0]
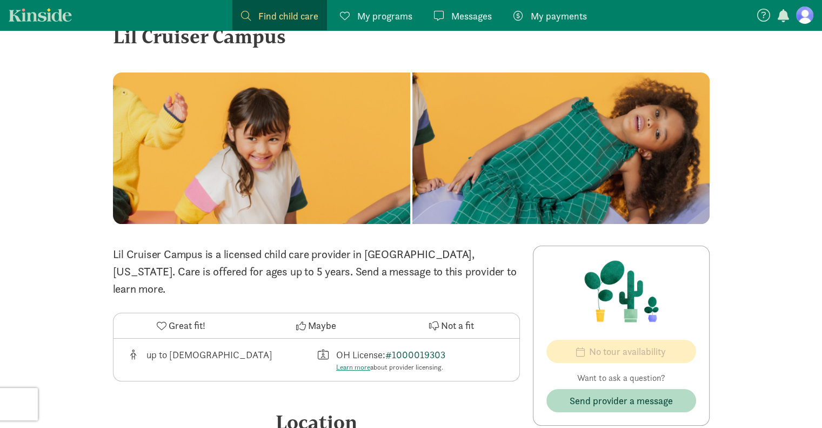
click at [405, 348] on link "#1000019303" at bounding box center [416, 354] width 60 height 12
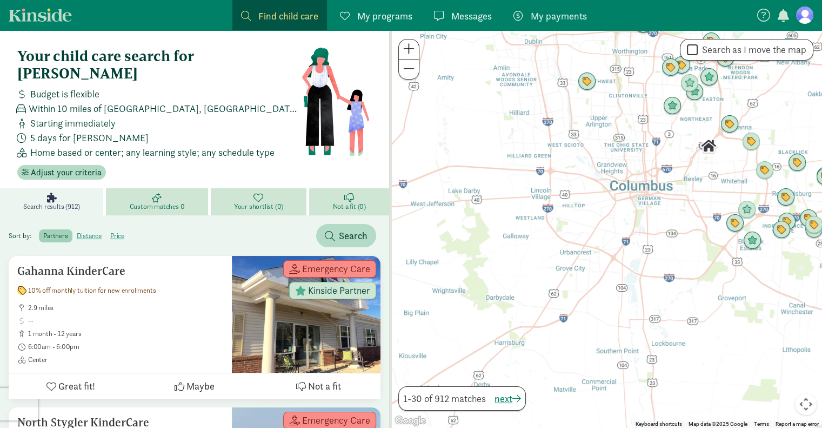
drag, startPoint x: 530, startPoint y: 334, endPoint x: 634, endPoint y: 228, distance: 148.4
click at [634, 228] on div at bounding box center [606, 228] width 433 height 397
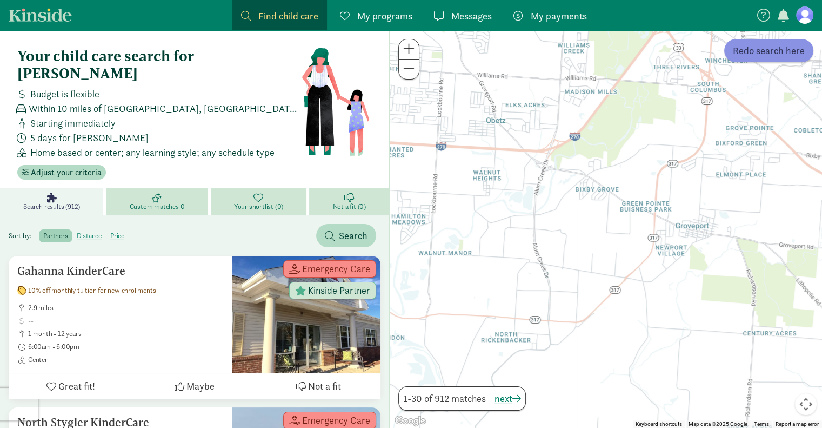
click at [761, 56] on span "Redo search here" at bounding box center [769, 50] width 72 height 15
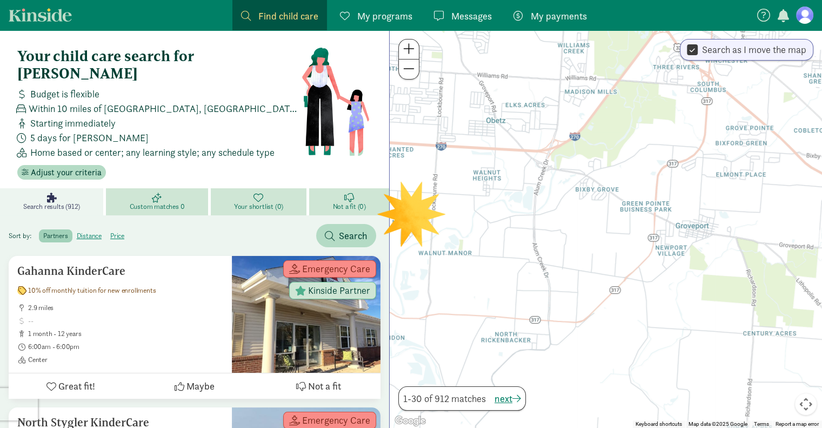
drag, startPoint x: 761, startPoint y: 56, endPoint x: 792, endPoint y: 52, distance: 31.1
click at [792, 52] on label "Search as I move the map" at bounding box center [752, 49] width 109 height 13
click at [698, 52] on input "Search as I move the map" at bounding box center [692, 50] width 11 height 15
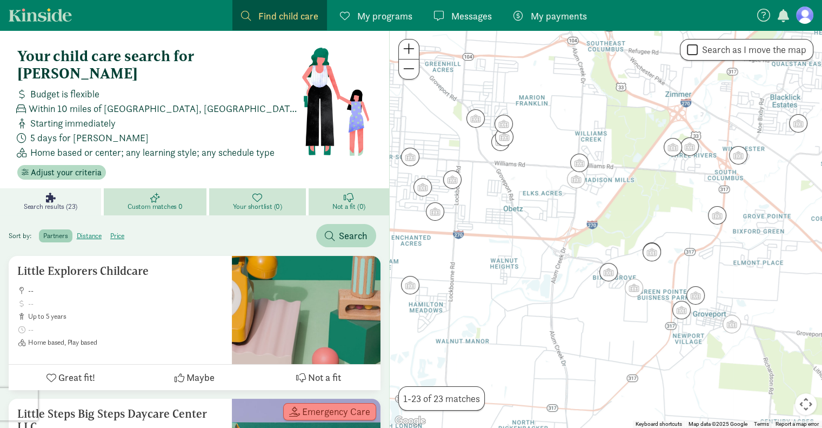
click at [792, 52] on label "Search as I move the map" at bounding box center [752, 49] width 109 height 13
click at [698, 52] on input "Search as I move the map" at bounding box center [692, 50] width 11 height 15
checkbox input "true"
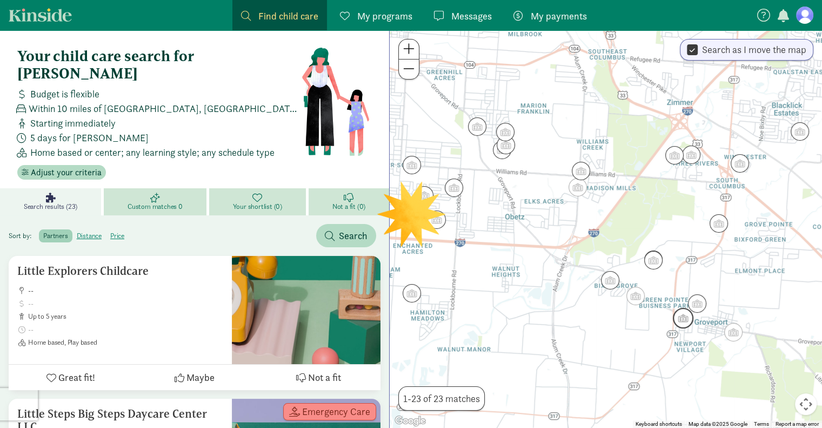
click at [687, 323] on img "Click to see details" at bounding box center [683, 318] width 21 height 21
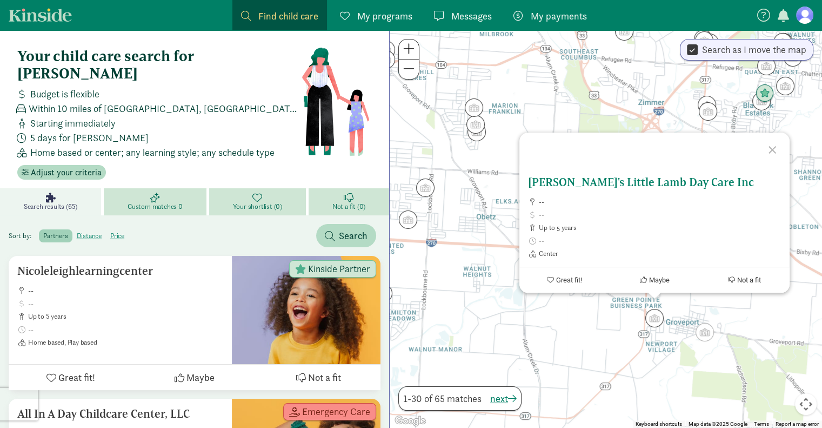
click at [692, 238] on span at bounding box center [660, 240] width 242 height 9
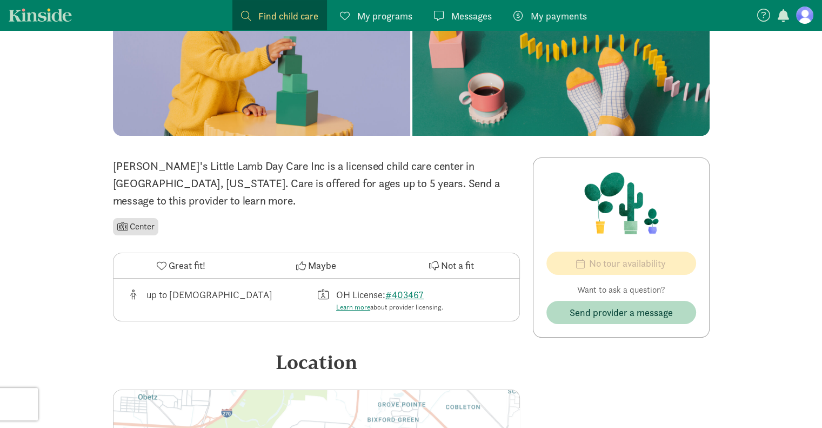
scroll to position [162, 0]
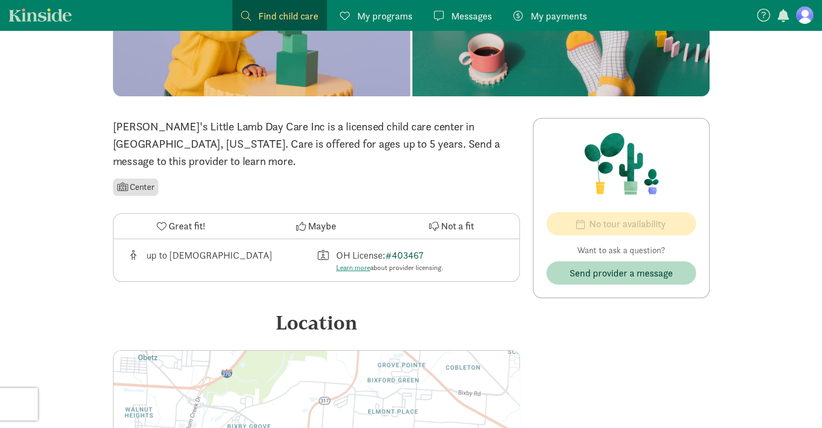
click at [412, 249] on link "#403467" at bounding box center [405, 255] width 38 height 12
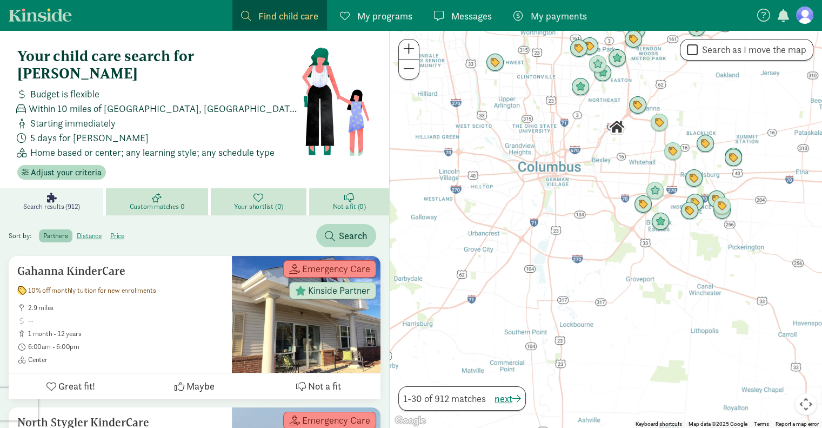
drag, startPoint x: 616, startPoint y: 376, endPoint x: 625, endPoint y: 249, distance: 127.4
click at [625, 249] on div at bounding box center [606, 228] width 433 height 397
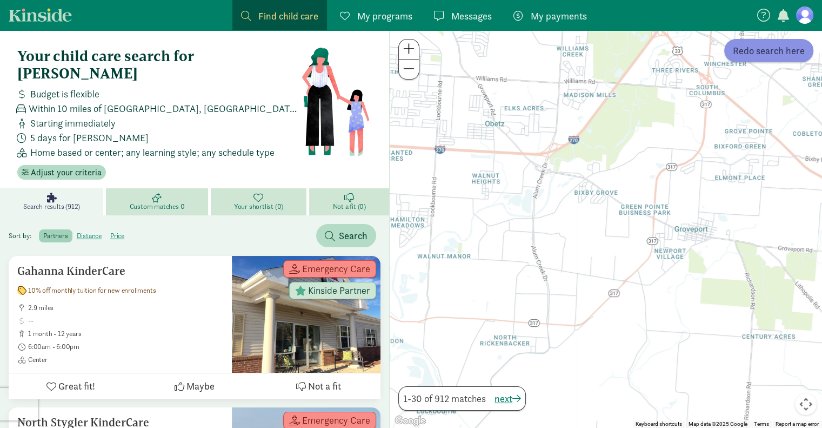
click at [780, 56] on span "Redo search here" at bounding box center [769, 50] width 72 height 15
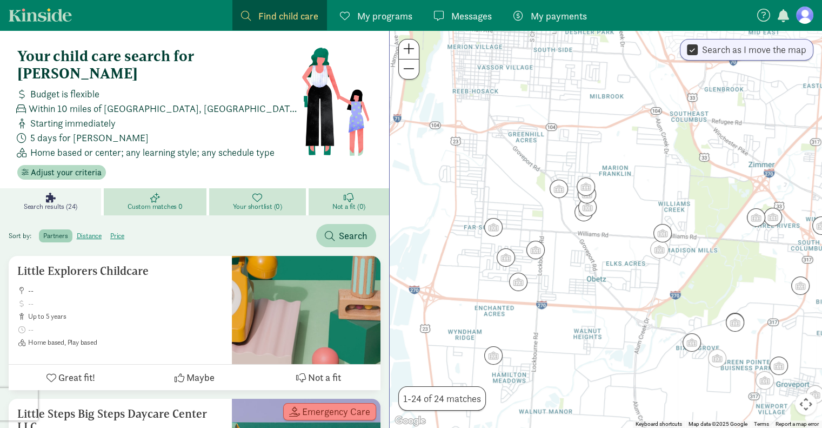
drag, startPoint x: 579, startPoint y: 231, endPoint x: 681, endPoint y: 386, distance: 185.5
click at [681, 386] on div at bounding box center [606, 228] width 433 height 397
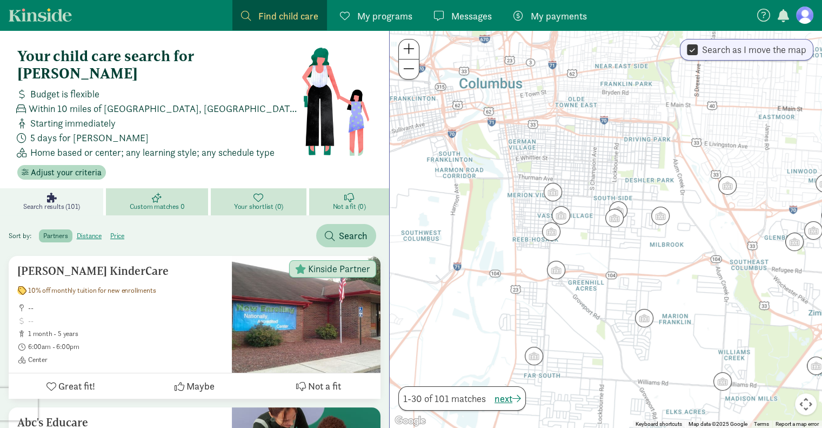
drag, startPoint x: 644, startPoint y: 286, endPoint x: 704, endPoint y: 434, distance: 159.9
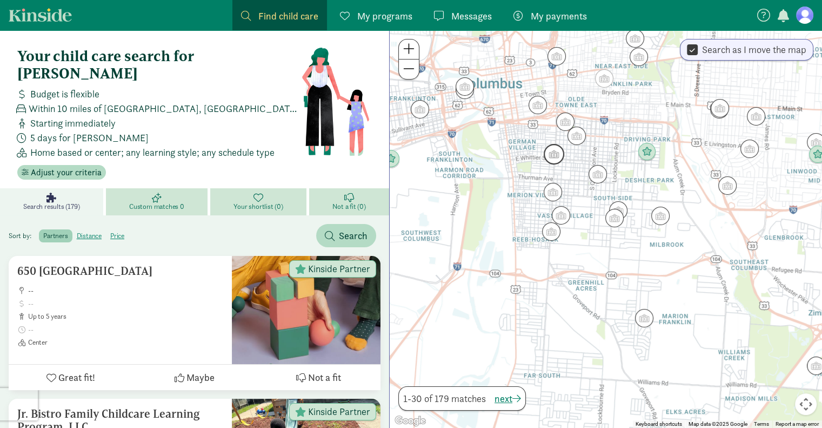
click at [560, 160] on img "Click to see details" at bounding box center [554, 154] width 21 height 21
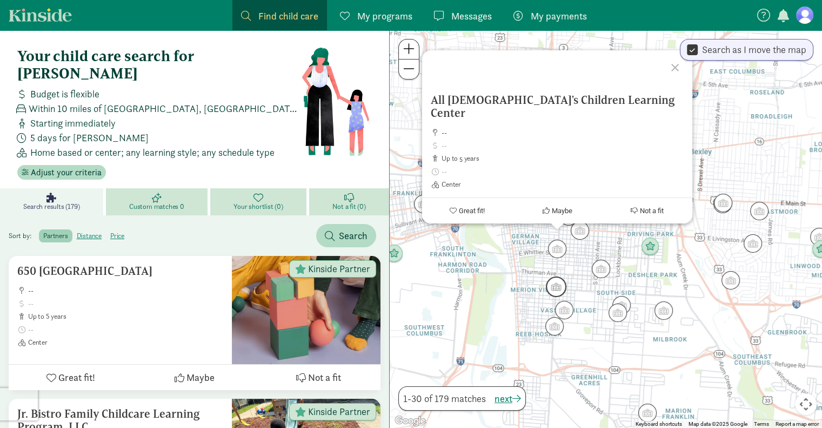
click at [561, 290] on img "Click to see details" at bounding box center [556, 286] width 21 height 21
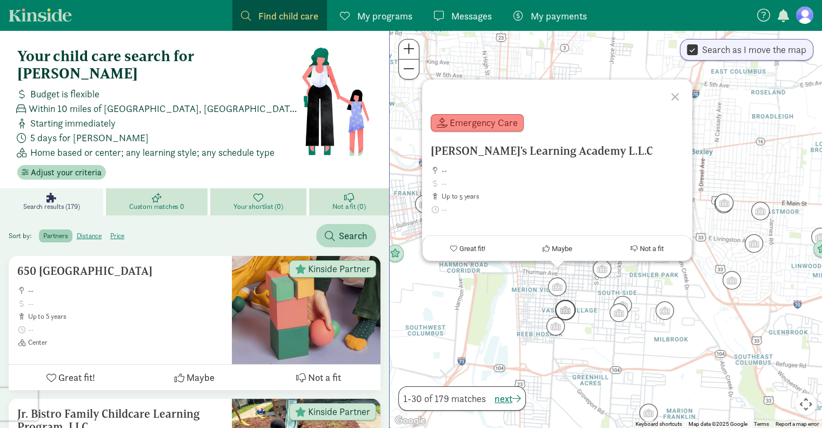
click at [565, 314] on img "Click to see details" at bounding box center [565, 310] width 21 height 21
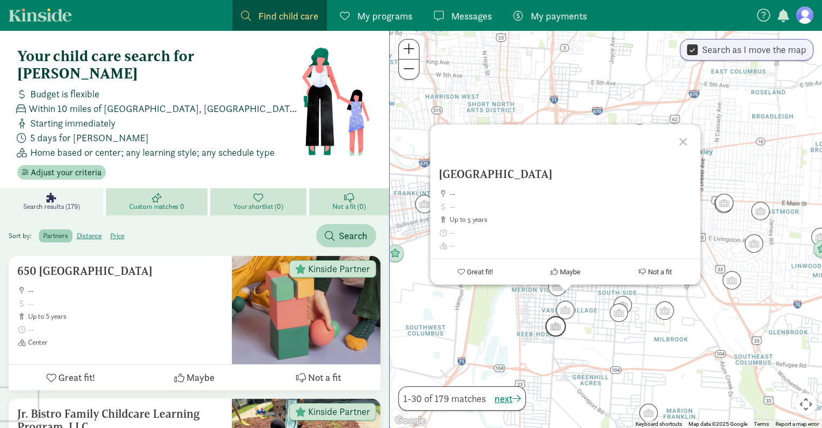
click at [562, 331] on img "Click to see details" at bounding box center [556, 326] width 21 height 21
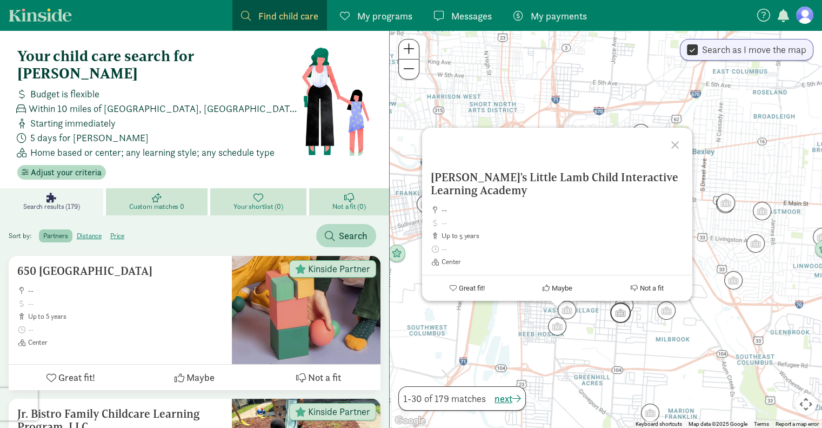
click at [623, 314] on img "Click to see details" at bounding box center [621, 312] width 21 height 21
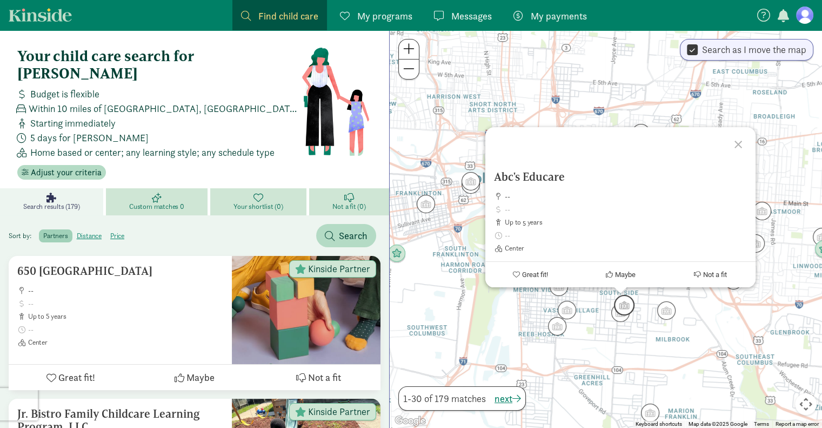
click at [627, 298] on img "Click to see details" at bounding box center [624, 305] width 21 height 21
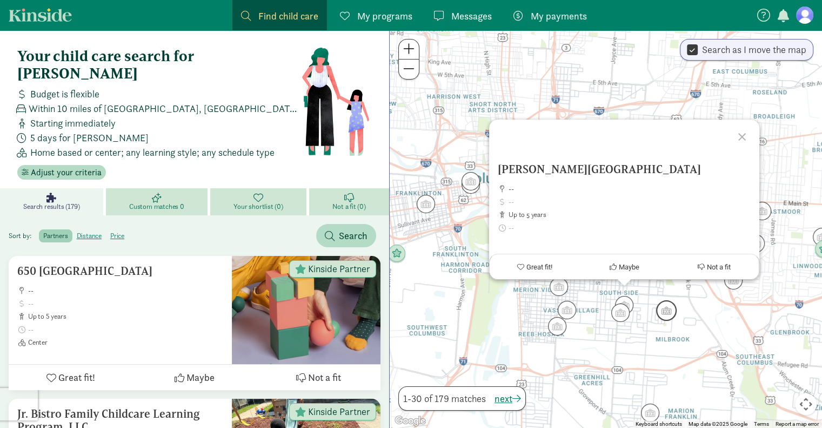
click at [665, 309] on img "Click to see details" at bounding box center [666, 310] width 21 height 21
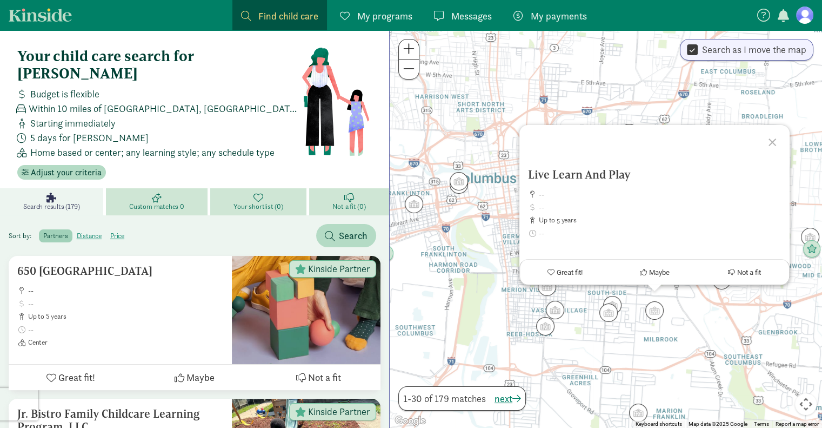
click at [646, 343] on div "To navigate, press the arrow keys. Live Learn And Play -- up to 5 years Home ba…" at bounding box center [606, 228] width 433 height 397
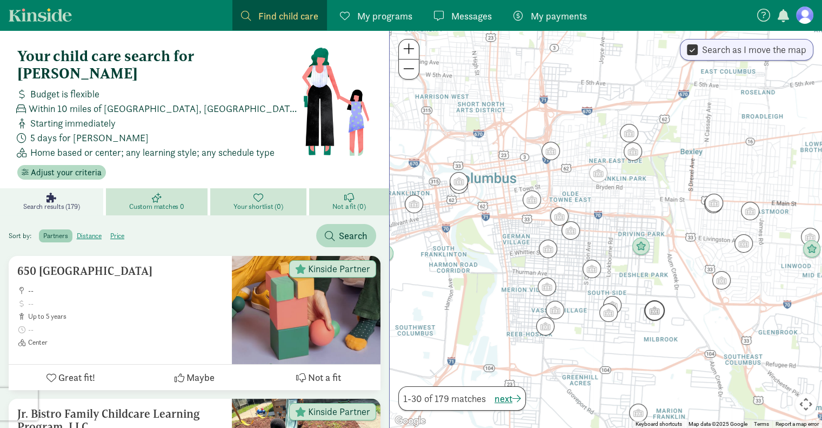
click at [655, 311] on img "Click to see details" at bounding box center [655, 310] width 21 height 21
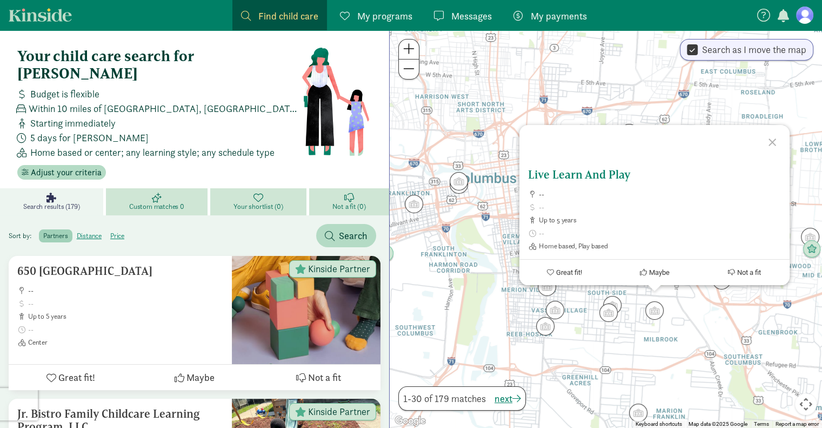
click at [648, 229] on span at bounding box center [660, 233] width 242 height 9
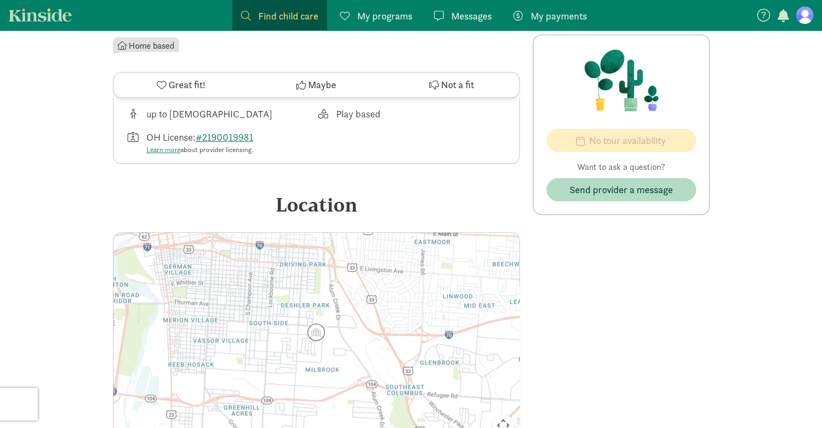
scroll to position [157, 0]
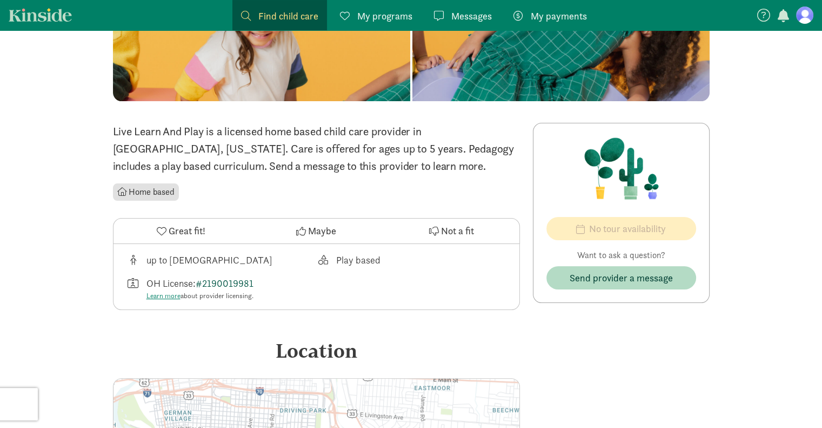
click at [222, 281] on link "#2190019981" at bounding box center [225, 283] width 58 height 12
click at [243, 283] on link "#2190019981" at bounding box center [225, 283] width 58 height 12
drag, startPoint x: 267, startPoint y: 282, endPoint x: 207, endPoint y: 287, distance: 59.7
click at [207, 287] on div "OH License: #2190019981 Learn more about provider licensing." at bounding box center [222, 288] width 190 height 25
copy div "2190019981"
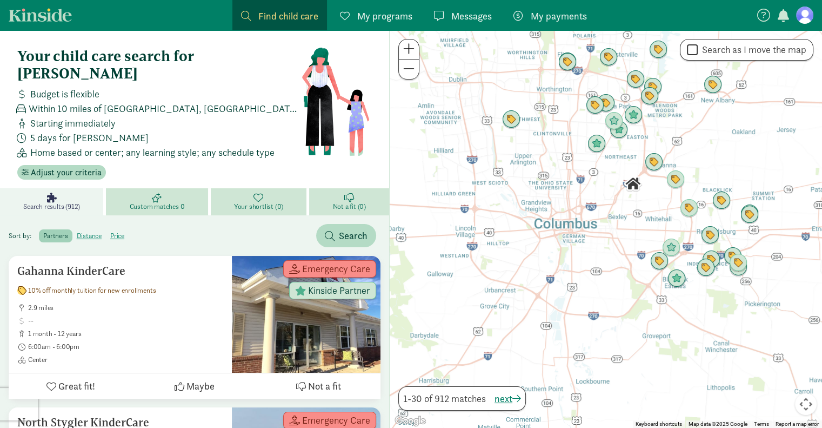
drag, startPoint x: 616, startPoint y: 347, endPoint x: 642, endPoint y: 281, distance: 71.6
click at [642, 281] on div at bounding box center [606, 228] width 433 height 397
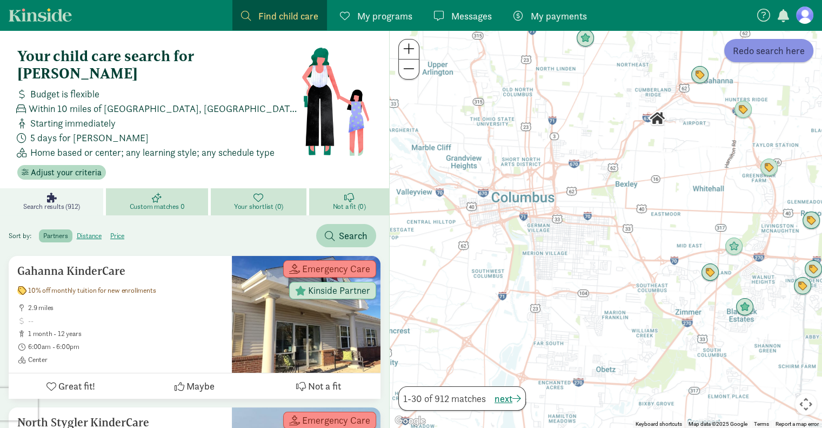
click at [779, 47] on span "Redo search here" at bounding box center [769, 50] width 72 height 15
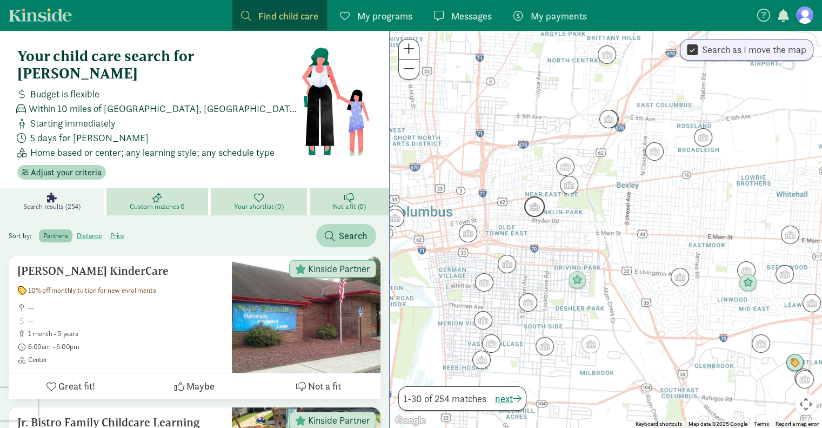
click at [535, 209] on img "Click to see details" at bounding box center [535, 206] width 21 height 21
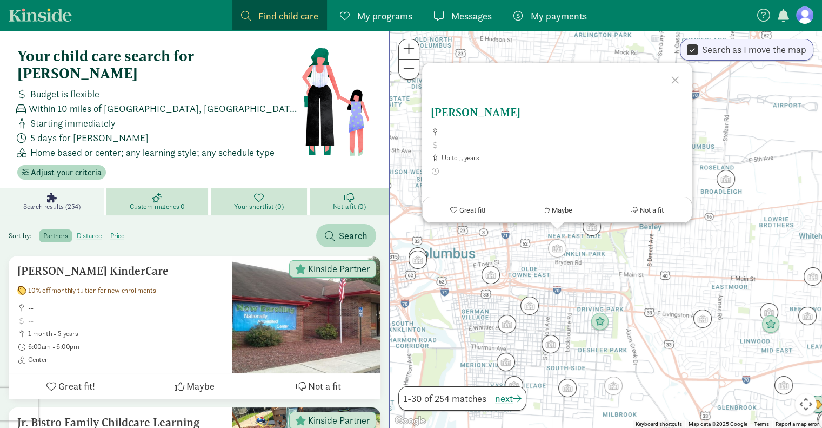
click at [568, 132] on span "--" at bounding box center [563, 132] width 242 height 9
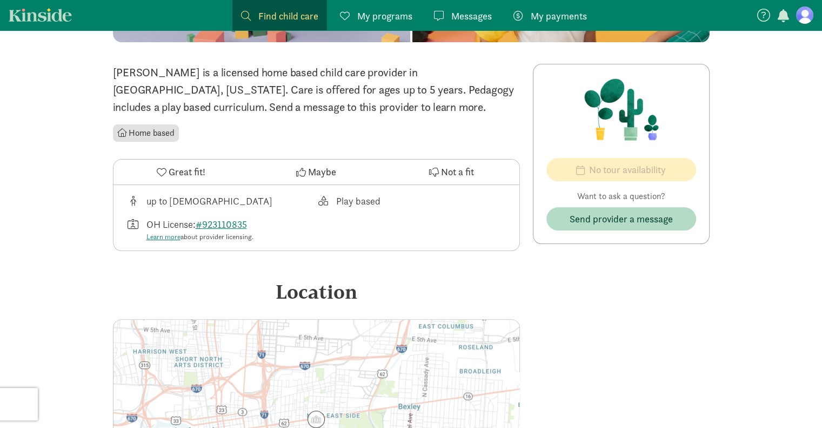
scroll to position [270, 0]
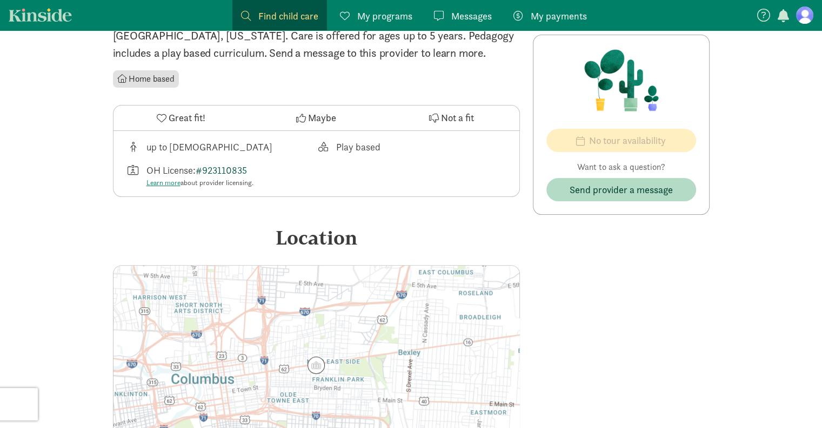
click at [232, 171] on link "#923110835" at bounding box center [221, 170] width 51 height 12
